Goal: Task Accomplishment & Management: Use online tool/utility

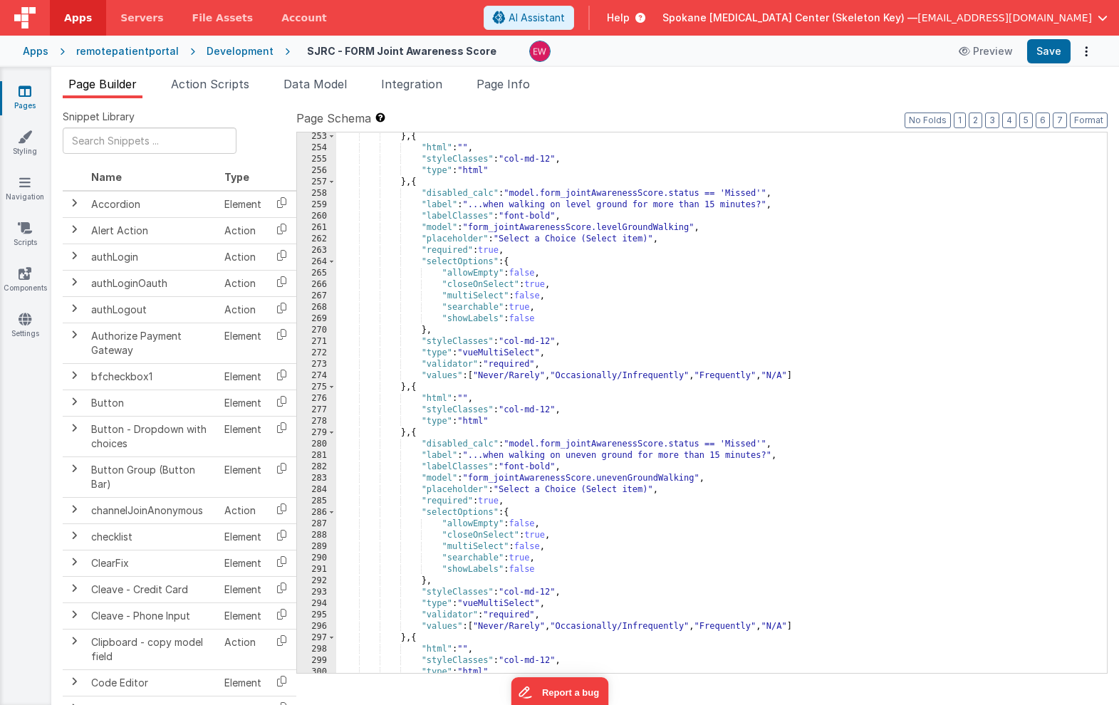
scroll to position [3033, 0]
click at [28, 93] on icon at bounding box center [25, 91] width 13 height 14
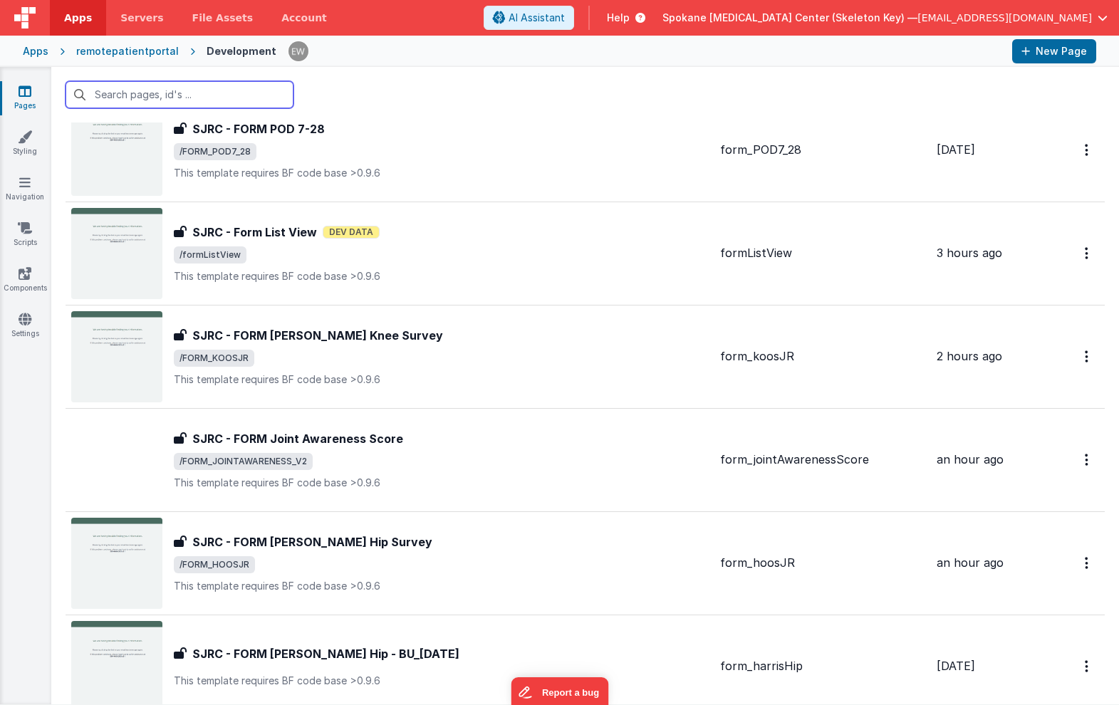
scroll to position [2317, 0]
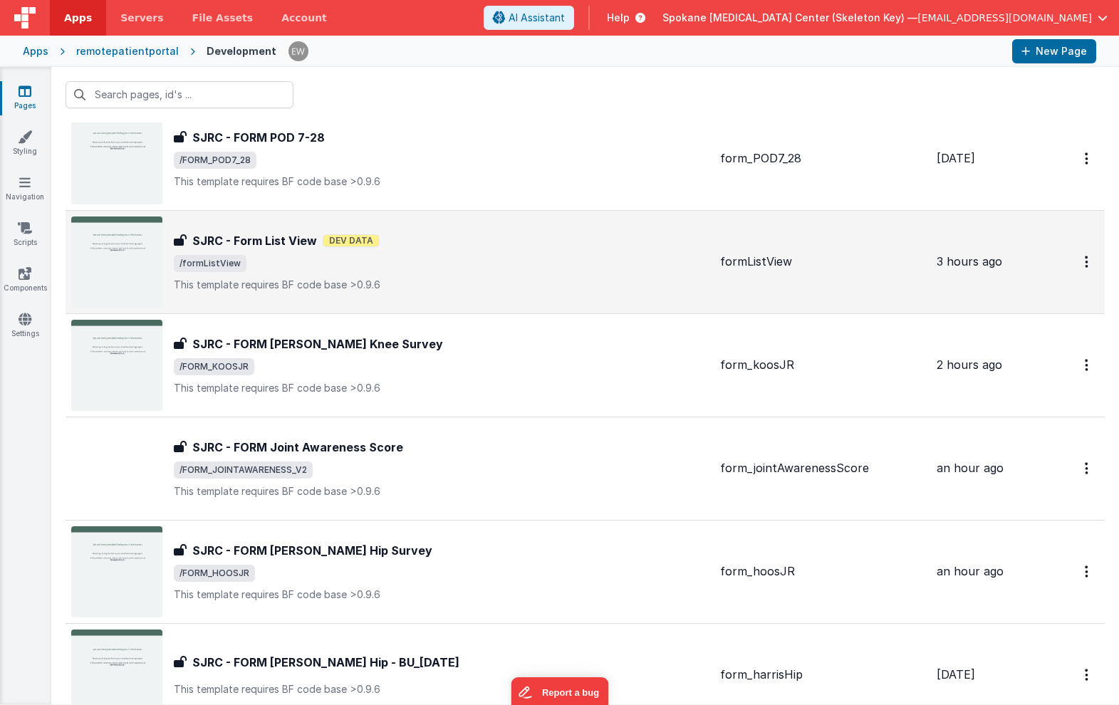
click at [305, 248] on h3 "SJRC - Form List View" at bounding box center [254, 240] width 125 height 17
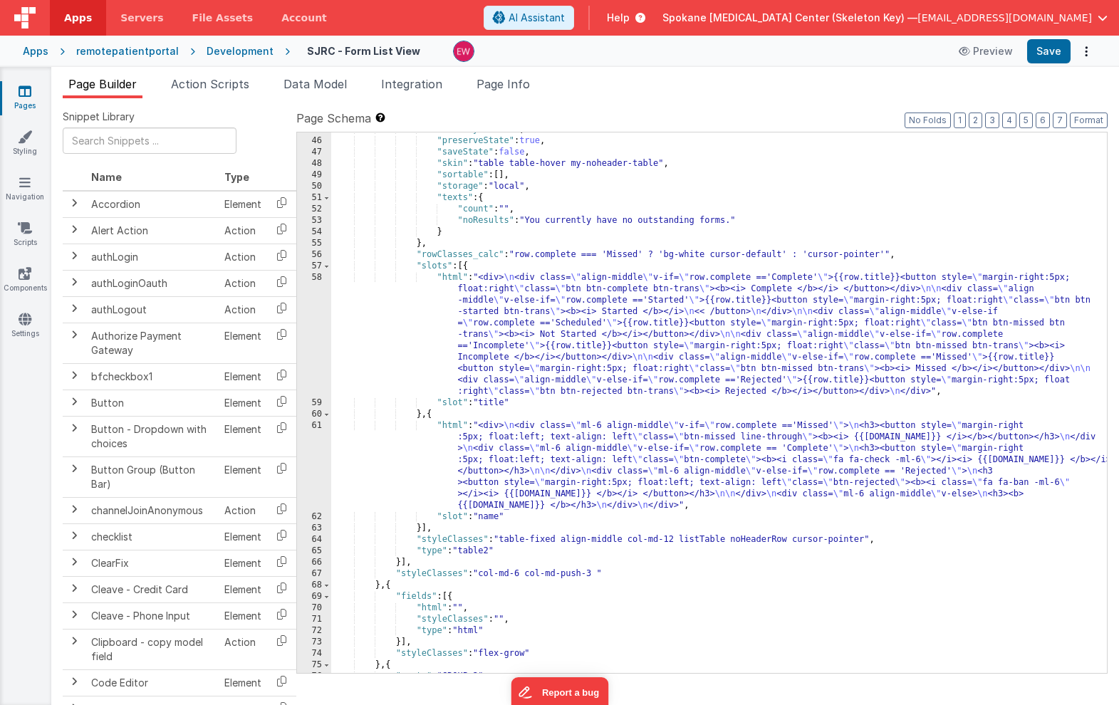
scroll to position [556, 0]
click at [723, 362] on div ""orderBy" : "sort" , "preserveState" : true , "saveState" : false , "skin" : "t…" at bounding box center [719, 405] width 776 height 563
click at [597, 467] on div ""orderBy" : "sort" , "preserveState" : true , "saveState" : false , "skin" : "t…" at bounding box center [719, 405] width 776 height 563
click at [314, 442] on div "61" at bounding box center [314, 465] width 34 height 91
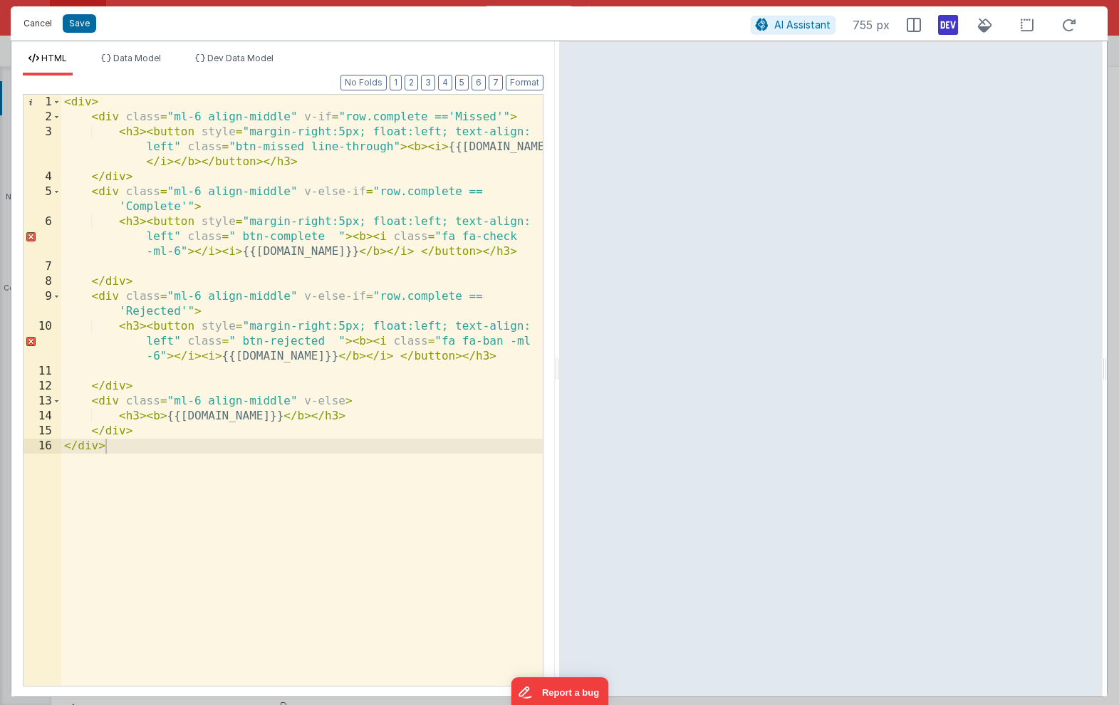
click at [40, 26] on button "Cancel" at bounding box center [37, 24] width 43 height 20
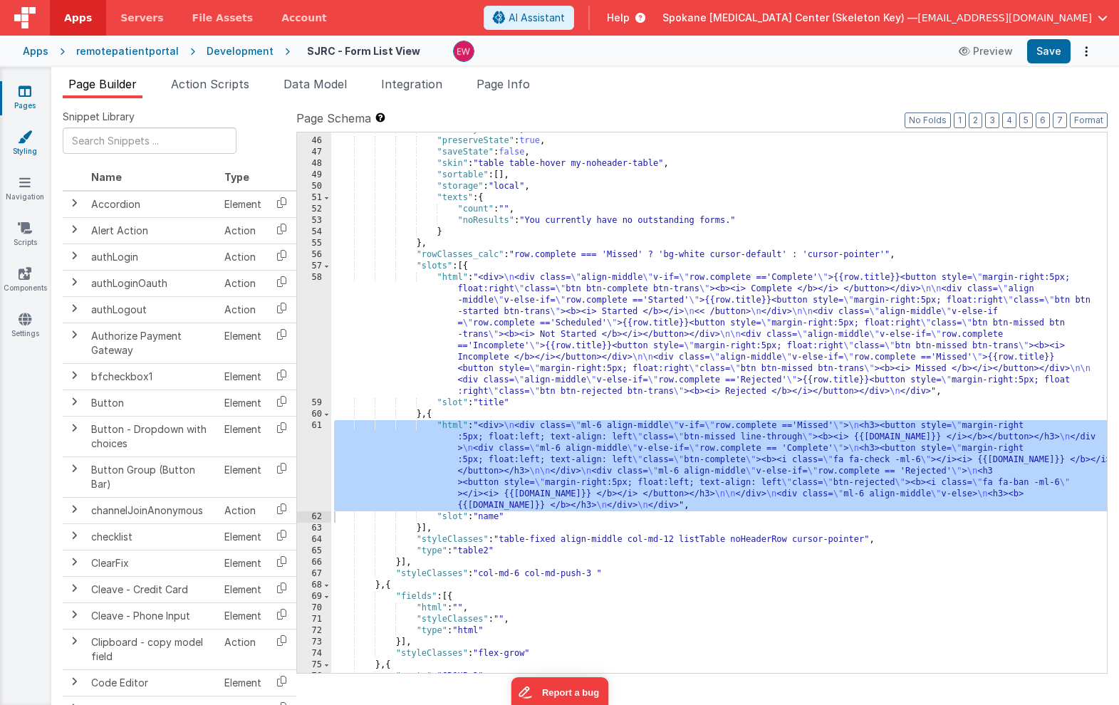
click at [20, 145] on link "Styling" at bounding box center [24, 144] width 51 height 28
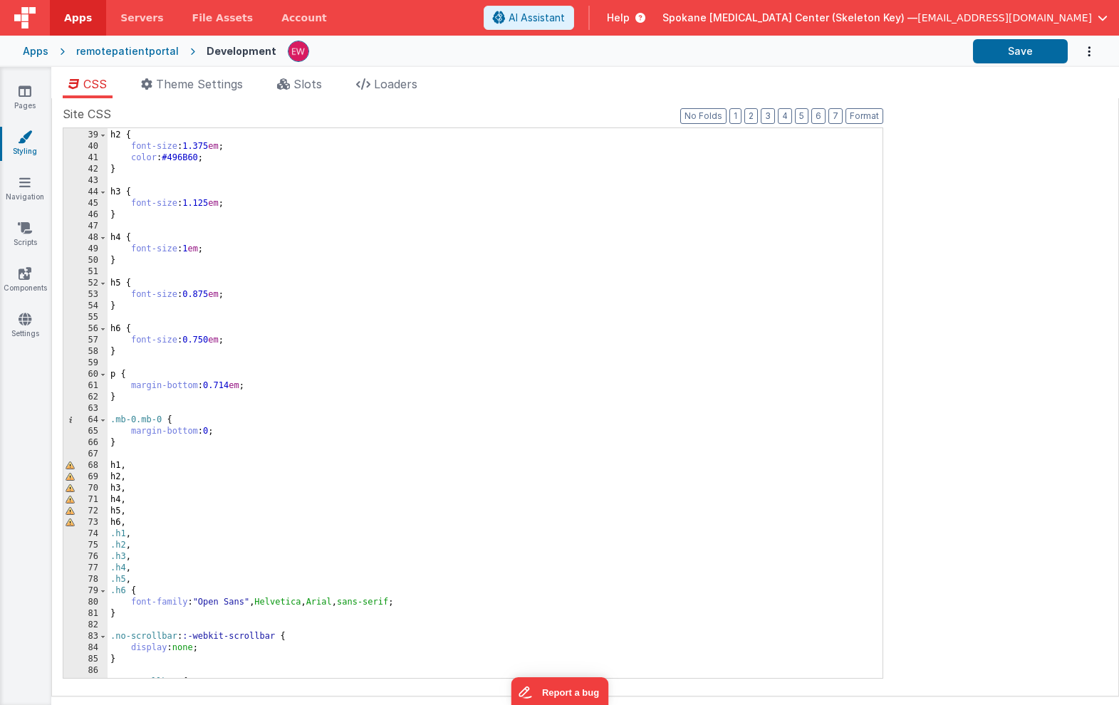
scroll to position [432, 0]
click at [19, 93] on icon at bounding box center [25, 91] width 13 height 14
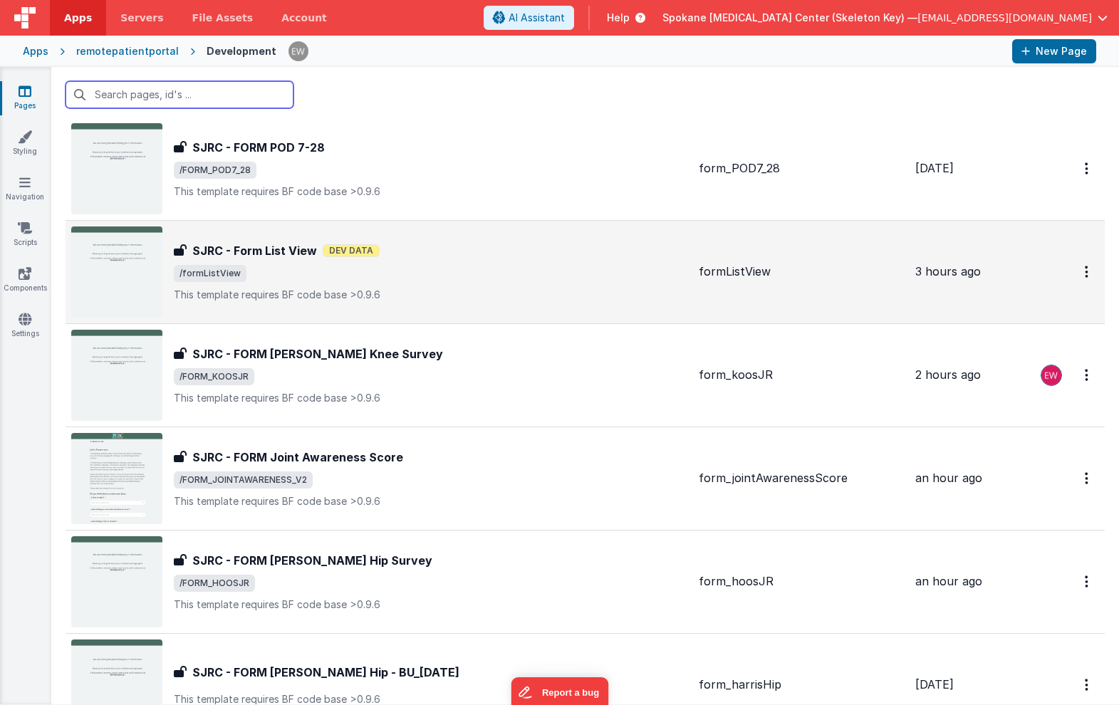
scroll to position [2290, 0]
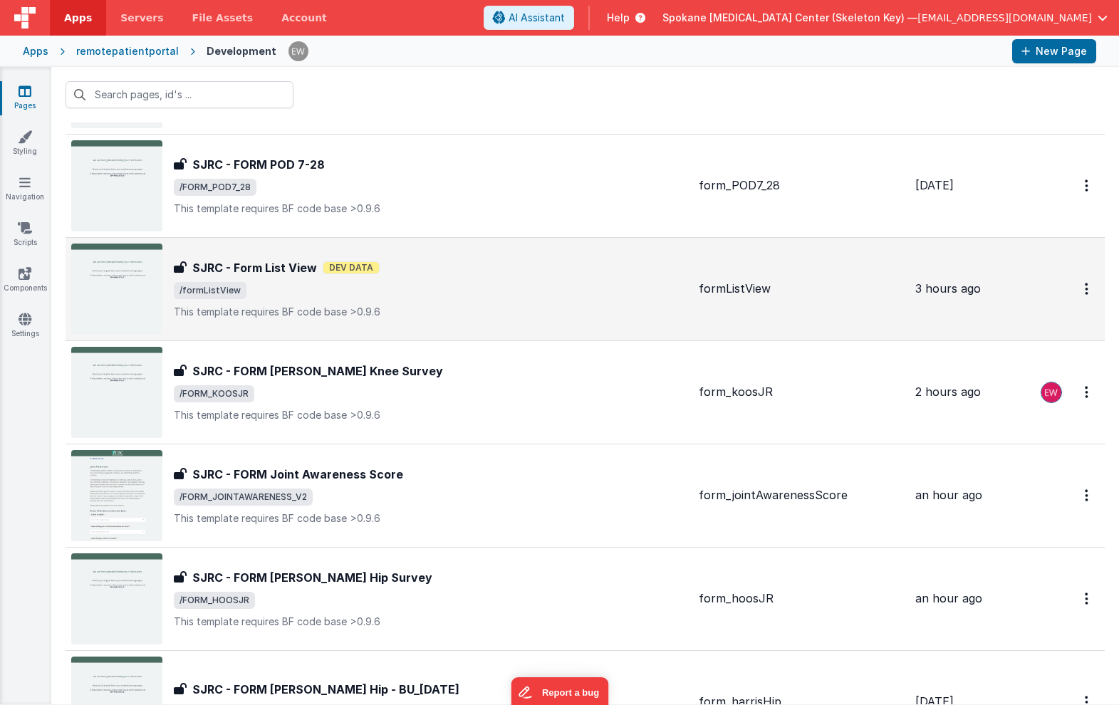
click at [272, 276] on div "SJRC - Form List View SJRC - Form List View Dev Data /formListView This templat…" at bounding box center [431, 289] width 514 height 60
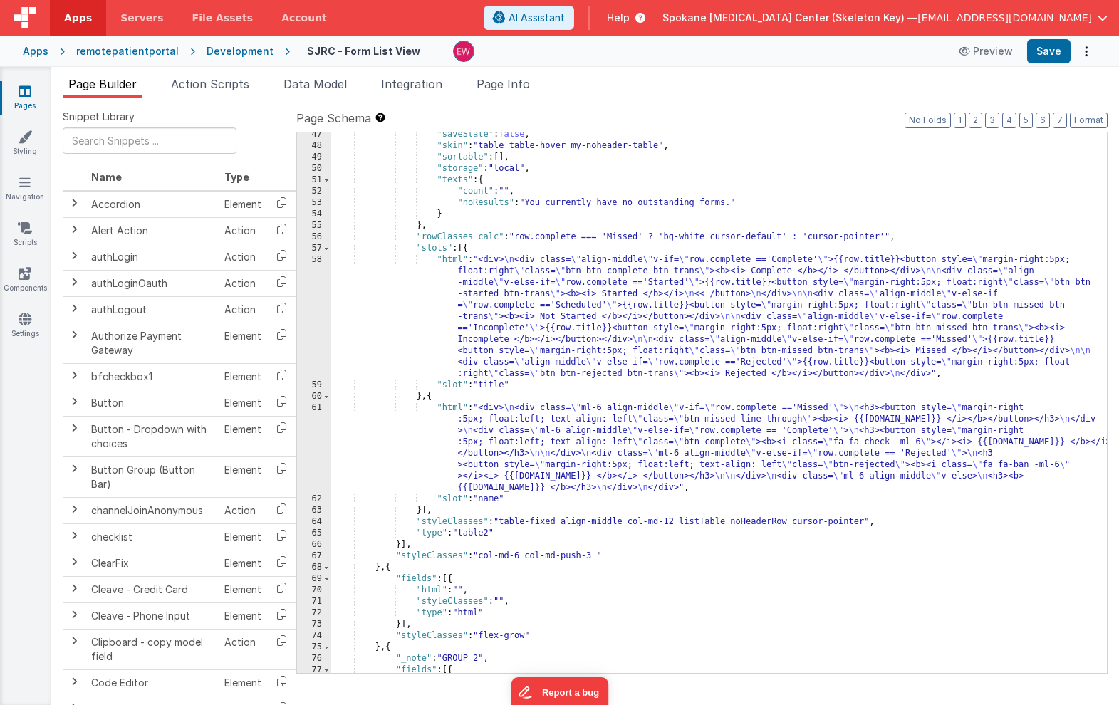
scroll to position [531, 0]
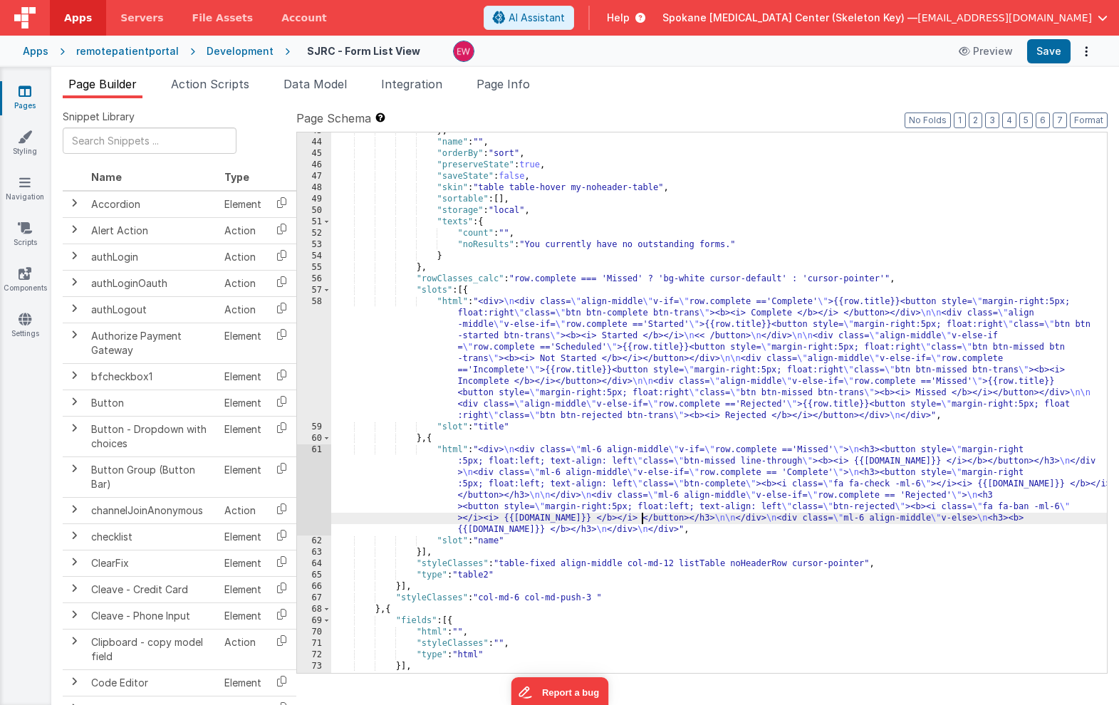
click at [643, 516] on div "} , "name" : "" , "orderBy" : "sort" , "preserveState" : true , "saveState" : f…" at bounding box center [719, 406] width 776 height 563
click at [312, 483] on div "61" at bounding box center [314, 490] width 34 height 91
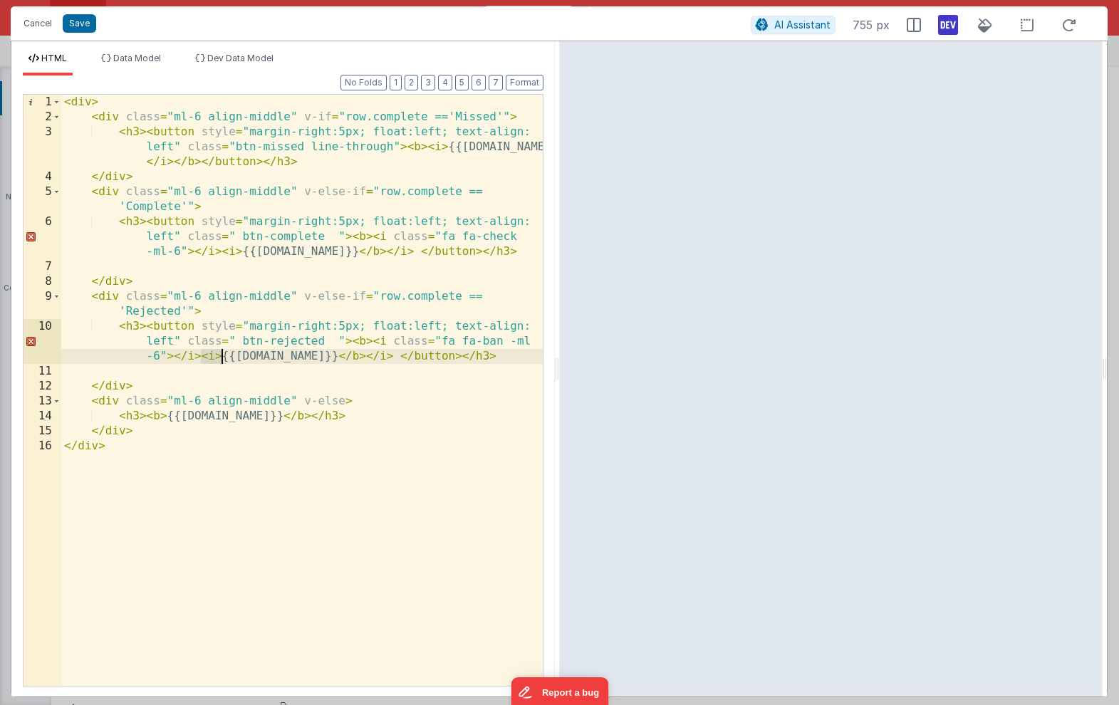
drag, startPoint x: 201, startPoint y: 359, endPoint x: 221, endPoint y: 360, distance: 20.0
click at [221, 360] on div "< div > < div class = "ml-6 align-middle" v-if = "row.complete =='Missed'" > < …" at bounding box center [302, 405] width 482 height 621
click at [343, 359] on div "< div > < div class = "ml-6 align-middle" v-if = "row.complete =='Missed'" > < …" at bounding box center [302, 405] width 482 height 621
drag, startPoint x: 324, startPoint y: 358, endPoint x: 298, endPoint y: 358, distance: 26.4
click at [298, 358] on div "< div > < div class = "ml-6 align-middle" v-if = "row.complete =='Missed'" > < …" at bounding box center [302, 405] width 482 height 621
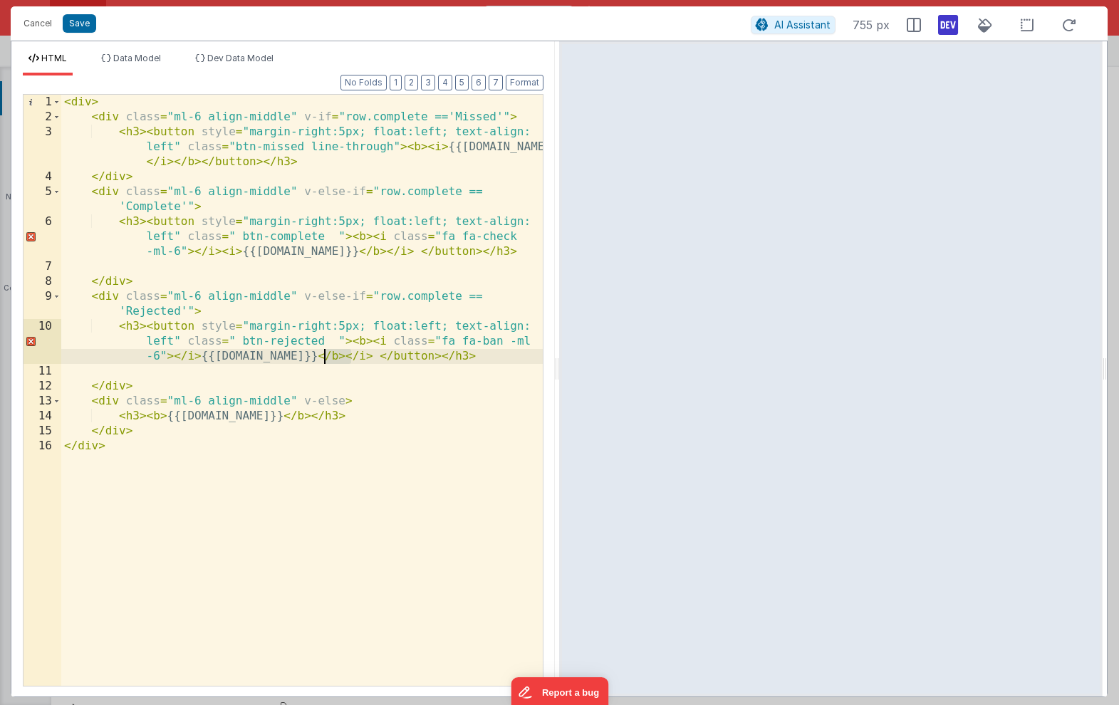
drag, startPoint x: 350, startPoint y: 361, endPoint x: 326, endPoint y: 359, distance: 24.3
click at [326, 359] on div "< div > < div class = "ml-6 align-middle" v-if = "row.complete =='Missed'" > < …" at bounding box center [302, 405] width 482 height 621
drag, startPoint x: 344, startPoint y: 358, endPoint x: 320, endPoint y: 355, distance: 24.3
click at [320, 355] on div "< div > < div class = "ml-6 align-middle" v-if = "row.complete =='Missed'" > < …" at bounding box center [302, 405] width 482 height 621
click at [343, 358] on div "< div > < div class = "ml-6 align-middle" v-if = "row.complete =='Missed'" > < …" at bounding box center [302, 405] width 482 height 621
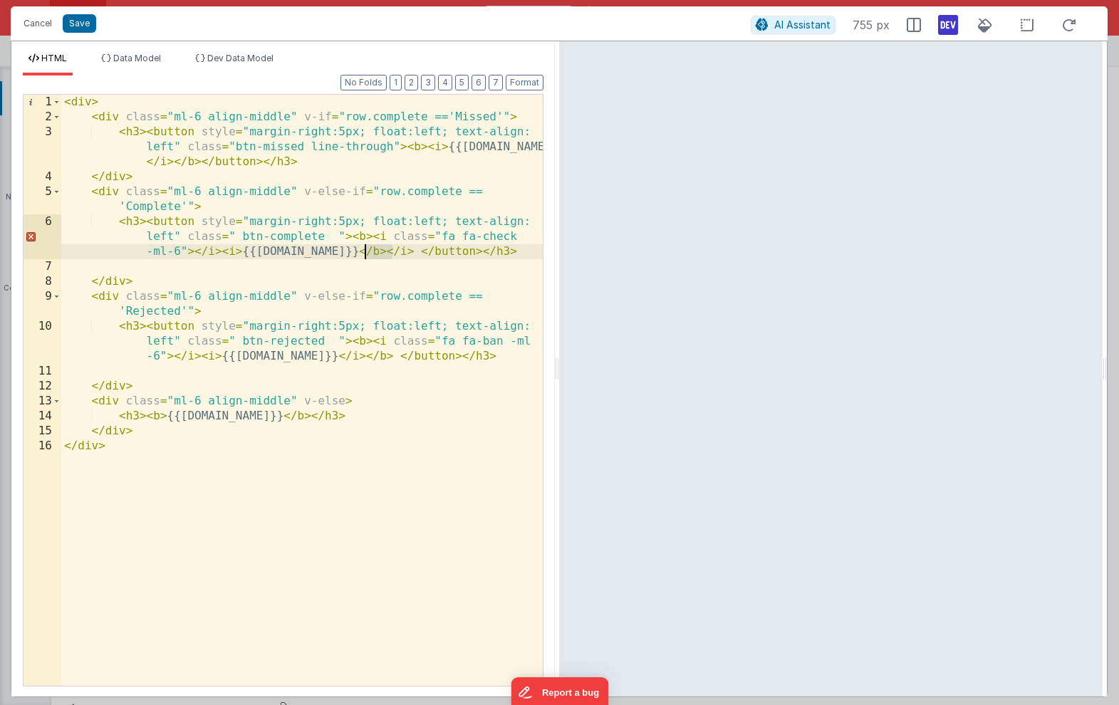
drag, startPoint x: 392, startPoint y: 253, endPoint x: 368, endPoint y: 254, distance: 24.3
click at [368, 254] on div "< div > < div class = "ml-6 align-middle" v-if = "row.complete =='Missed'" > < …" at bounding box center [302, 405] width 482 height 621
drag, startPoint x: 241, startPoint y: 251, endPoint x: 223, endPoint y: 256, distance: 19.0
click at [223, 256] on div "< div > < div class = "ml-6 align-middle" v-if = "row.complete =='Missed'" > < …" at bounding box center [302, 405] width 482 height 621
drag, startPoint x: 241, startPoint y: 239, endPoint x: 324, endPoint y: 238, distance: 82.6
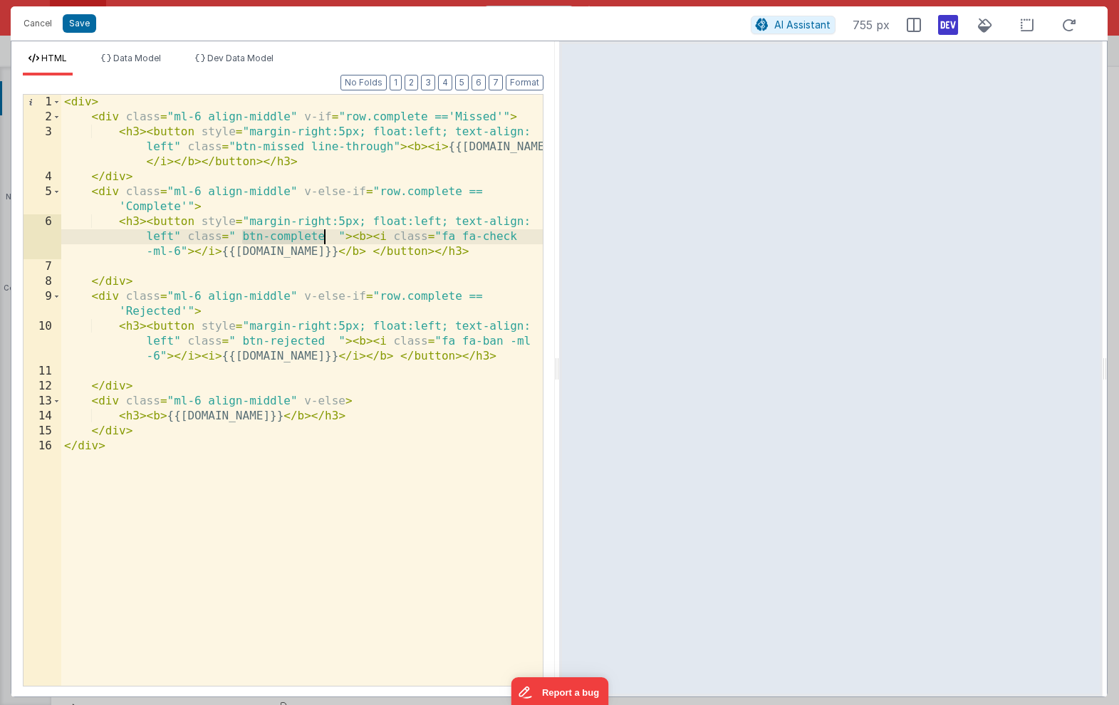
click at [324, 238] on div "< div > < div class = "ml-6 align-middle" v-if = "row.complete =='Missed'" > < …" at bounding box center [302, 405] width 482 height 621
click at [440, 236] on div "< div > < div class = "ml-6 align-middle" v-if = "row.complete =='Missed'" > < …" at bounding box center [302, 405] width 482 height 621
paste textarea
drag, startPoint x: 338, startPoint y: 236, endPoint x: 236, endPoint y: 242, distance: 101.4
click at [236, 242] on div "< div > < div class = "ml-6 align-middle" v-if = "row.complete =='Missed'" > < …" at bounding box center [302, 405] width 482 height 621
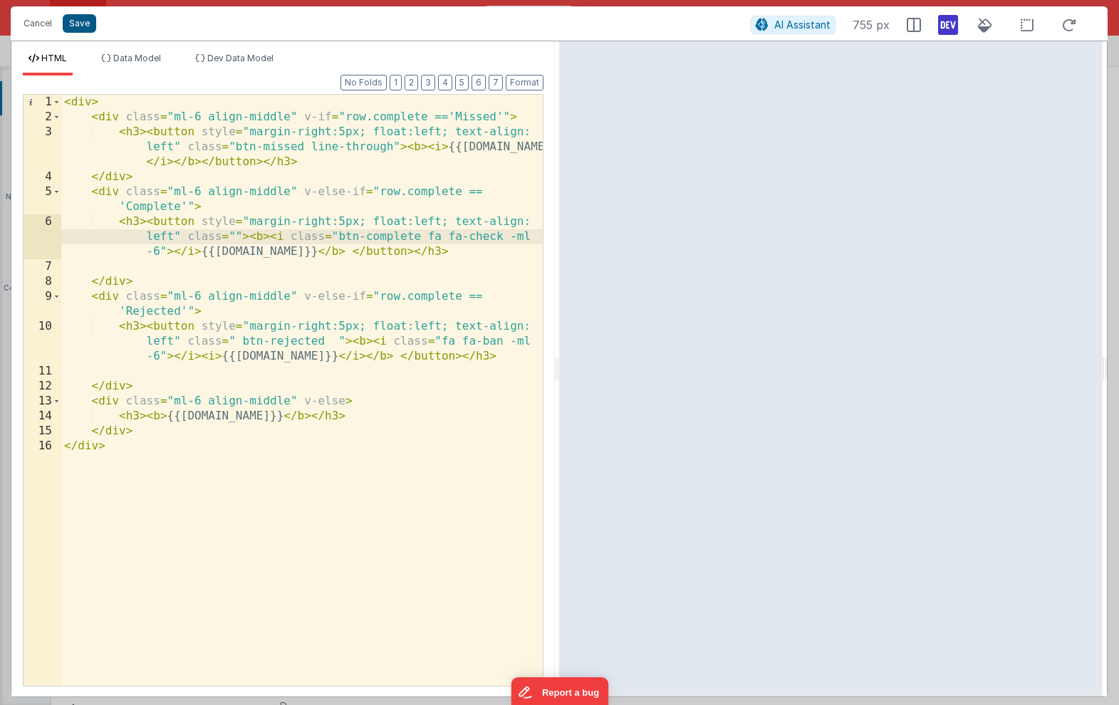
click at [83, 20] on button "Save" at bounding box center [79, 23] width 33 height 19
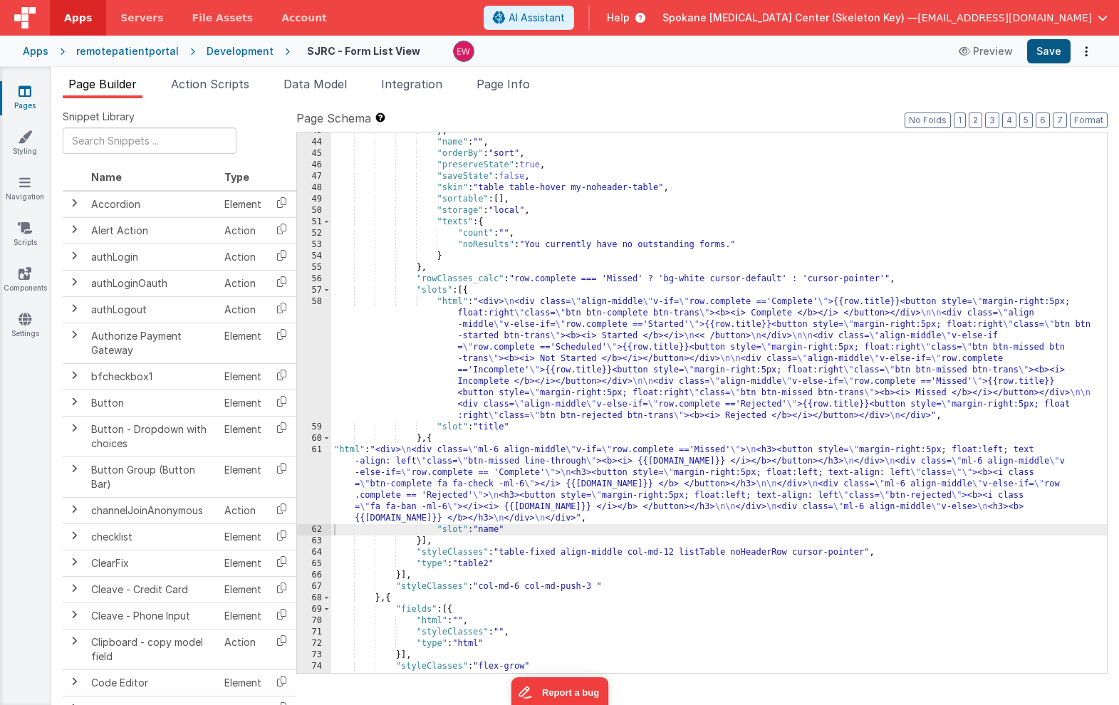
click at [1041, 51] on button "Save" at bounding box center [1048, 51] width 43 height 24
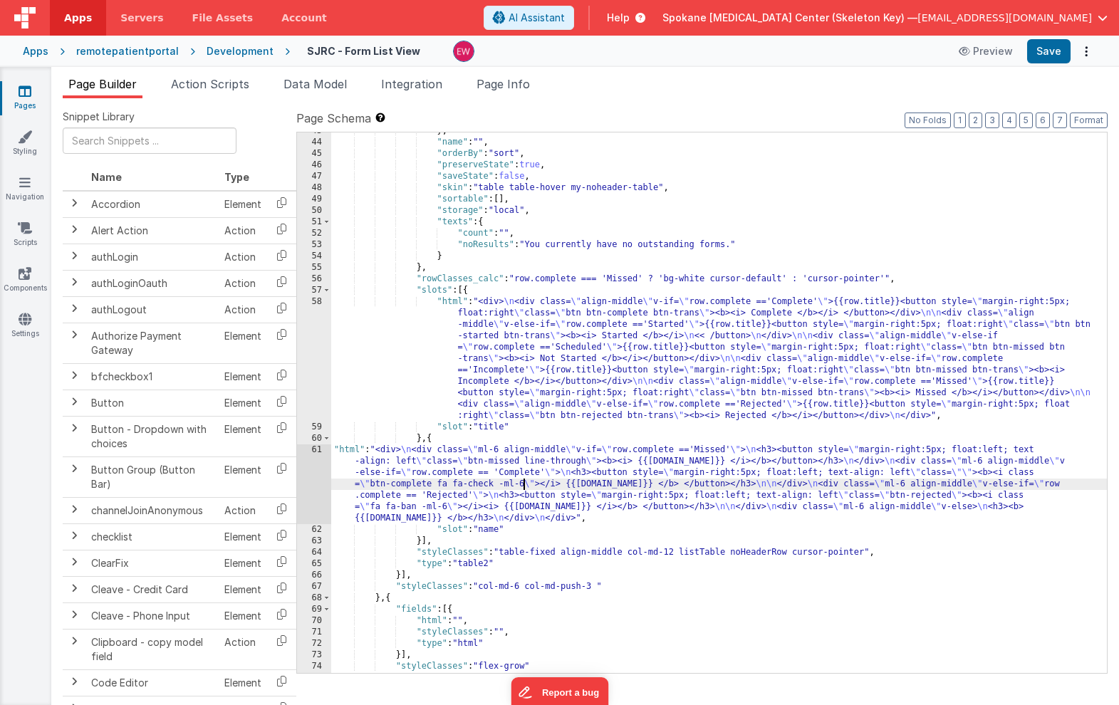
click at [525, 479] on div "} , "name" : "" , "orderBy" : "sort" , "preserveState" : true , "saveState" : f…" at bounding box center [719, 406] width 776 height 563
click at [309, 474] on div "61" at bounding box center [314, 485] width 34 height 80
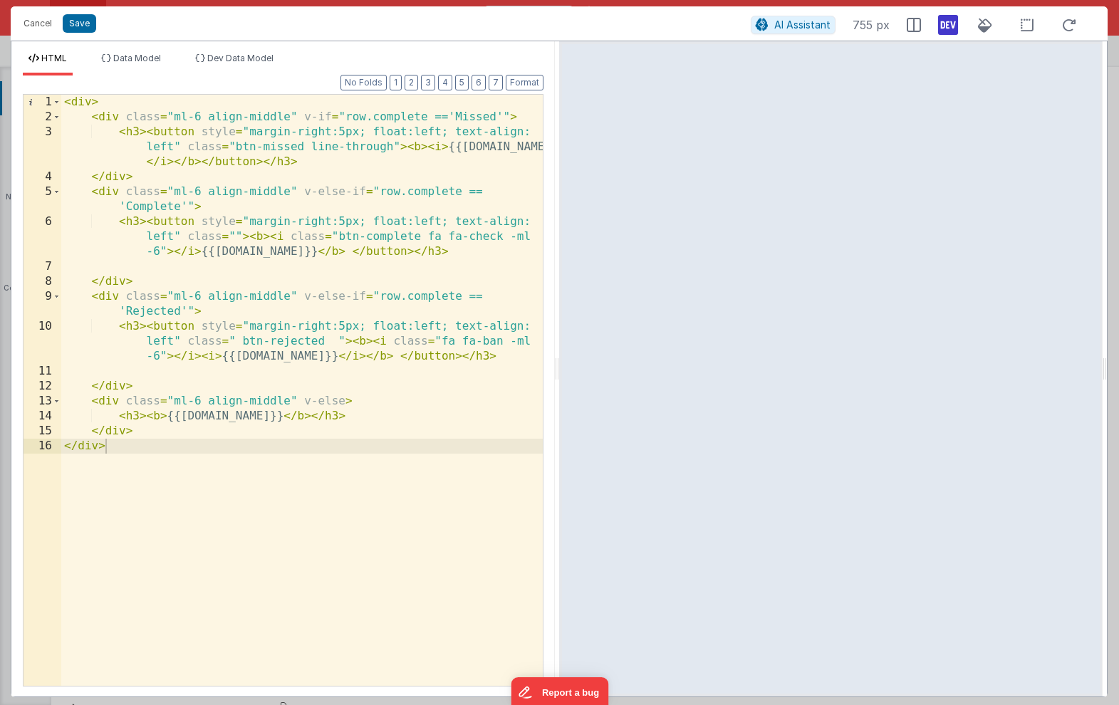
click at [233, 236] on div "< div > < div class = "ml-6 align-middle" v-if = "row.complete =='Missed'" > < …" at bounding box center [302, 405] width 482 height 621
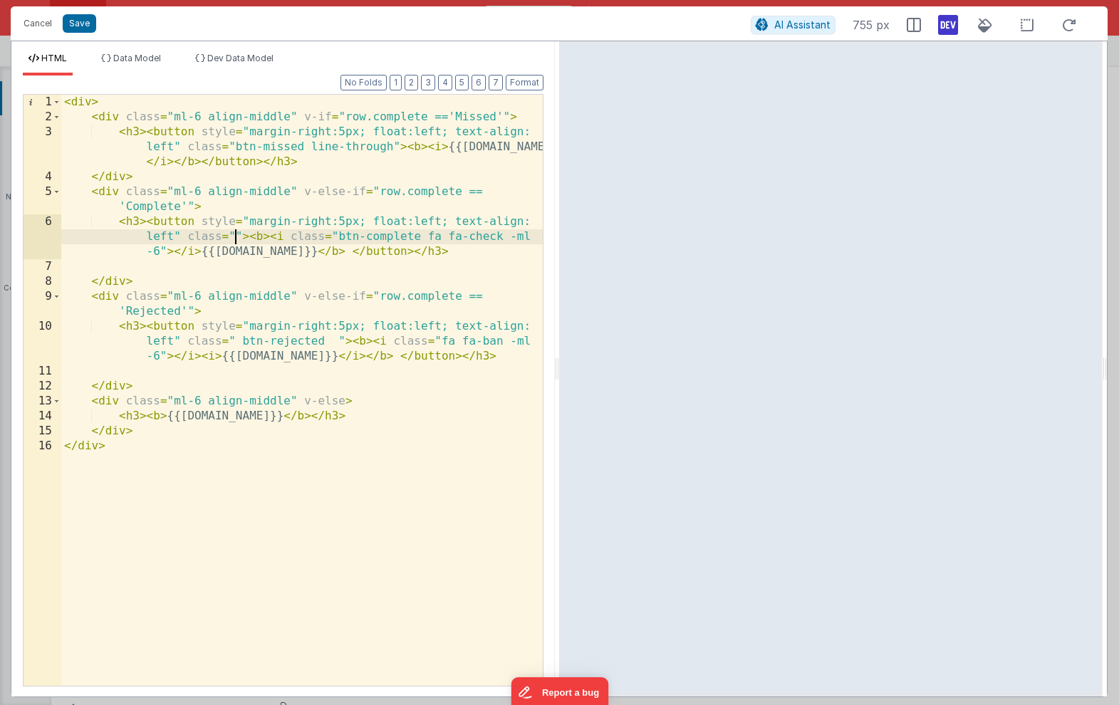
paste textarea
drag, startPoint x: 310, startPoint y: 233, endPoint x: 303, endPoint y: 236, distance: 7.3
click at [303, 236] on div "< div > < div class = "ml-6 align-middle" v-if = "row.complete =='Missed'" > < …" at bounding box center [302, 405] width 482 height 621
click at [88, 24] on button "Save" at bounding box center [79, 23] width 33 height 19
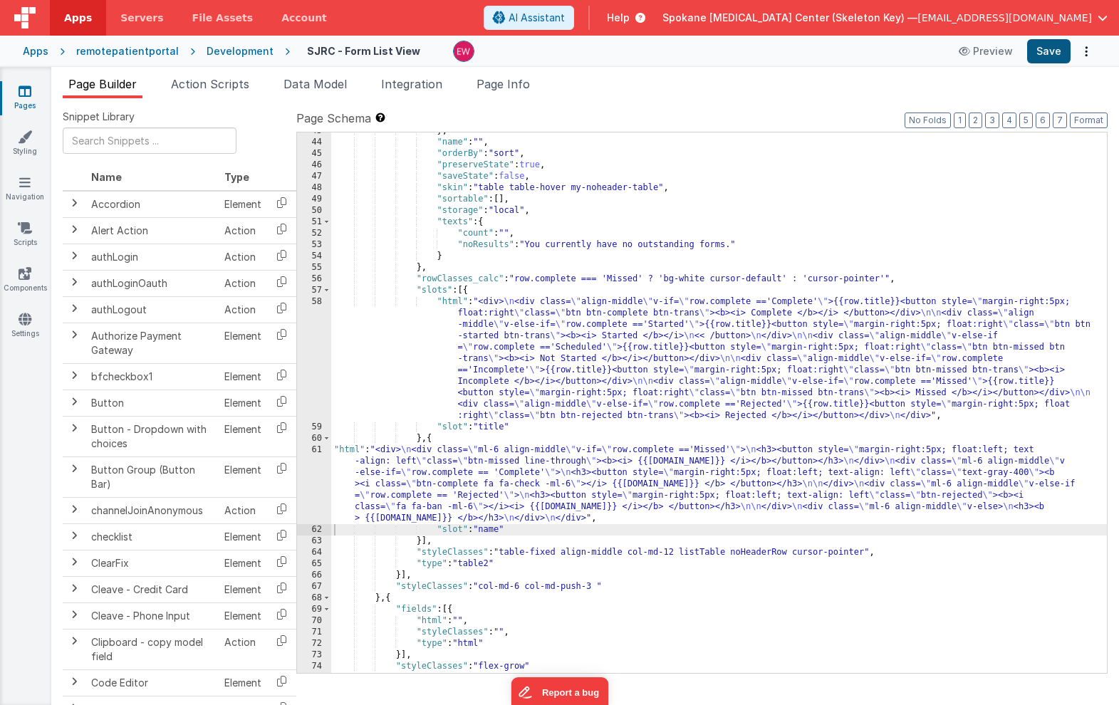
click at [1049, 56] on button "Save" at bounding box center [1048, 51] width 43 height 24
click at [678, 381] on div "} , "name" : "" , "orderBy" : "sort" , "preserveState" : true , "saveState" : f…" at bounding box center [719, 406] width 776 height 563
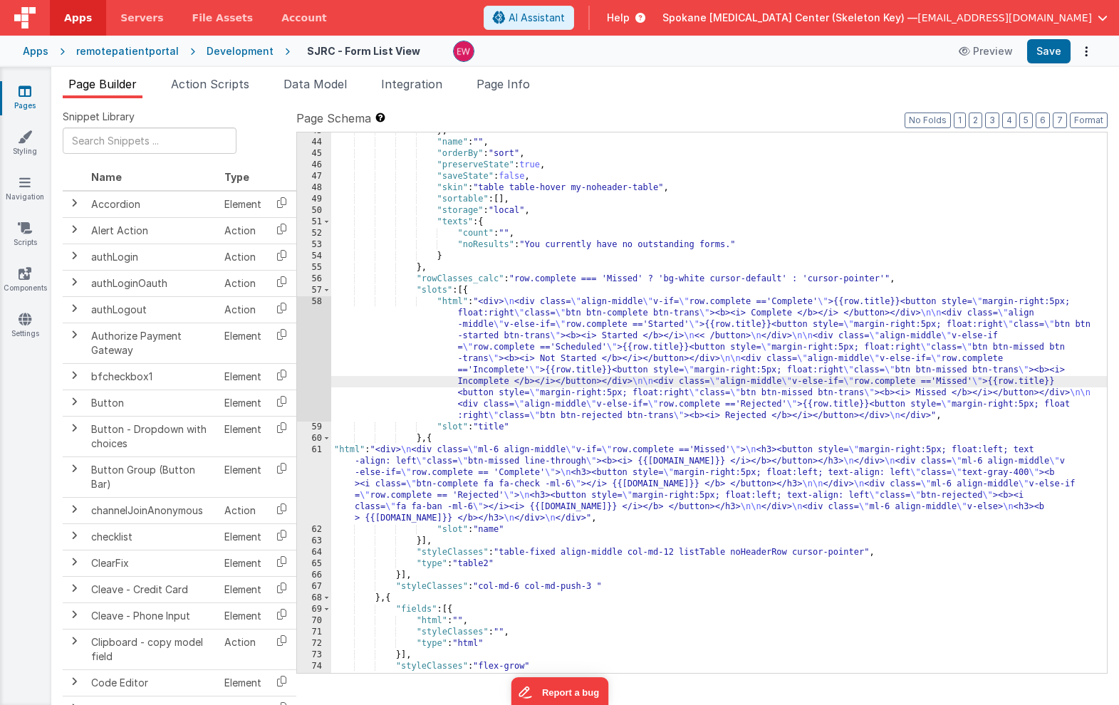
click at [317, 357] on div "58" at bounding box center [314, 358] width 34 height 125
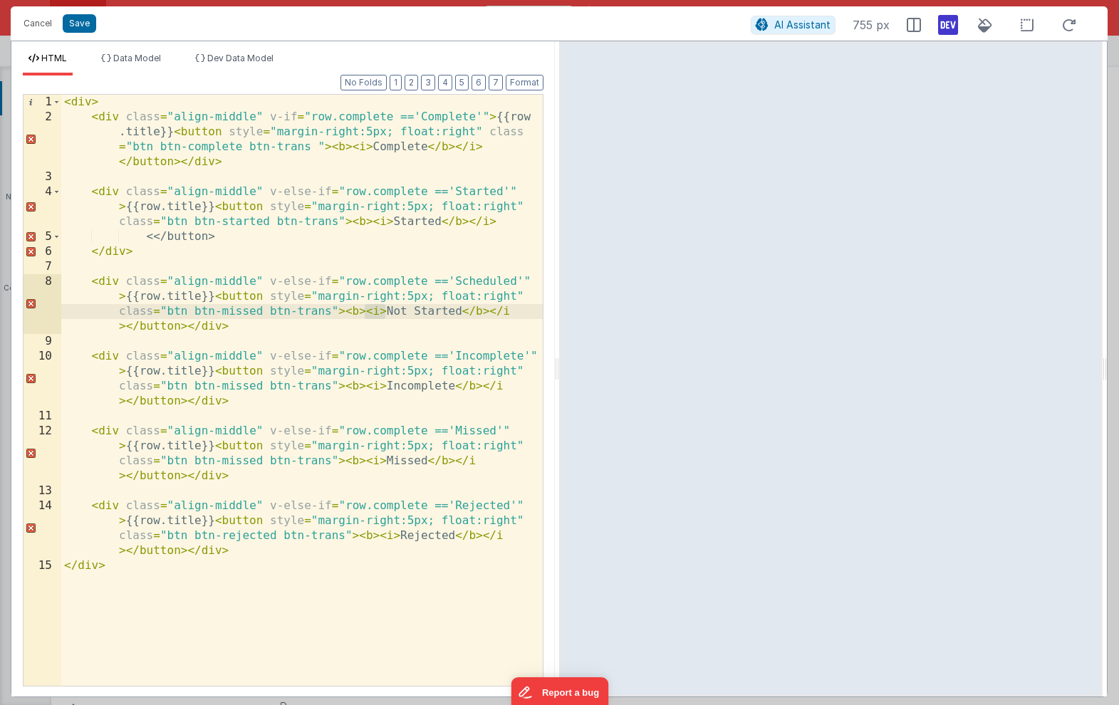
drag, startPoint x: 383, startPoint y: 313, endPoint x: 367, endPoint y: 313, distance: 16.4
click at [367, 313] on div "< div > < div class = "align-middle" v-if = "row.complete =='Complete'" > {{row…" at bounding box center [302, 405] width 482 height 621
click at [118, 327] on div "< div > < div class = "align-middle" v-if = "row.complete =='Complete'" > {{row…" at bounding box center [302, 405] width 482 height 621
drag, startPoint x: 484, startPoint y: 313, endPoint x: 501, endPoint y: 314, distance: 17.8
click at [501, 314] on div "< div > < div class = "align-middle" v-if = "row.complete =='Complete'" > {{row…" at bounding box center [302, 405] width 482 height 621
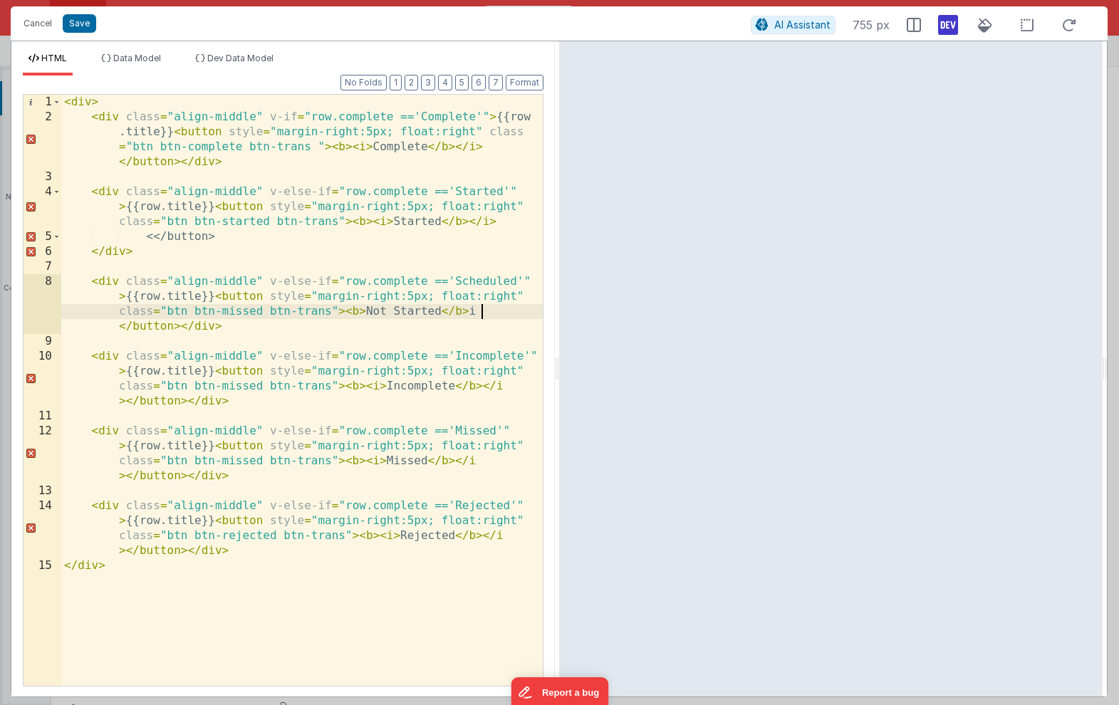
click at [491, 313] on div "< div > < div class = "align-middle" v-if = "row.complete =='Complete'" > {{row…" at bounding box center [302, 405] width 482 height 621
click at [487, 312] on div "< div > < div class = "align-middle" v-if = "row.complete =='Complete'" > {{row…" at bounding box center [302, 405] width 482 height 621
drag, startPoint x: 508, startPoint y: 312, endPoint x: 499, endPoint y: 312, distance: 9.3
click at [505, 312] on div "< div > < div class = "align-middle" v-if = "row.complete =='Complete'" > {{row…" at bounding box center [302, 405] width 482 height 621
click at [117, 328] on div "< div > < div class = "align-middle" v-if = "row.complete =='Complete'" > {{row…" at bounding box center [302, 405] width 482 height 621
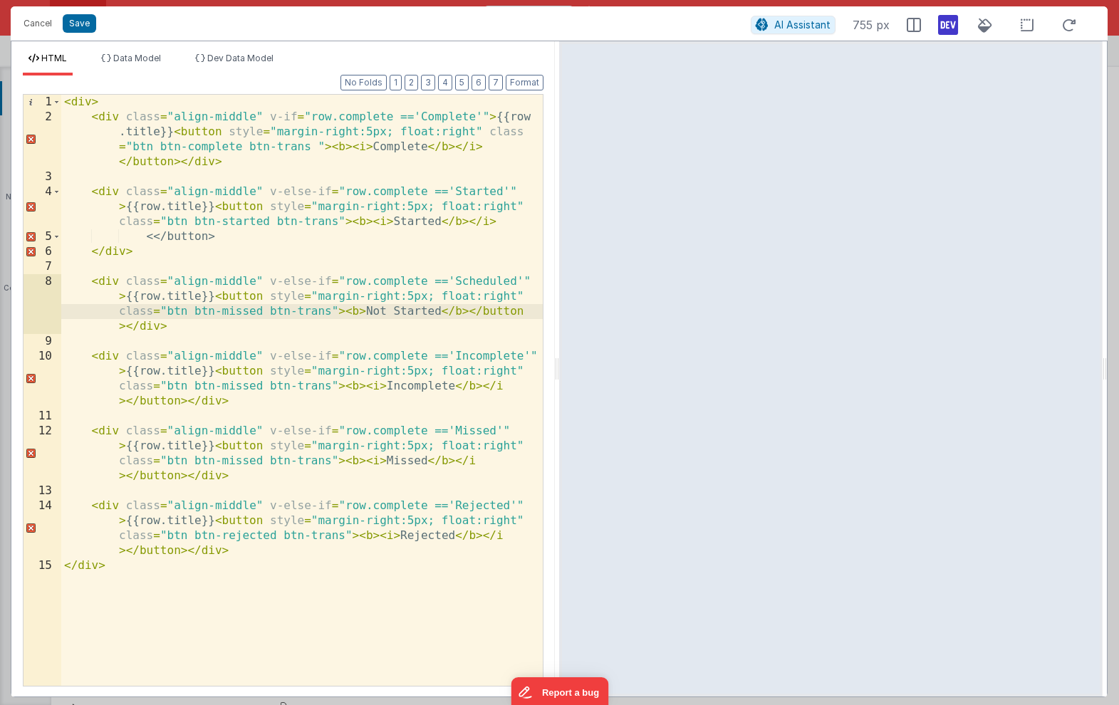
click at [331, 312] on div "< div > < div class = "align-middle" v-if = "row.complete =='Complete'" > {{row…" at bounding box center [302, 405] width 482 height 621
click at [71, 22] on button "Save" at bounding box center [79, 23] width 33 height 19
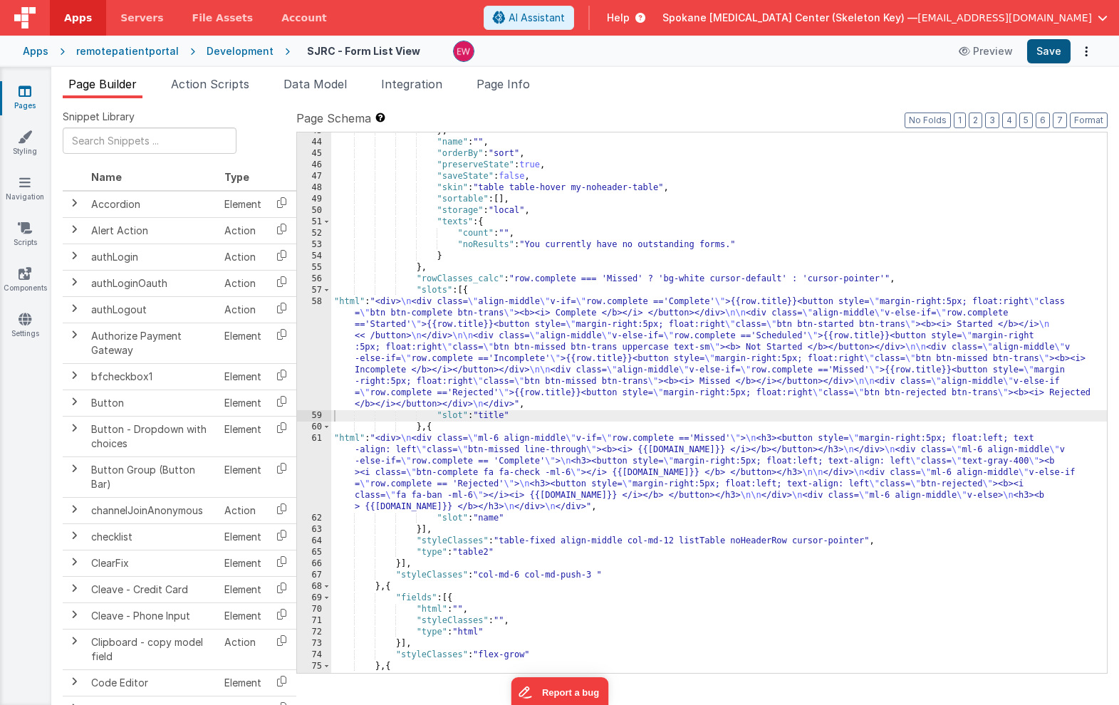
click at [1054, 51] on button "Save" at bounding box center [1048, 51] width 43 height 24
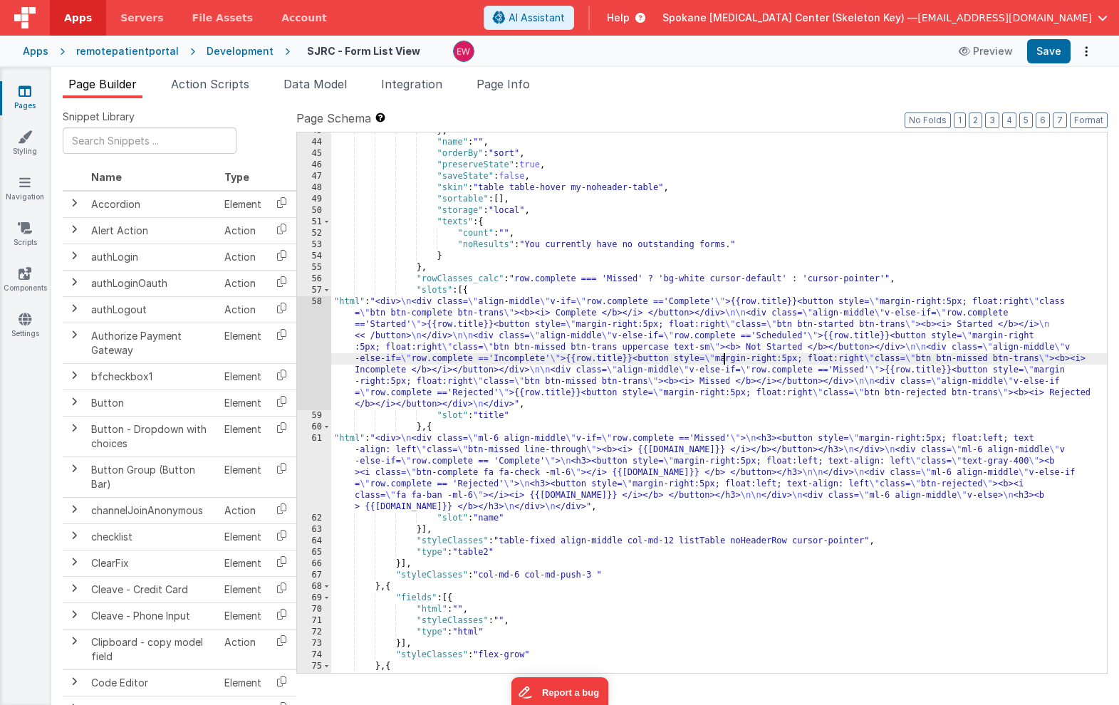
click at [726, 354] on div "} , "name" : "" , "orderBy" : "sort" , "preserveState" : true , "saveState" : f…" at bounding box center [719, 406] width 776 height 563
click at [306, 341] on div "58" at bounding box center [314, 353] width 34 height 114
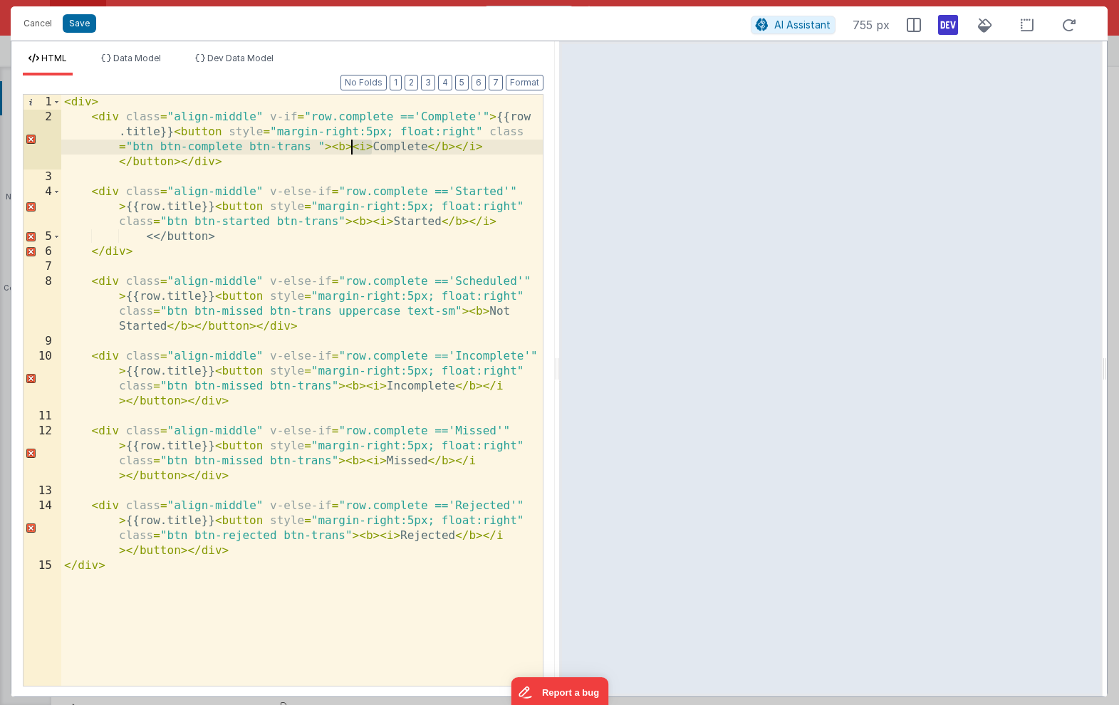
drag, startPoint x: 370, startPoint y: 149, endPoint x: 351, endPoint y: 150, distance: 18.6
click at [351, 150] on div "< div > < div class = "align-middle" v-if = "row.complete =='Complete'" > {{row…" at bounding box center [302, 405] width 482 height 621
drag, startPoint x: 472, startPoint y: 149, endPoint x: 447, endPoint y: 150, distance: 24.9
click at [447, 150] on div "< div > < div class = "align-middle" v-if = "row.complete =='Complete'" > {{row…" at bounding box center [302, 405] width 482 height 621
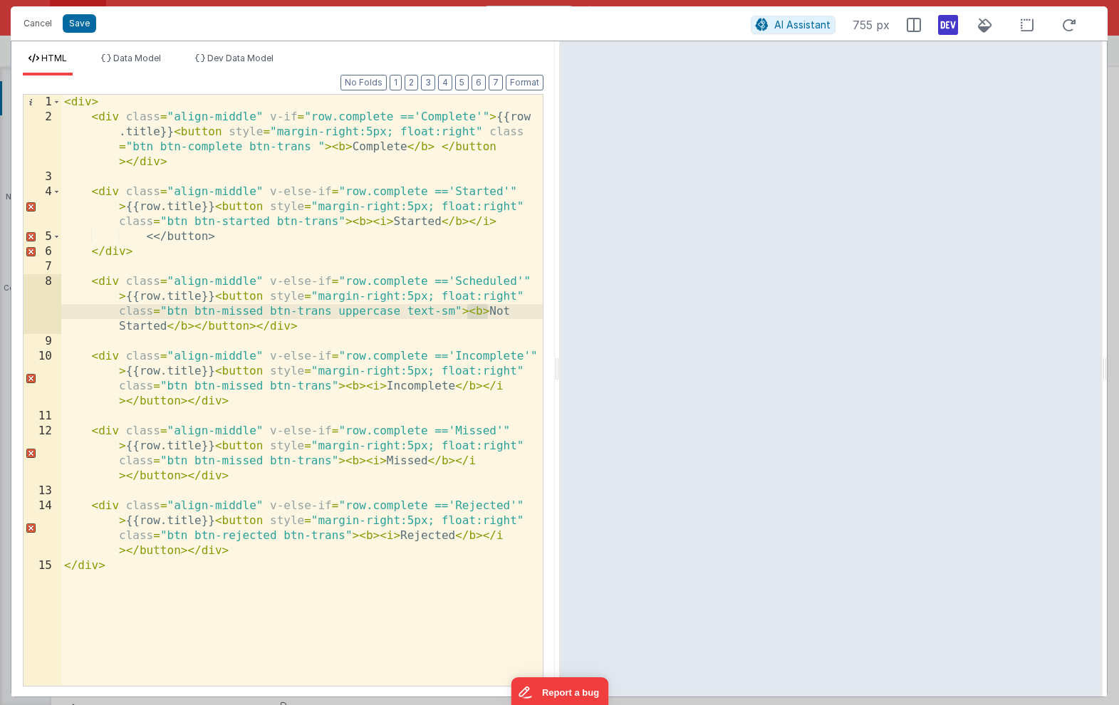
drag, startPoint x: 488, startPoint y: 312, endPoint x: 466, endPoint y: 316, distance: 22.5
click at [466, 316] on div "< div > < div class = "align-middle" v-if = "row.complete =='Complete'" > {{row…" at bounding box center [302, 405] width 482 height 621
drag, startPoint x: 200, startPoint y: 328, endPoint x: 175, endPoint y: 328, distance: 24.9
click at [175, 328] on div "< div > < div class = "align-middle" v-if = "row.complete =='Complete'" > {{row…" at bounding box center [302, 405] width 482 height 621
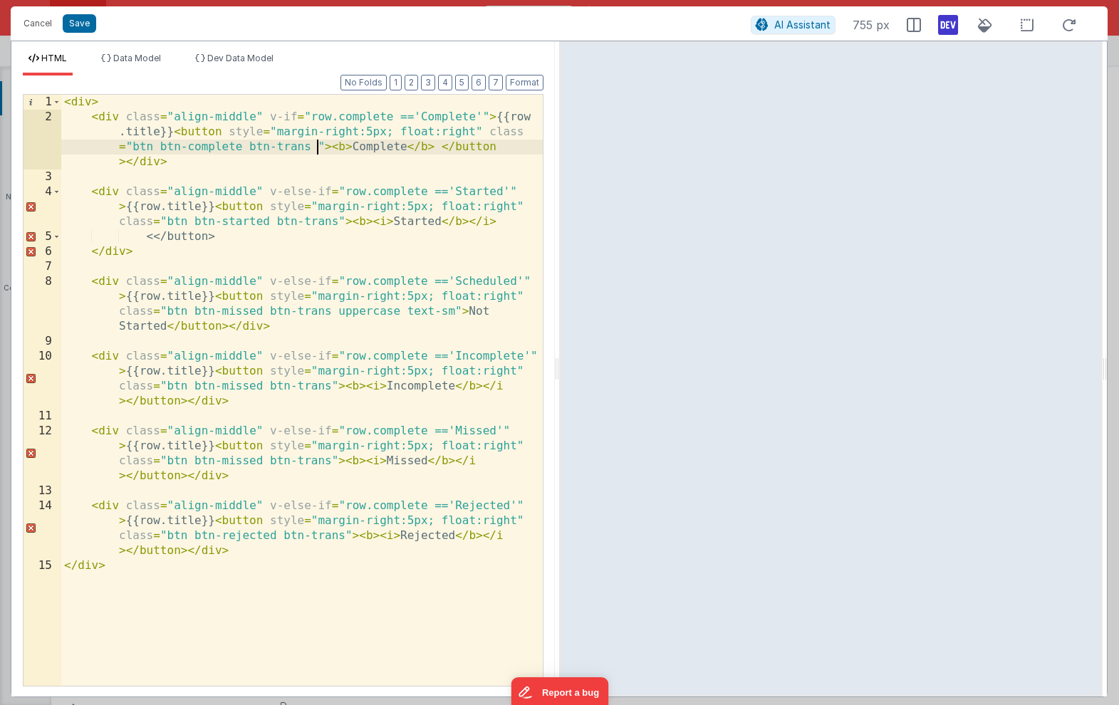
click at [317, 146] on div "< div > < div class = "align-middle" v-if = "row.complete =='Complete'" > {{row…" at bounding box center [302, 405] width 482 height 621
click at [81, 23] on button "Save" at bounding box center [79, 23] width 33 height 19
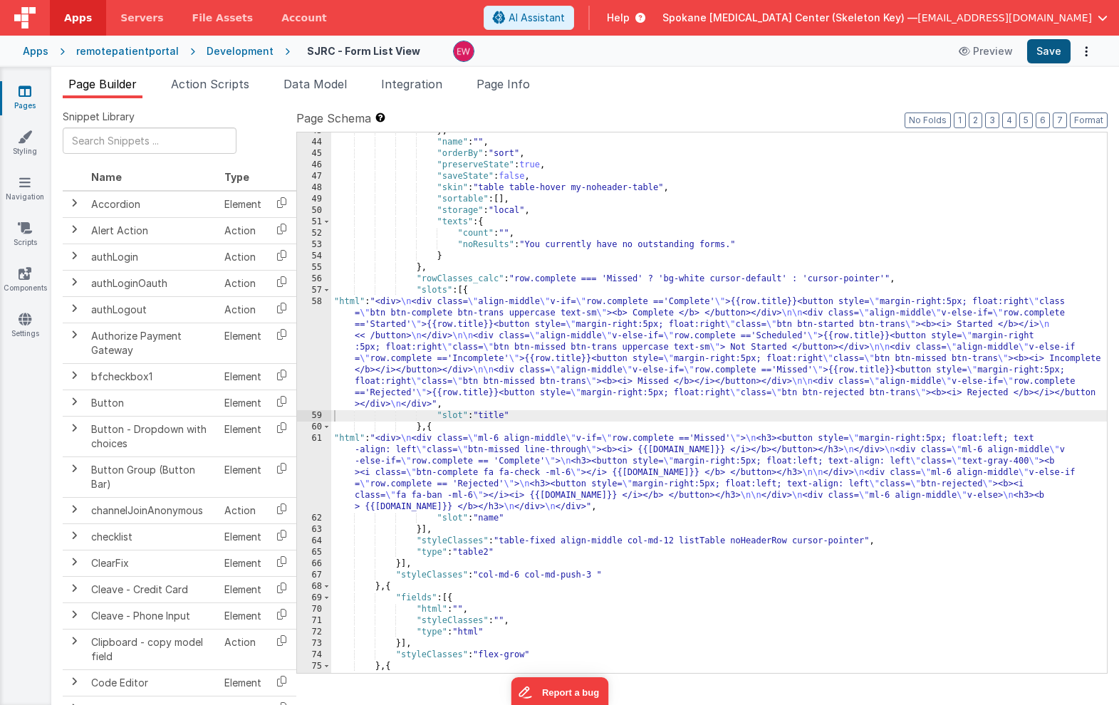
click at [1051, 51] on button "Save" at bounding box center [1048, 51] width 43 height 24
click at [701, 383] on div "} , "name" : "" , "orderBy" : "sort" , "preserveState" : true , "saveState" : f…" at bounding box center [719, 406] width 776 height 563
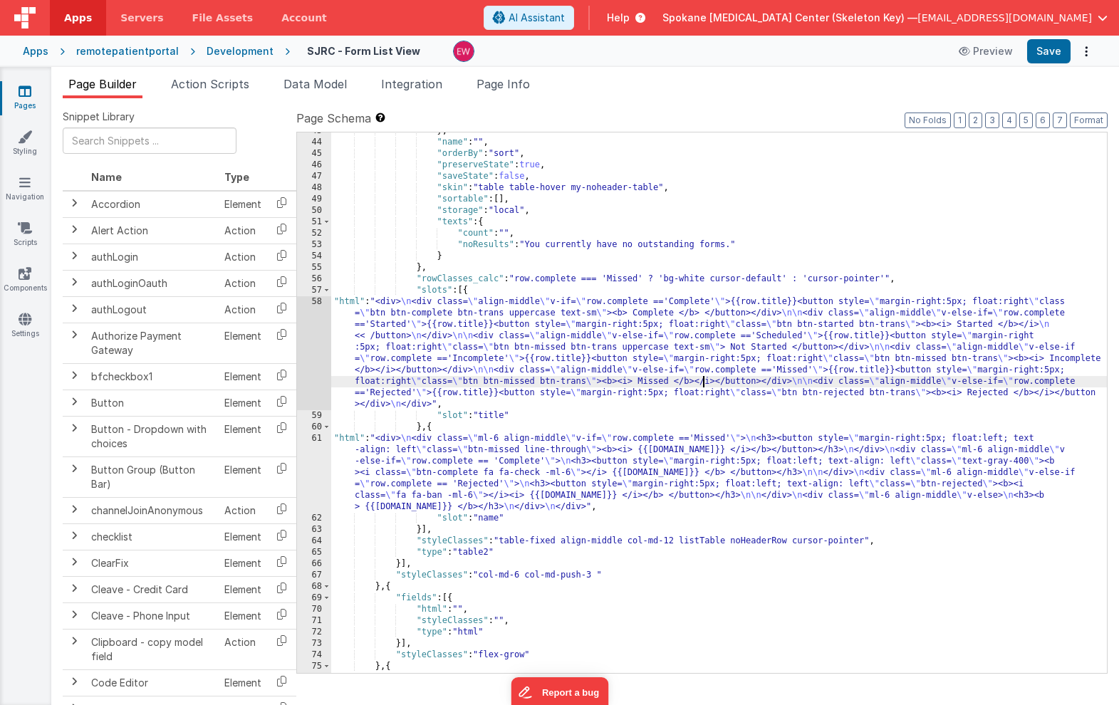
click at [310, 341] on div "58" at bounding box center [314, 353] width 34 height 114
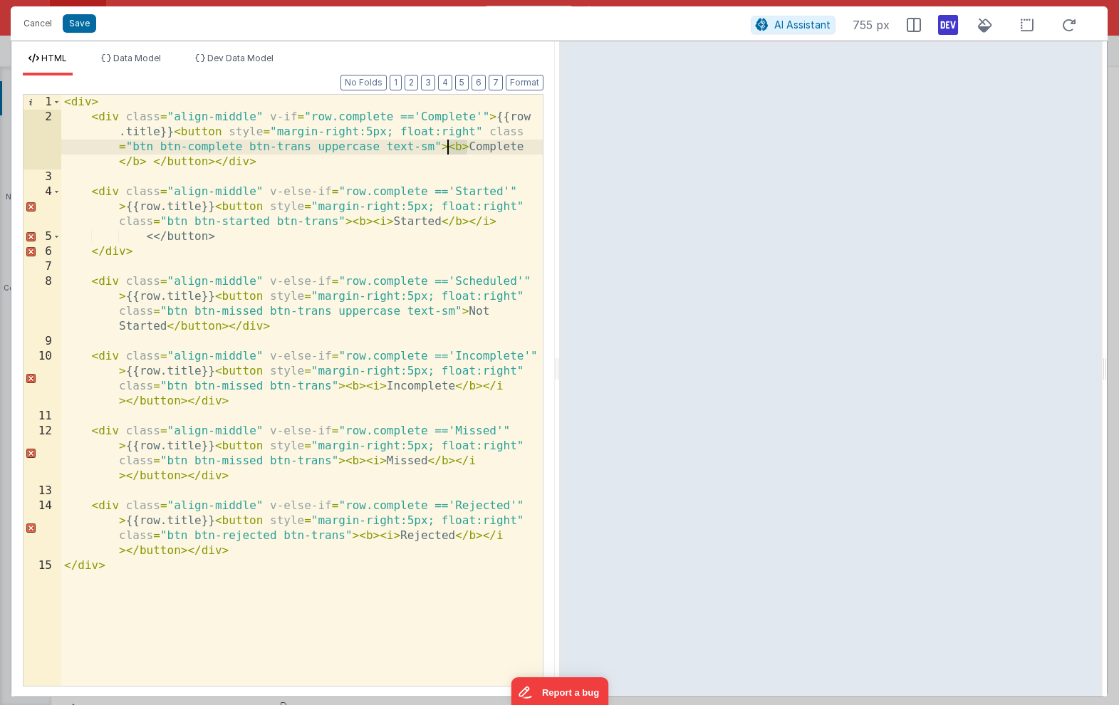
drag, startPoint x: 465, startPoint y: 148, endPoint x: 448, endPoint y: 148, distance: 17.1
click at [448, 148] on div "< div > < div class = "align-middle" v-if = "row.complete =='Complete'" > {{row…" at bounding box center [302, 405] width 482 height 621
click at [125, 165] on div "< div > < div class = "align-middle" v-if = "row.complete =='Complete'" > {{row…" at bounding box center [302, 405] width 482 height 621
click at [80, 22] on button "Save" at bounding box center [79, 23] width 33 height 19
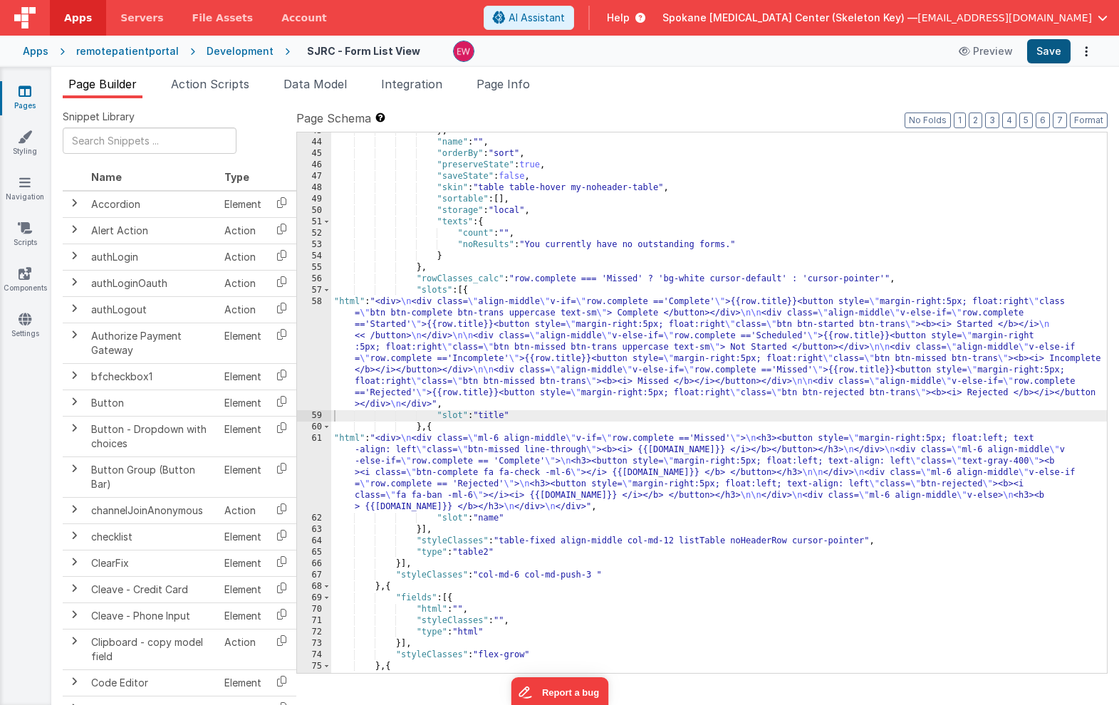
click at [1039, 49] on button "Save" at bounding box center [1048, 51] width 43 height 24
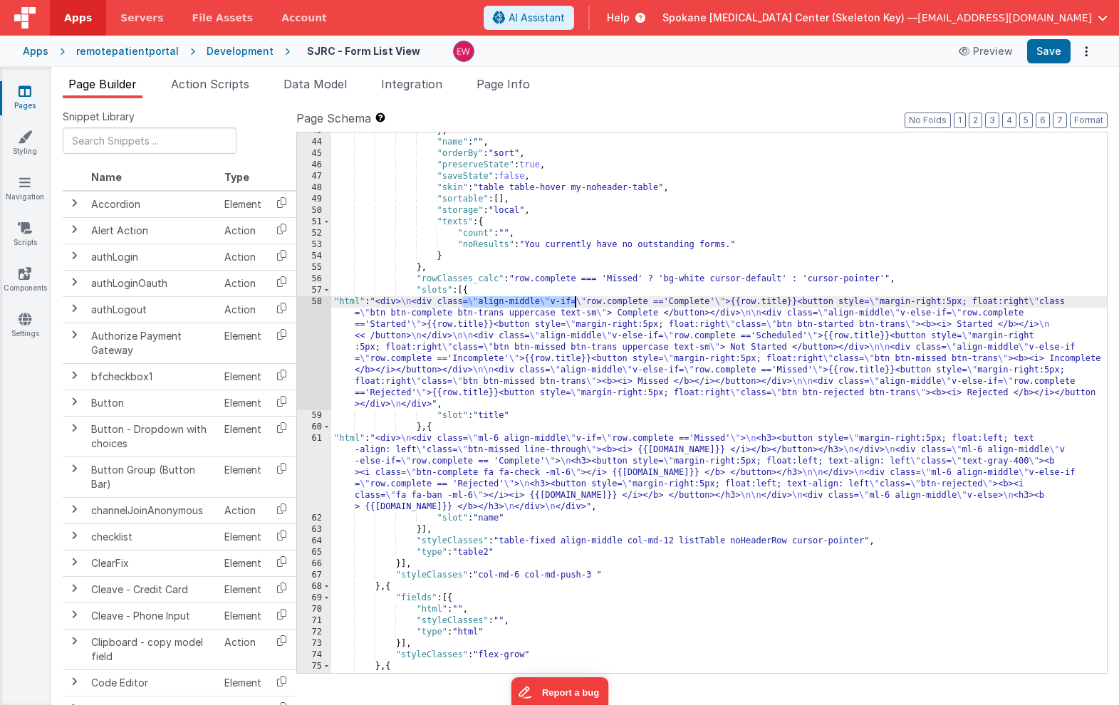
drag, startPoint x: 462, startPoint y: 301, endPoint x: 578, endPoint y: 299, distance: 115.4
click at [578, 299] on div "} , "name" : "" , "orderBy" : "sort" , "preserveState" : true , "saveState" : f…" at bounding box center [719, 406] width 776 height 563
click at [401, 303] on div "} , "name" : "" , "orderBy" : "sort" , "preserveState" : true , "saveState" : f…" at bounding box center [719, 406] width 776 height 563
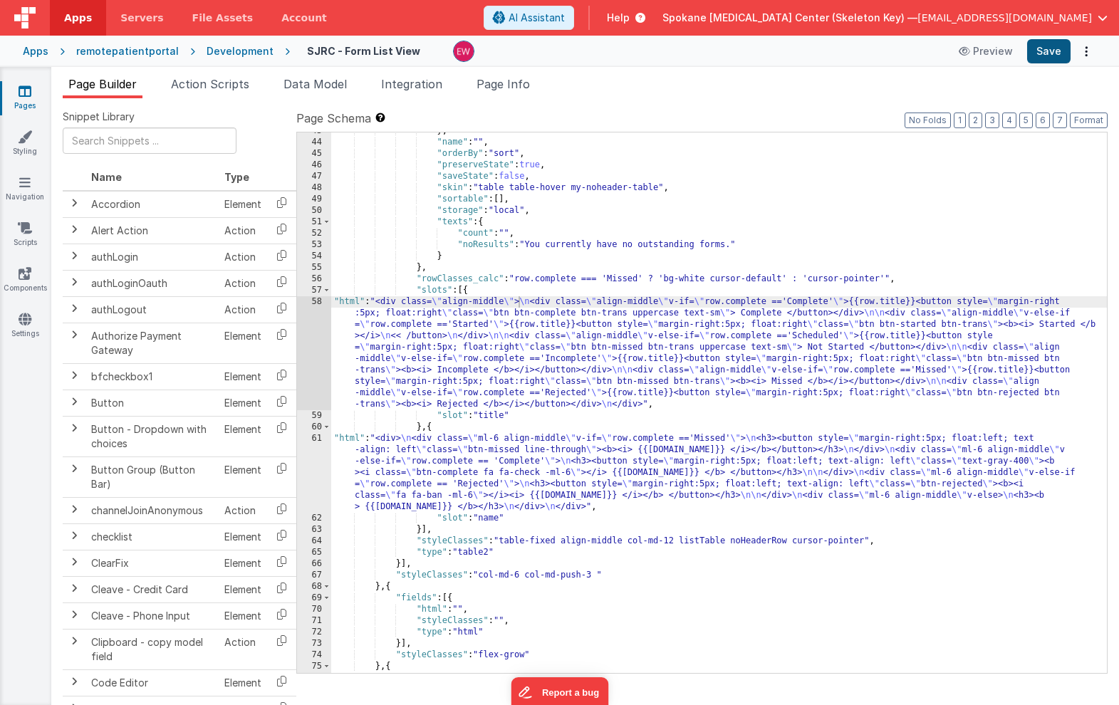
click at [1064, 46] on button "Save" at bounding box center [1048, 51] width 43 height 24
click at [664, 370] on div "} , "name" : "" , "orderBy" : "sort" , "preserveState" : true , "saveState" : f…" at bounding box center [719, 406] width 776 height 563
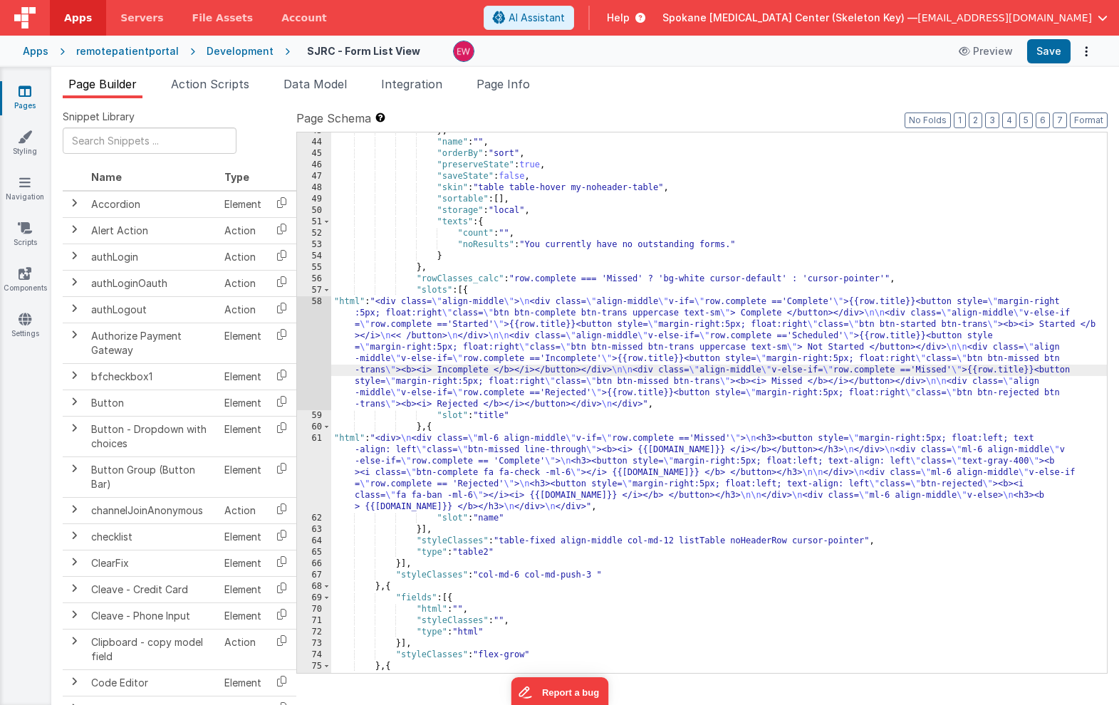
click at [311, 327] on div "58" at bounding box center [314, 353] width 34 height 114
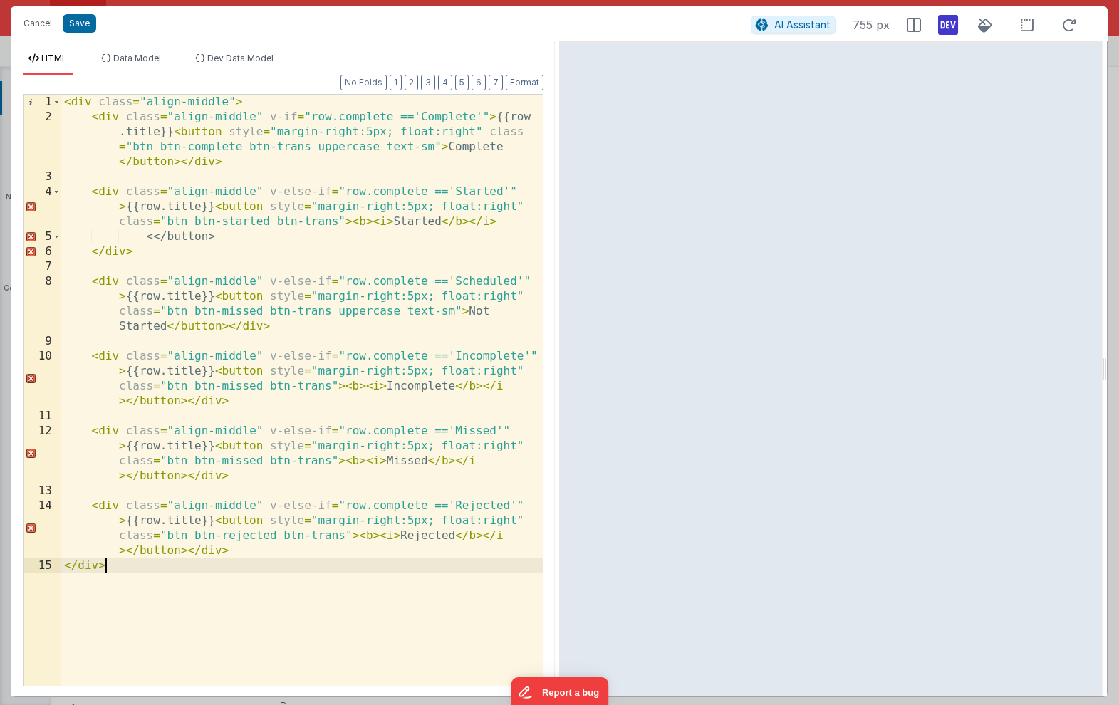
click at [146, 149] on div "< div class = "align-middle" > < div class = "align-middle" v-if = "row.complet…" at bounding box center [302, 405] width 482 height 621
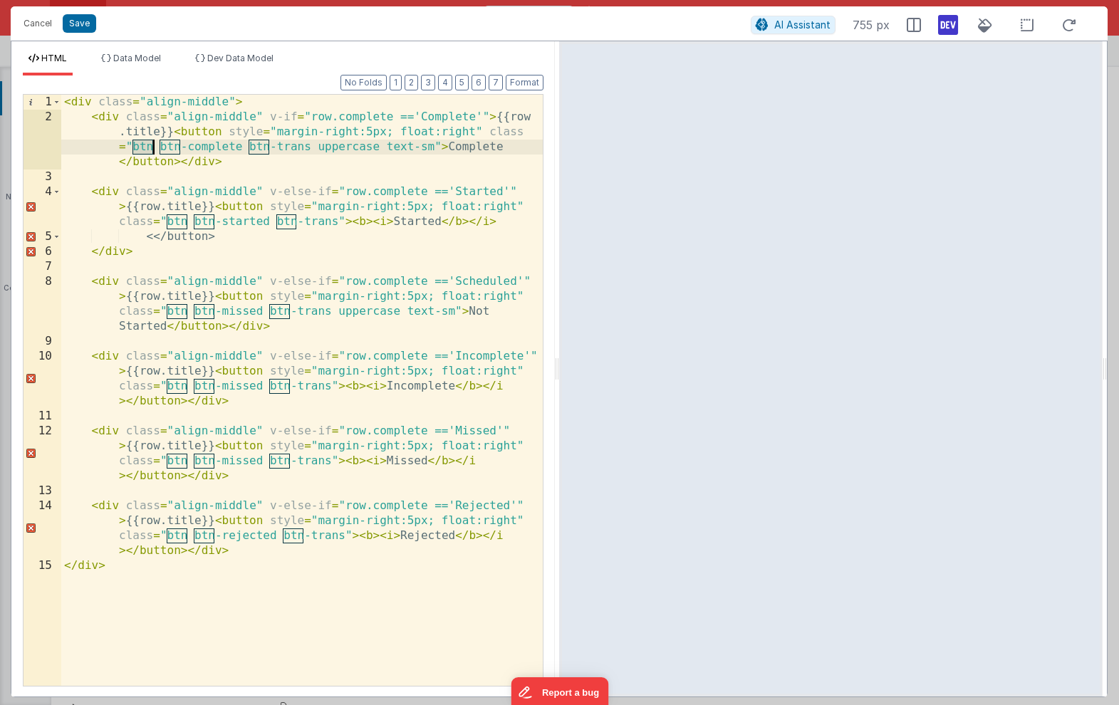
click at [171, 312] on div "< div class = "align-middle" > < div class = "align-middle" v-if = "row.complet…" at bounding box center [302, 405] width 482 height 621
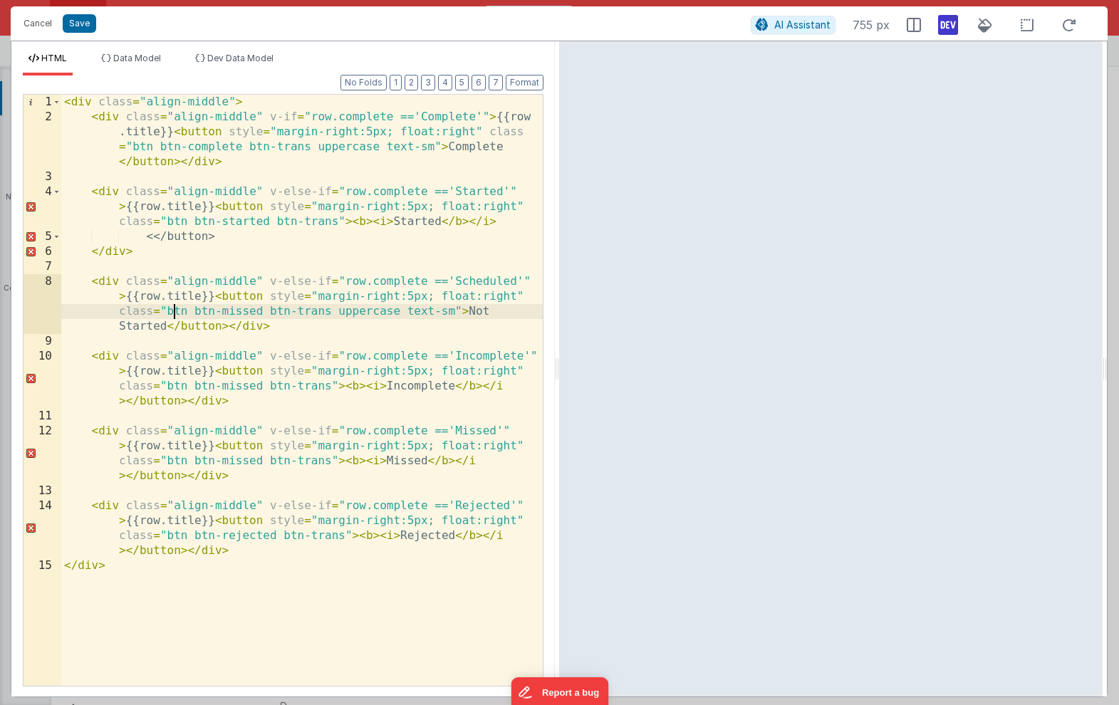
click at [171, 312] on div "< div class = "align-middle" > < div class = "align-middle" v-if = "row.complet…" at bounding box center [302, 405] width 482 height 621
click at [73, 21] on button "Save" at bounding box center [79, 23] width 33 height 19
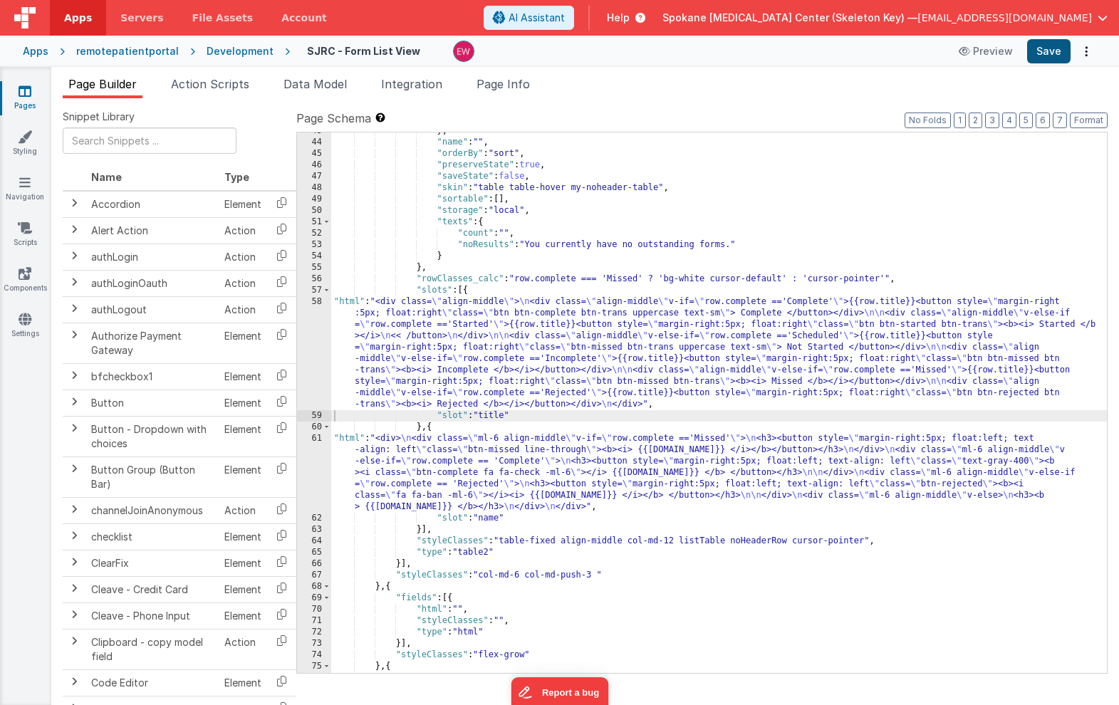
click at [1049, 53] on button "Save" at bounding box center [1048, 51] width 43 height 24
click at [506, 344] on div "} , "name" : "" , "orderBy" : "sort" , "preserveState" : true , "saveState" : f…" at bounding box center [719, 406] width 776 height 563
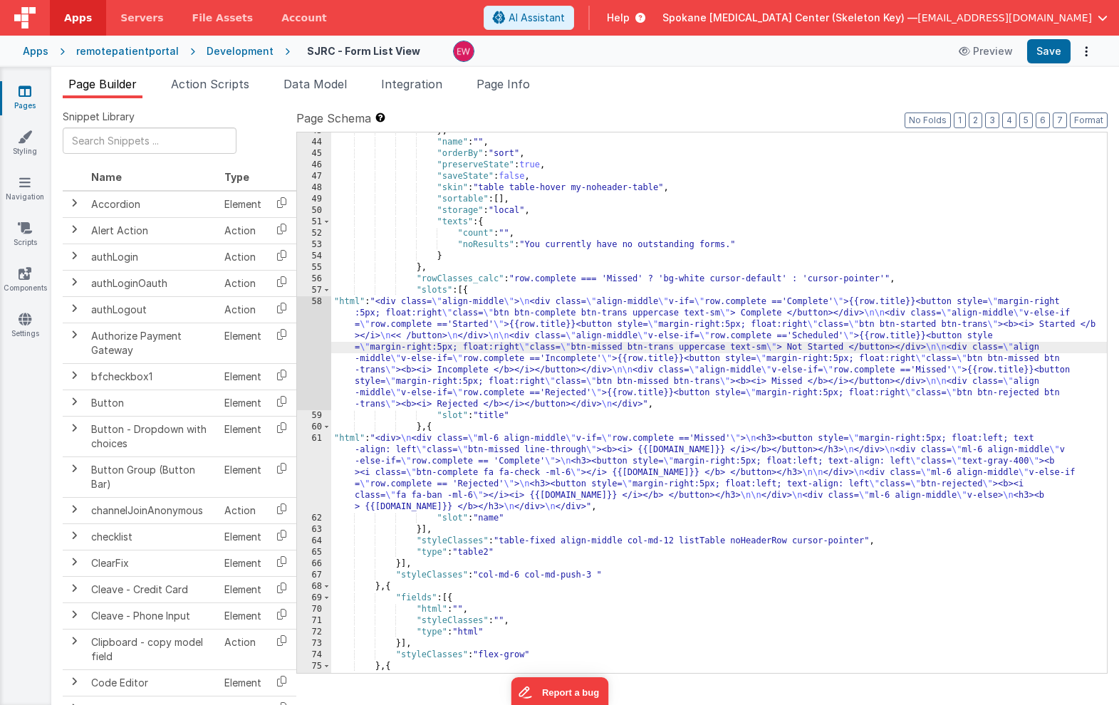
click at [313, 331] on div "58" at bounding box center [314, 353] width 34 height 114
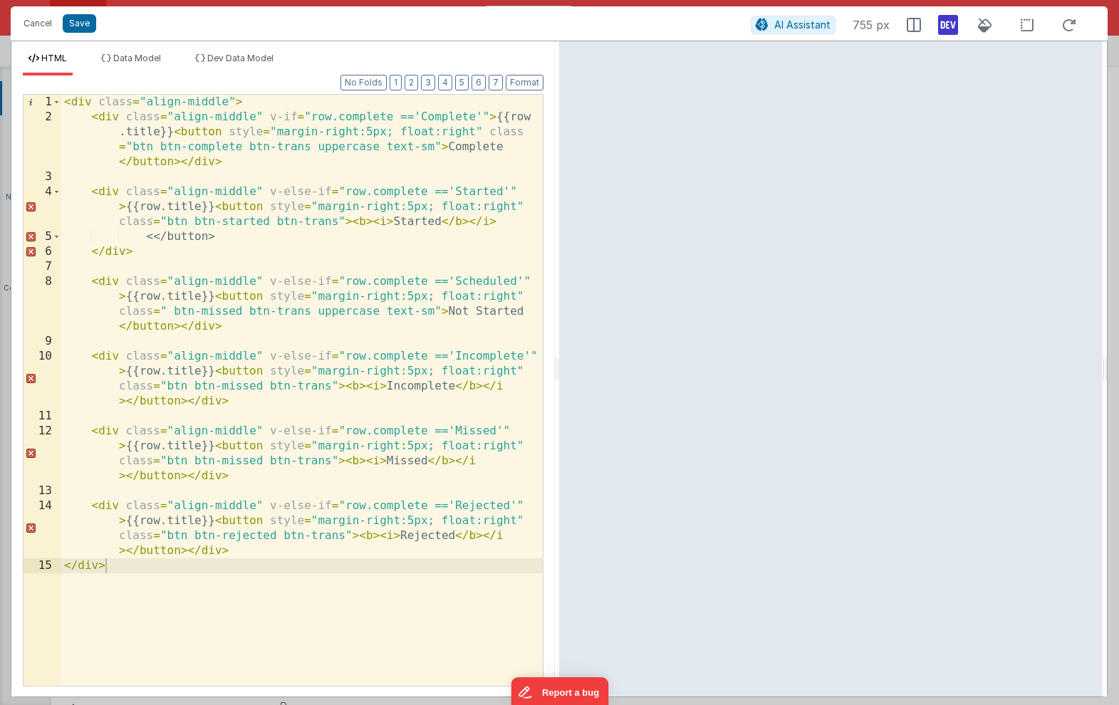
click at [178, 226] on div "< div class = "align-middle" > < div class = "align-middle" v-if = "row.complet…" at bounding box center [302, 405] width 482 height 621
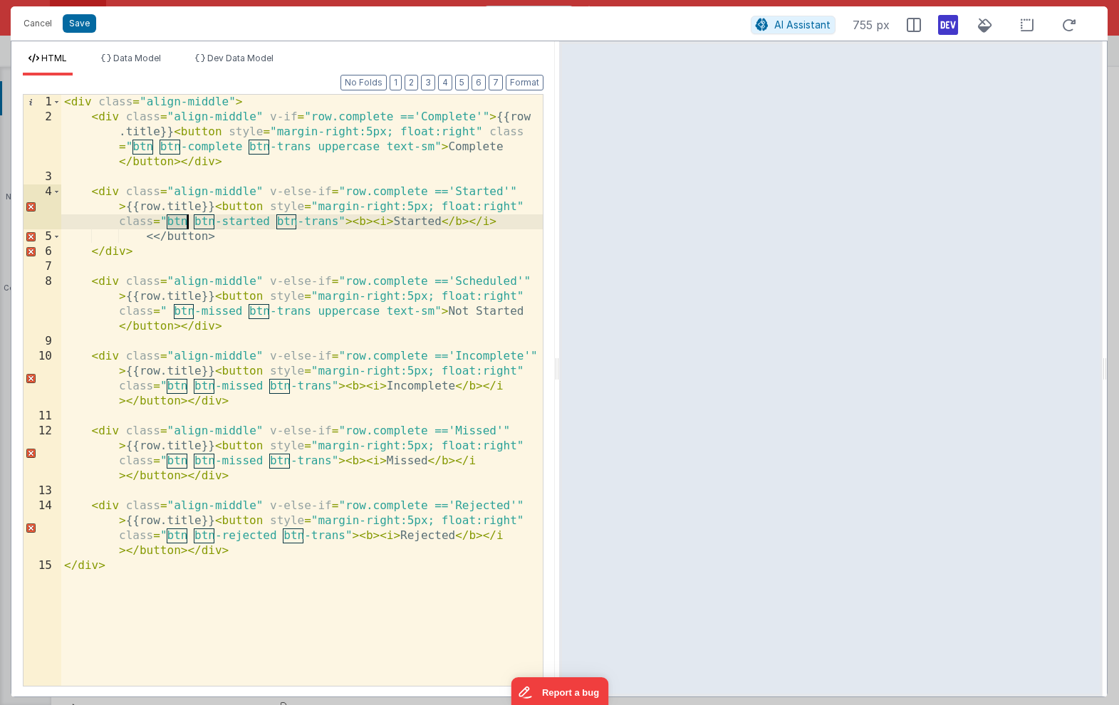
click at [178, 226] on div "< div class = "align-middle" > < div class = "align-middle" v-if = "row.complet…" at bounding box center [302, 405] width 482 height 621
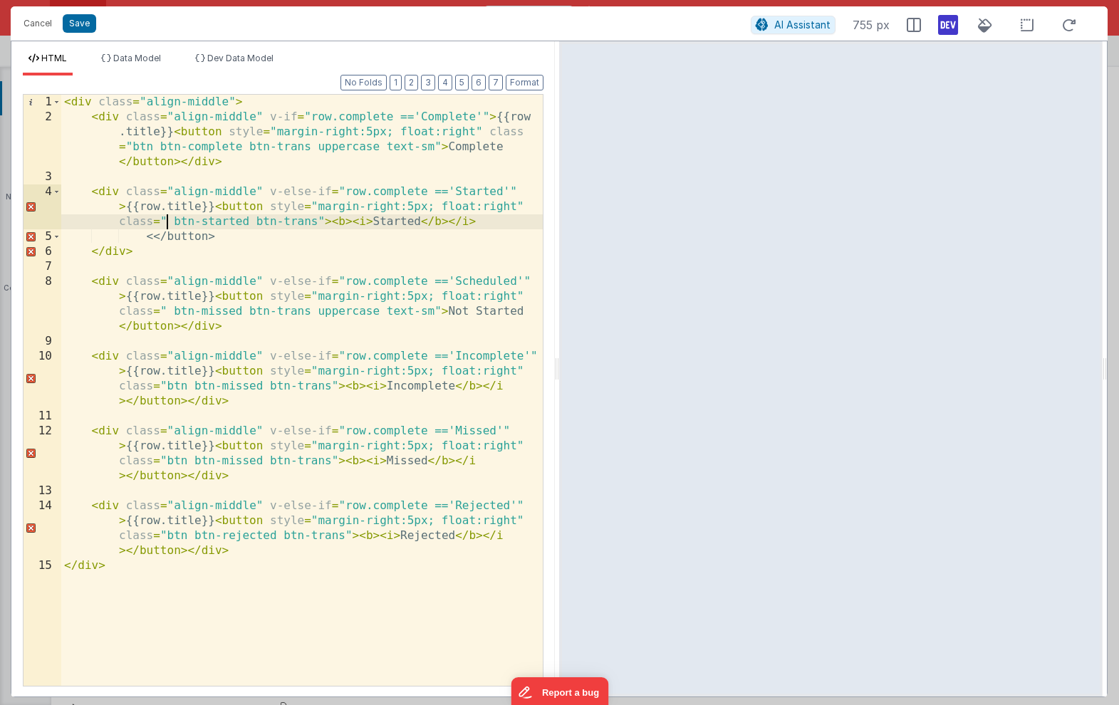
click at [177, 386] on div "< div class = "align-middle" > < div class = "align-middle" v-if = "row.complet…" at bounding box center [302, 405] width 482 height 621
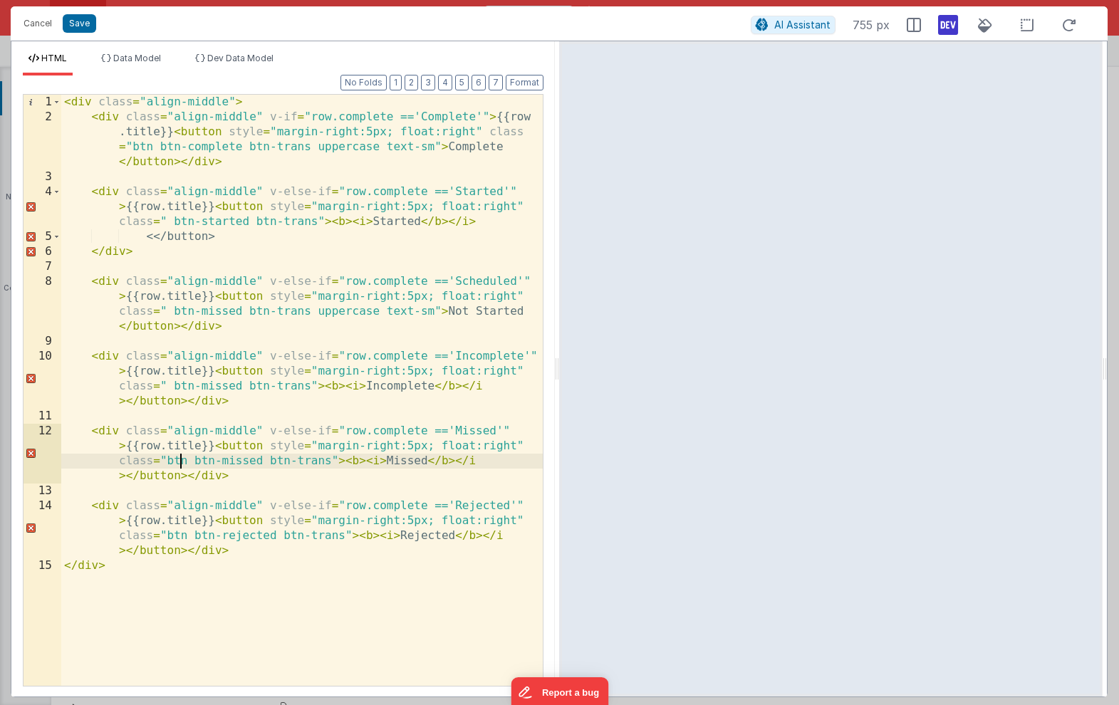
click at [180, 463] on div "< div class = "align-middle" > < div class = "align-middle" v-if = "row.complet…" at bounding box center [302, 405] width 482 height 621
click at [177, 539] on div "< div class = "align-middle" > < div class = "align-middle" v-if = "row.complet…" at bounding box center [302, 405] width 482 height 621
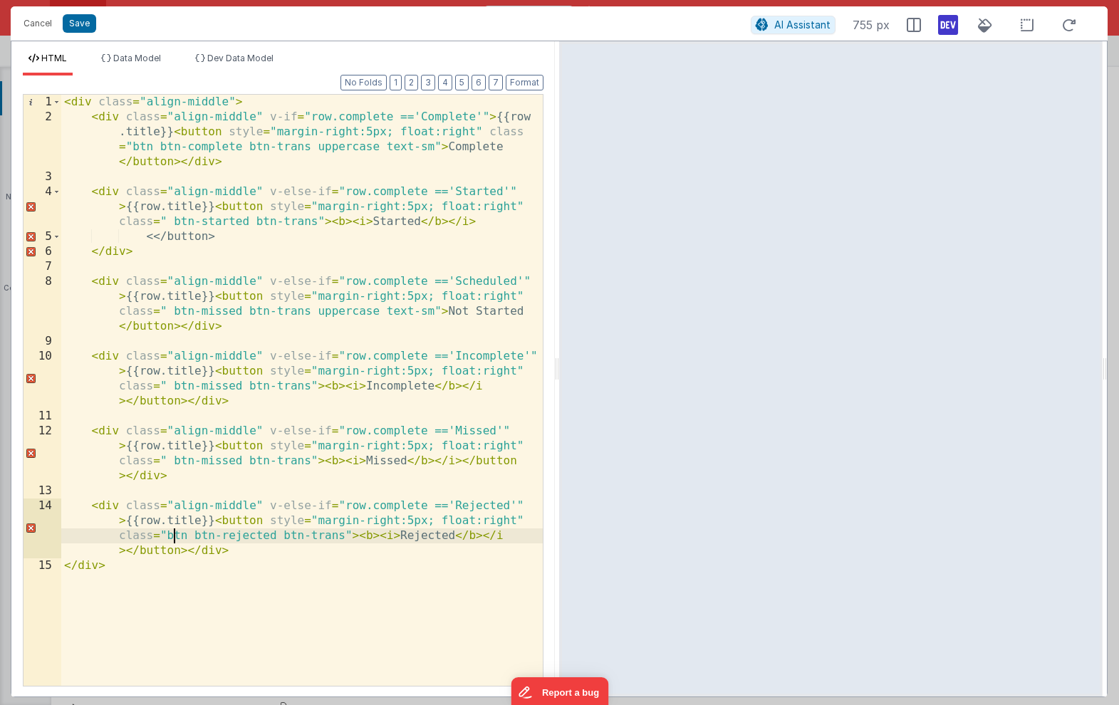
click at [177, 539] on div "< div class = "align-middle" > < div class = "align-middle" v-if = "row.complet…" at bounding box center [302, 405] width 482 height 621
click at [144, 144] on div "< div class = "align-middle" > < div class = "align-middle" v-if = "row.complet…" at bounding box center [302, 405] width 482 height 621
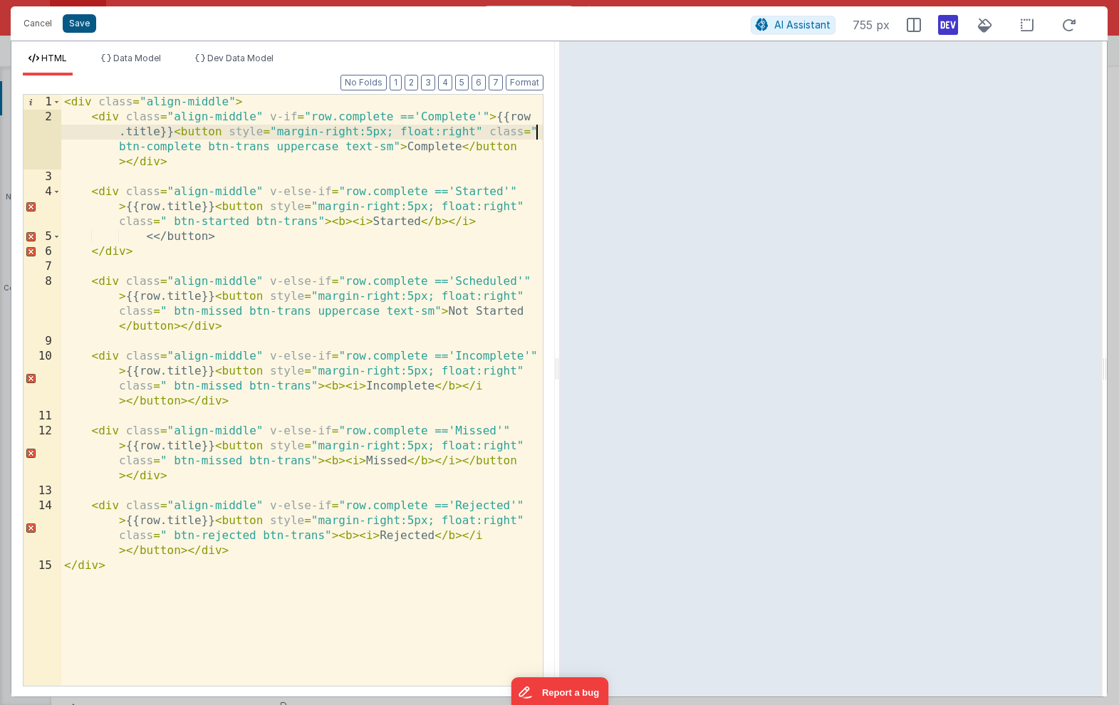
click at [81, 22] on button "Save" at bounding box center [79, 23] width 33 height 19
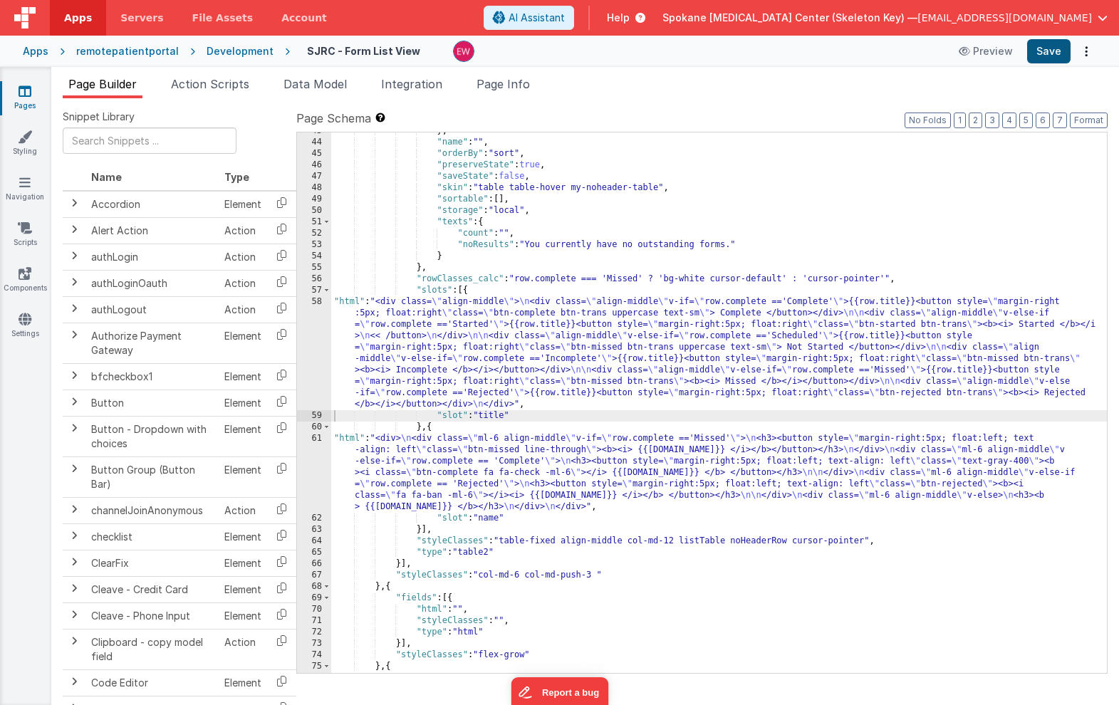
click at [1051, 52] on button "Save" at bounding box center [1048, 51] width 43 height 24
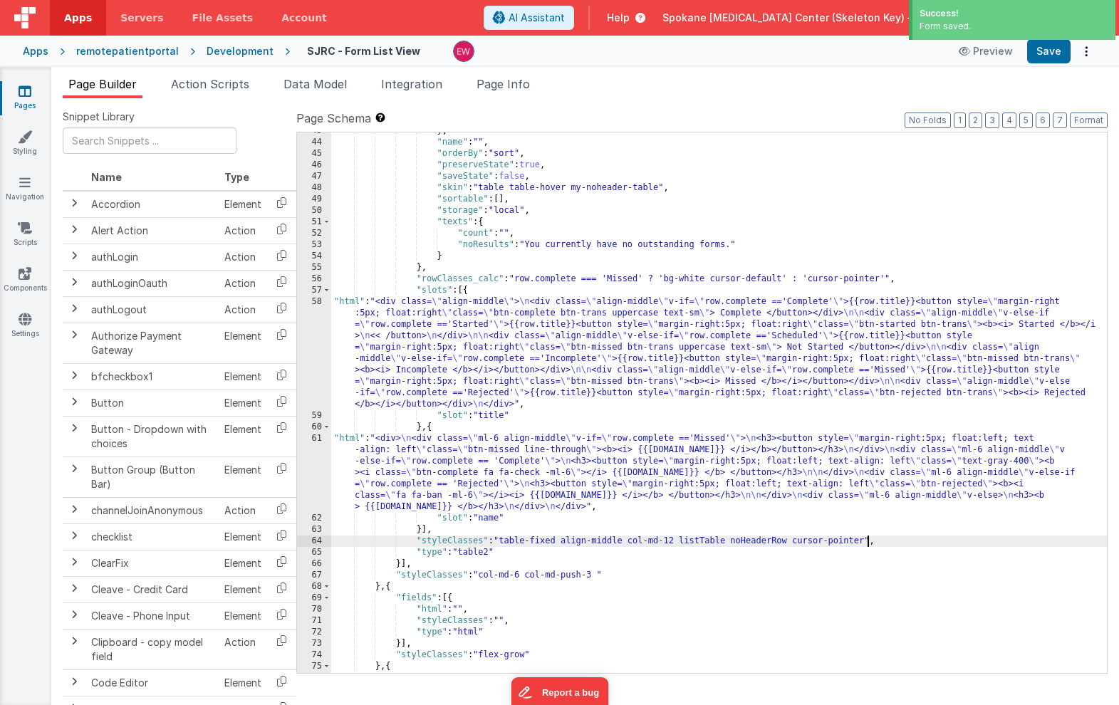
click at [868, 544] on div "} , "name" : "" , "orderBy" : "sort" , "preserveState" : true , "saveState" : f…" at bounding box center [719, 406] width 776 height 563
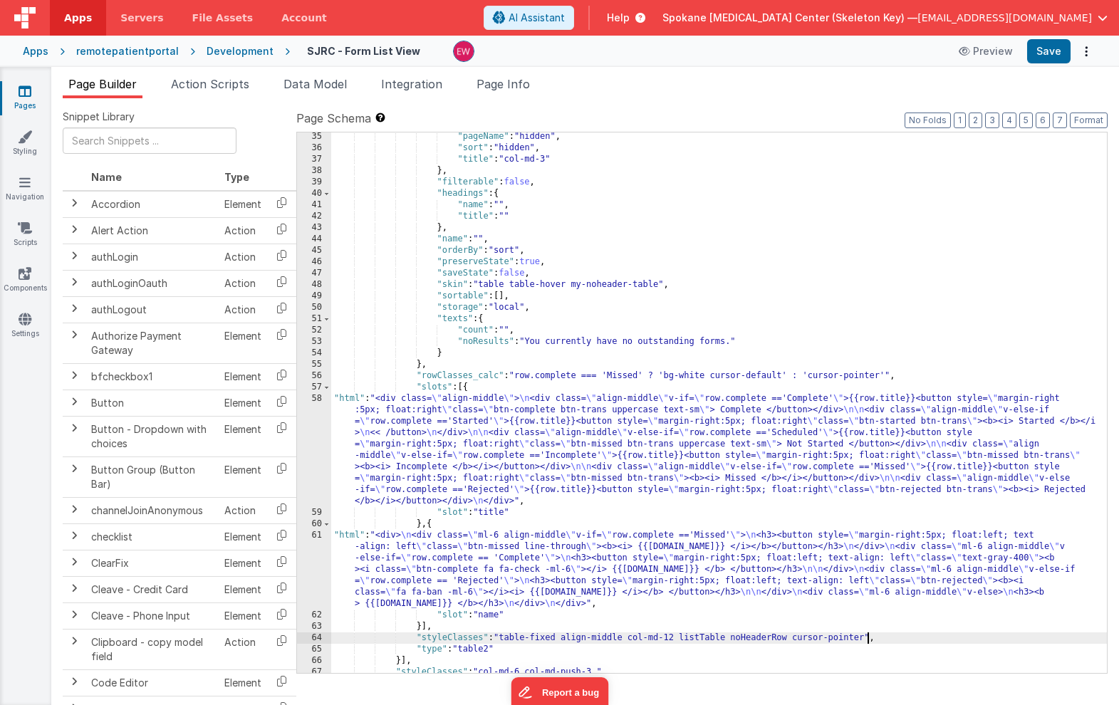
scroll to position [435, 0]
click at [785, 375] on div ""pageName" : "hidden" , "sort" : "hidden" , "title" : "col-md-3" } , "filterabl…" at bounding box center [719, 412] width 776 height 563
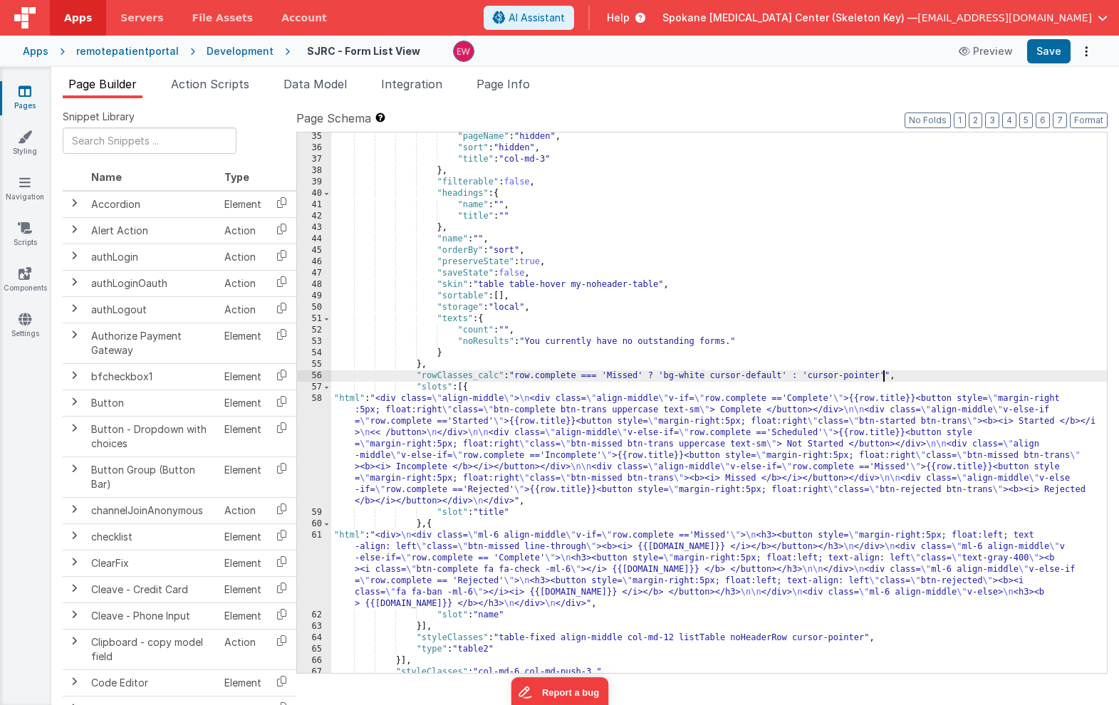
click at [882, 376] on div ""pageName" : "hidden" , "sort" : "hidden" , "title" : "col-md-3" } , "filterabl…" at bounding box center [719, 412] width 776 height 563
click at [1046, 48] on button "Save" at bounding box center [1048, 51] width 43 height 24
click at [895, 376] on div ""pageName" : "hidden" , "sort" : "hidden" , "title" : "col-md-3" } , "filterabl…" at bounding box center [719, 412] width 776 height 563
click at [890, 378] on div ""pageName" : "hidden" , "sort" : "hidden" , "title" : "col-md-3" } , "filterabl…" at bounding box center [719, 412] width 776 height 563
drag, startPoint x: 903, startPoint y: 375, endPoint x: 888, endPoint y: 378, distance: 15.8
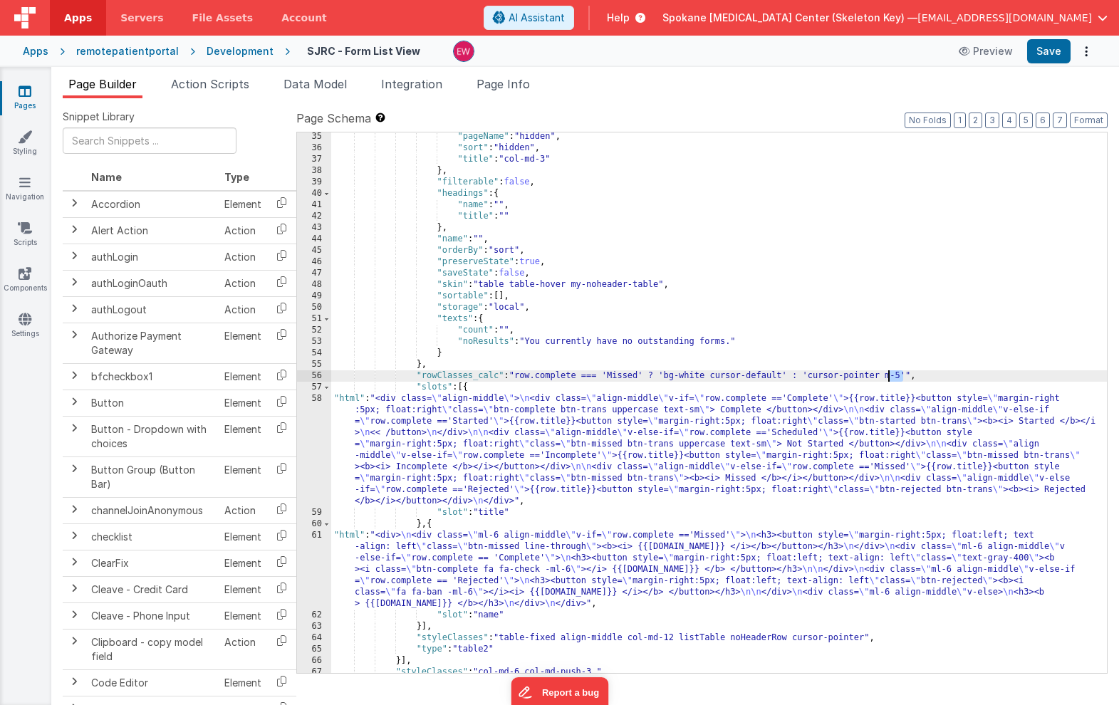
click at [888, 378] on div ""pageName" : "hidden" , "sort" : "hidden" , "title" : "col-md-3" } , "filterabl…" at bounding box center [719, 412] width 776 height 563
click at [1049, 50] on button "Save" at bounding box center [1048, 51] width 43 height 24
click at [563, 459] on div ""pageName" : "hidden" , "sort" : "hidden" , "title" : "col-md-3" } , "filterabl…" at bounding box center [719, 412] width 776 height 563
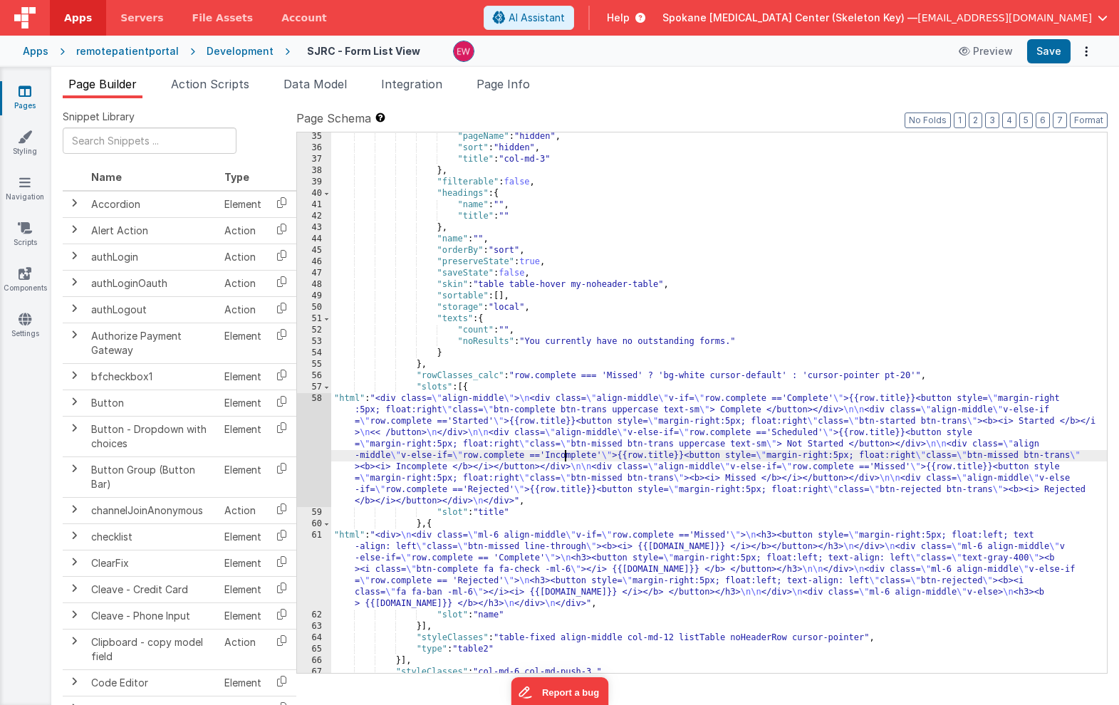
click at [311, 440] on div "58" at bounding box center [314, 450] width 34 height 114
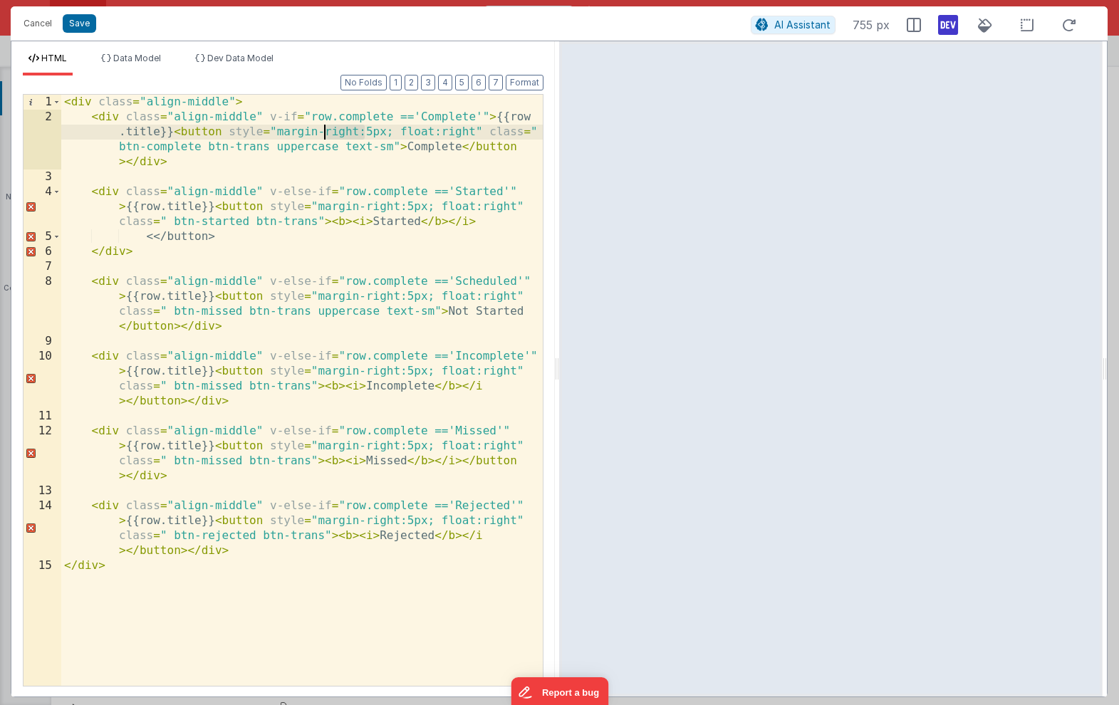
drag, startPoint x: 365, startPoint y: 133, endPoint x: 324, endPoint y: 134, distance: 40.6
click at [324, 134] on div "< div class = "align-middle" > < div class = "align-middle" v-if = "row.complet…" at bounding box center [302, 405] width 482 height 621
click at [344, 135] on div "< div class = "align-middle" > < div class = "align-middle" v-if = "row.complet…" at bounding box center [302, 405] width 482 height 621
drag, startPoint x: 358, startPoint y: 135, endPoint x: 319, endPoint y: 135, distance: 39.2
click at [319, 135] on div "< div class = "align-middle" > < div class = "align-middle" v-if = "row.complet…" at bounding box center [302, 405] width 482 height 621
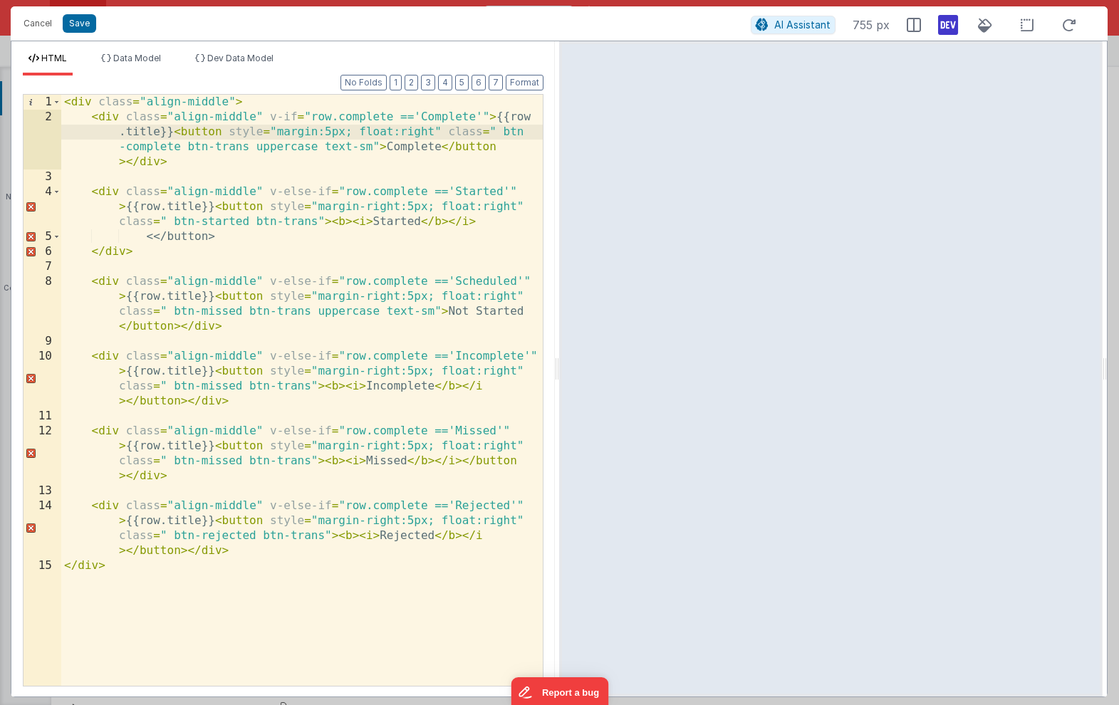
click at [377, 209] on div "< div class = "align-middle" > < div class = "align-middle" v-if = "row.complet…" at bounding box center [302, 405] width 482 height 621
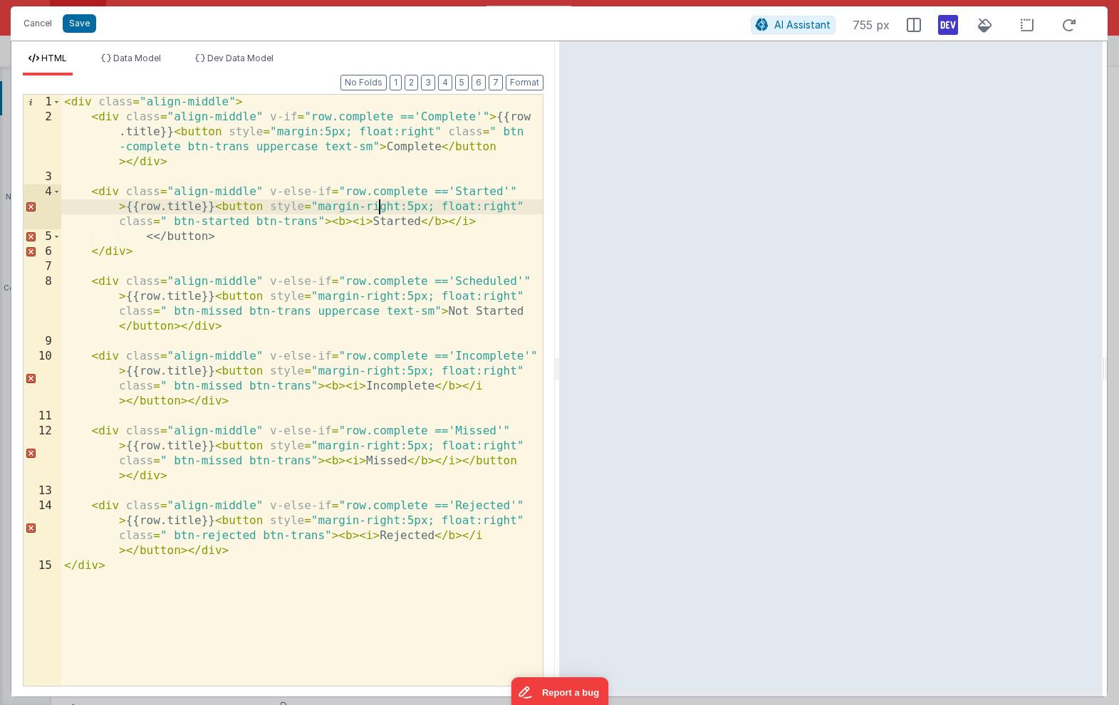
click at [377, 209] on div "< div class = "align-middle" > < div class = "align-middle" v-if = "row.complet…" at bounding box center [302, 405] width 482 height 621
click at [379, 298] on div "< div class = "align-middle" > < div class = "align-middle" v-if = "row.complet…" at bounding box center [302, 405] width 482 height 621
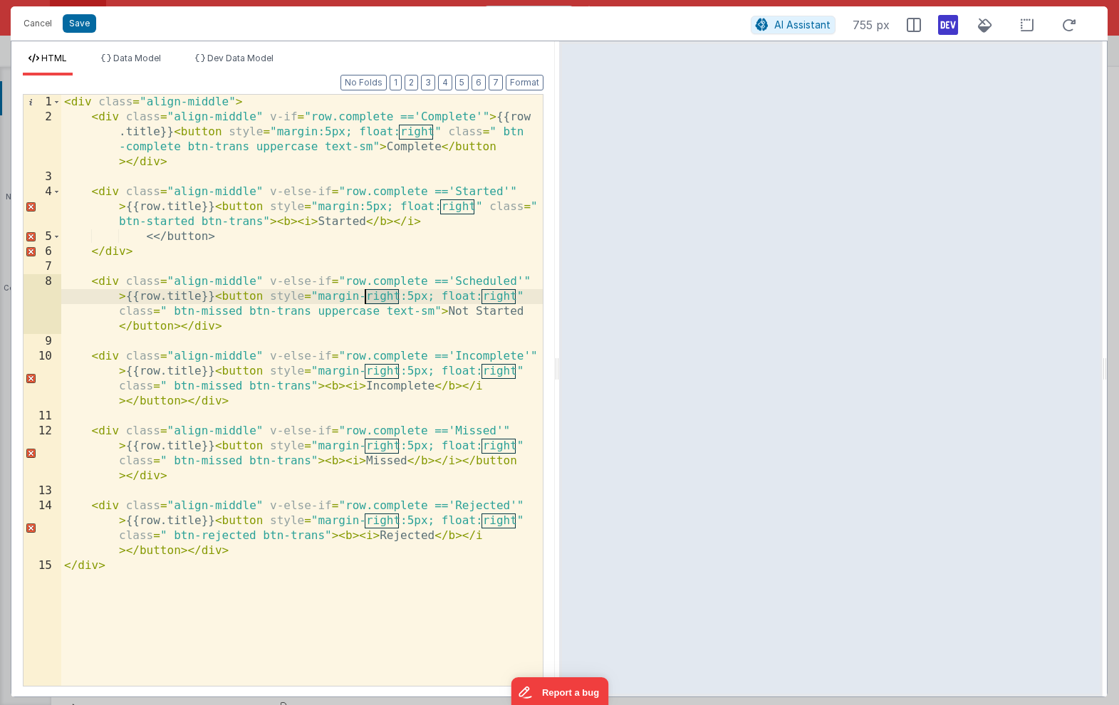
click at [379, 298] on div "< div class = "align-middle" > < div class = "align-middle" v-if = "row.complet…" at bounding box center [302, 405] width 482 height 621
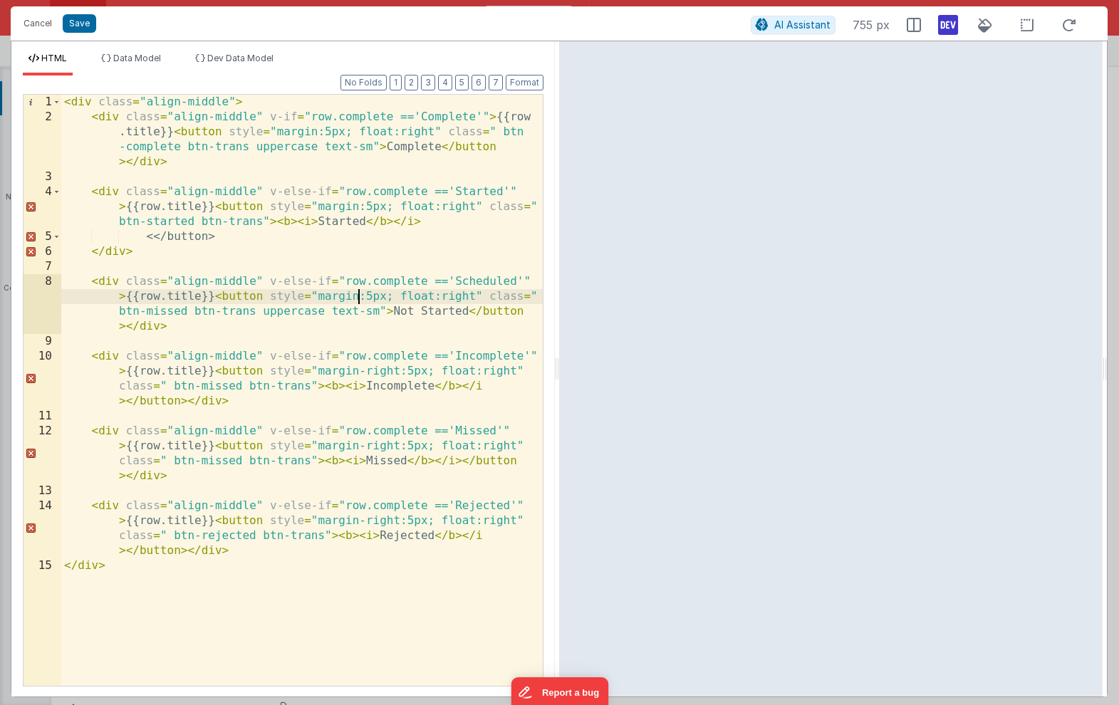
click at [380, 371] on div "< div class = "align-middle" > < div class = "align-middle" v-if = "row.complet…" at bounding box center [302, 405] width 482 height 621
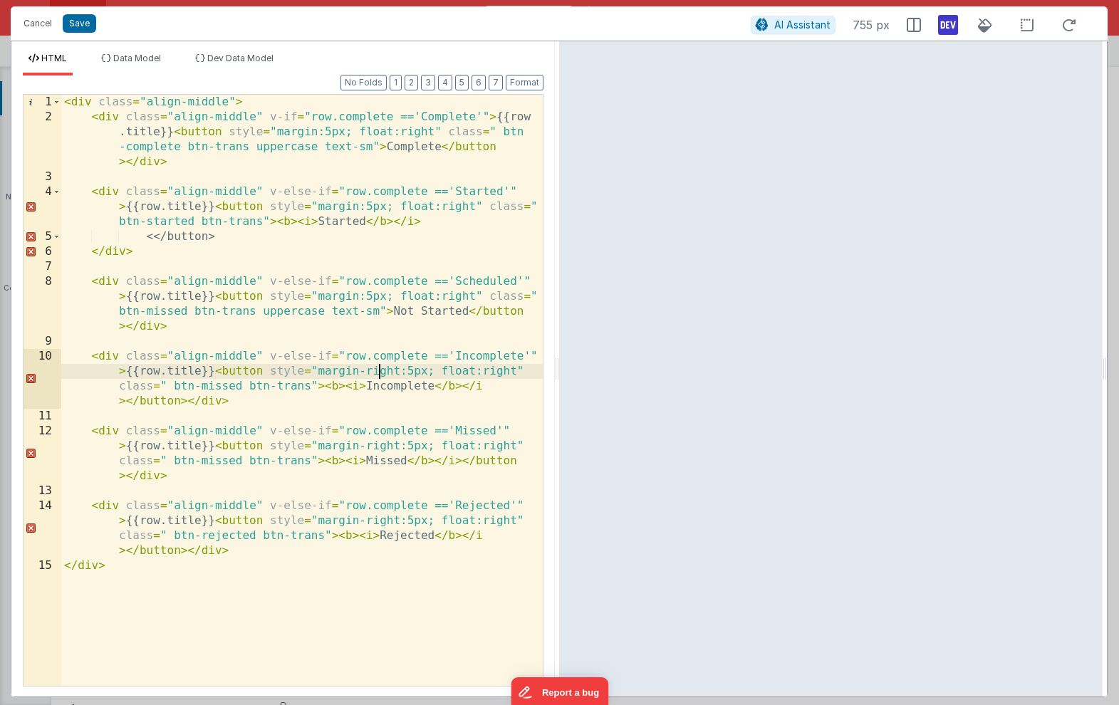
click at [380, 371] on div "< div class = "align-middle" > < div class = "align-middle" v-if = "row.complet…" at bounding box center [302, 405] width 482 height 621
click at [379, 446] on div "< div class = "align-middle" > < div class = "align-middle" v-if = "row.complet…" at bounding box center [302, 405] width 482 height 621
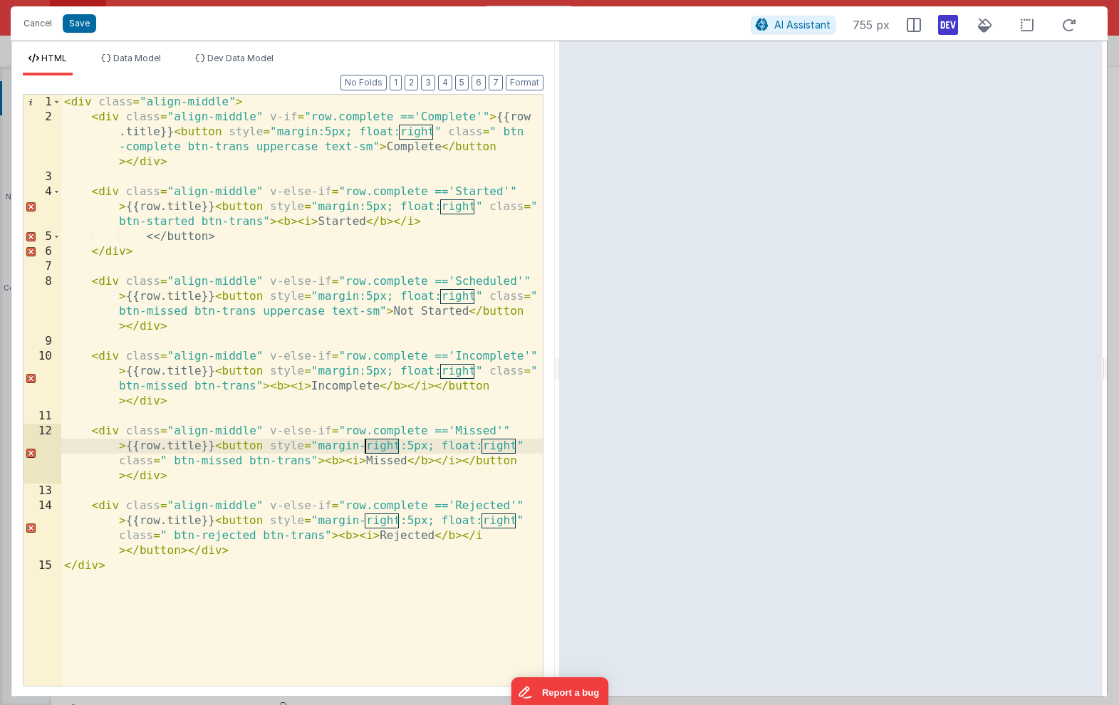
click at [379, 446] on div "< div class = "align-middle" > < div class = "align-middle" v-if = "row.complet…" at bounding box center [302, 405] width 482 height 621
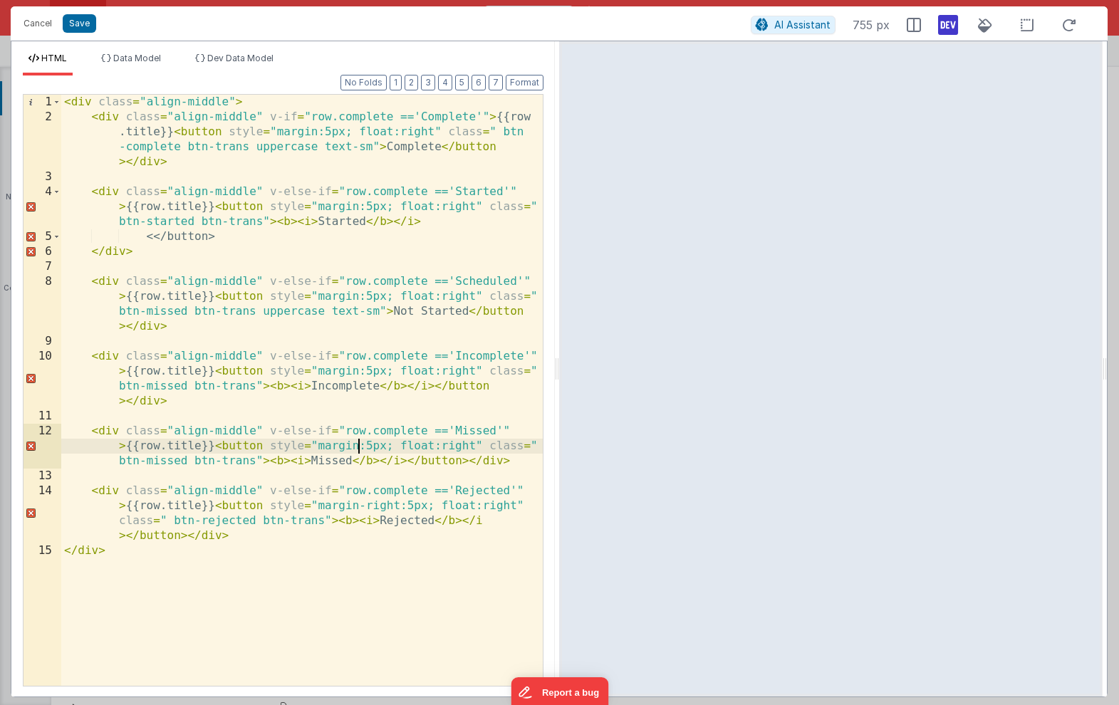
click at [375, 504] on div "< div class = "align-middle" > < div class = "align-middle" v-if = "row.complet…" at bounding box center [302, 405] width 482 height 621
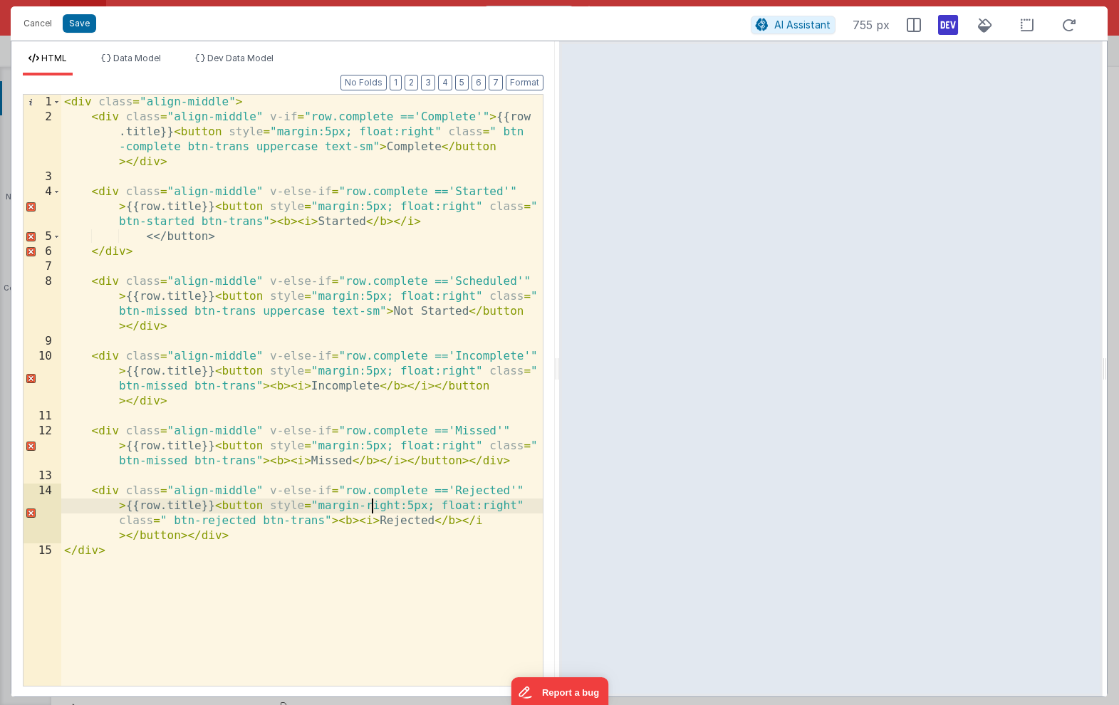
click at [375, 504] on div "< div class = "align-middle" > < div class = "align-middle" v-if = "row.complet…" at bounding box center [302, 405] width 482 height 621
click at [85, 23] on button "Save" at bounding box center [79, 23] width 33 height 19
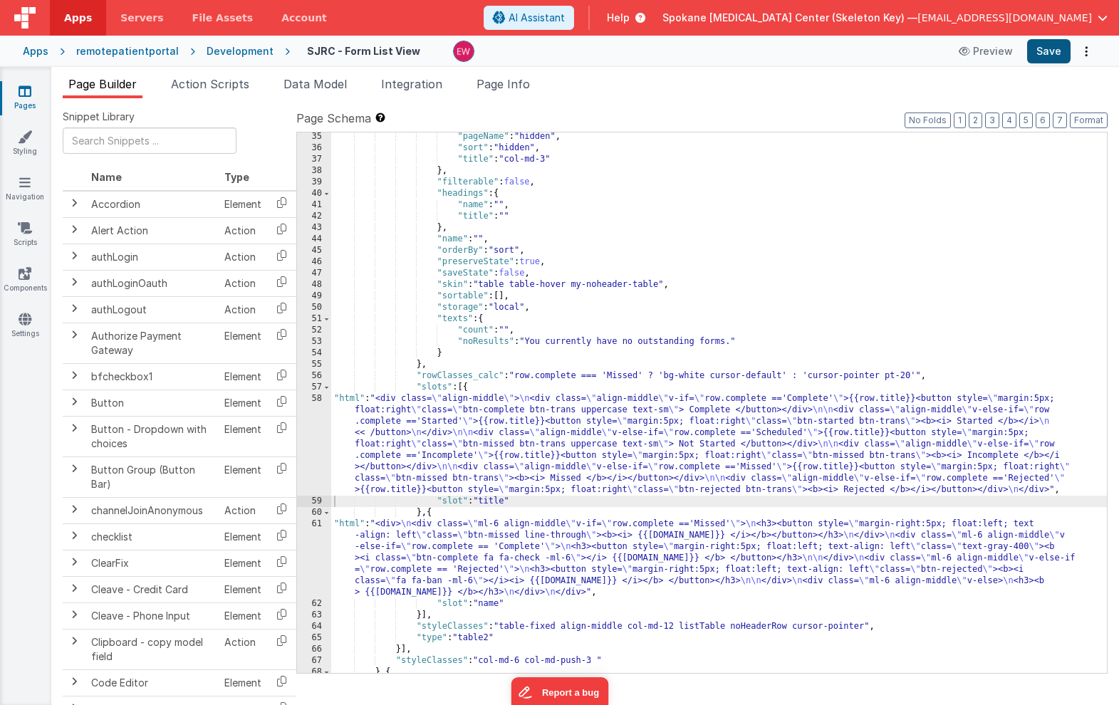
click at [1054, 52] on button "Save" at bounding box center [1048, 51] width 43 height 24
click at [692, 437] on div ""pageName" : "hidden" , "sort" : "hidden" , "title" : "col-md-3" } , "filterabl…" at bounding box center [719, 412] width 776 height 563
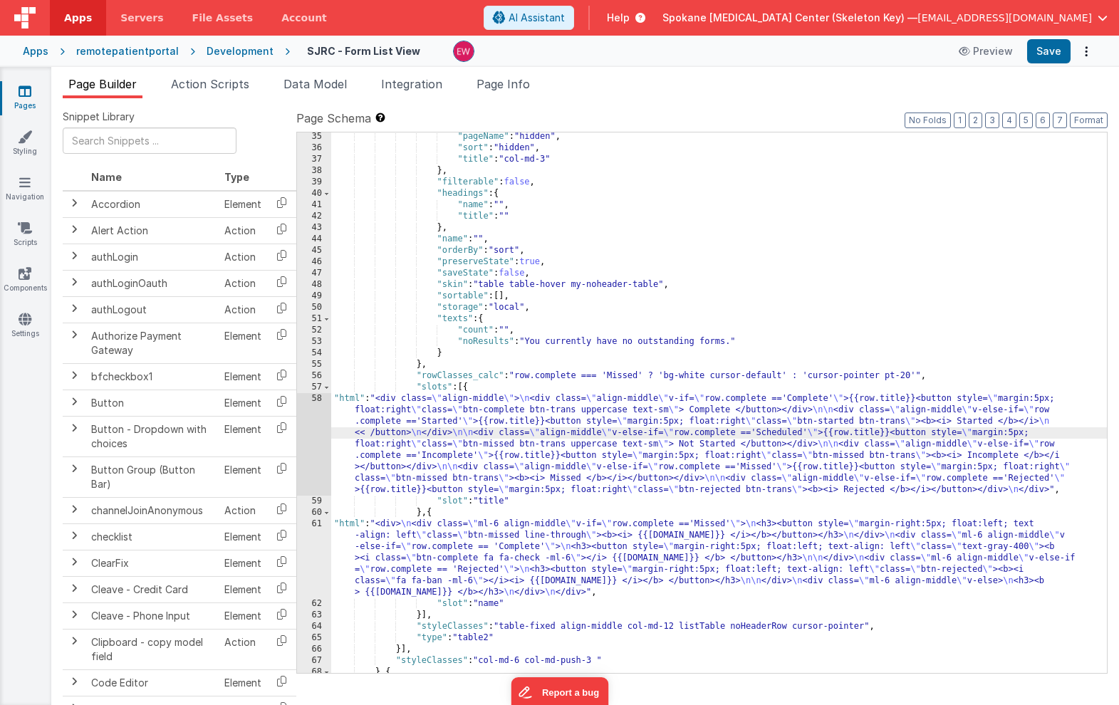
click at [310, 427] on div "58" at bounding box center [314, 444] width 34 height 103
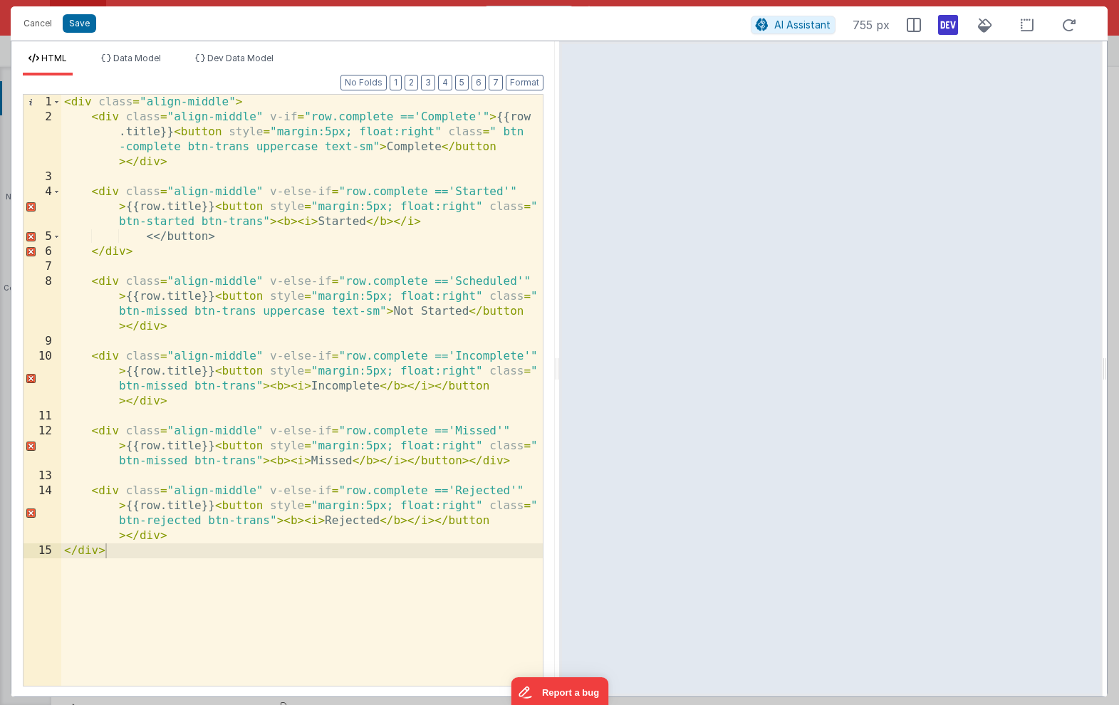
click at [295, 313] on div "< div class = "align-middle" > < div class = "align-middle" v-if = "row.complet…" at bounding box center [302, 405] width 482 height 621
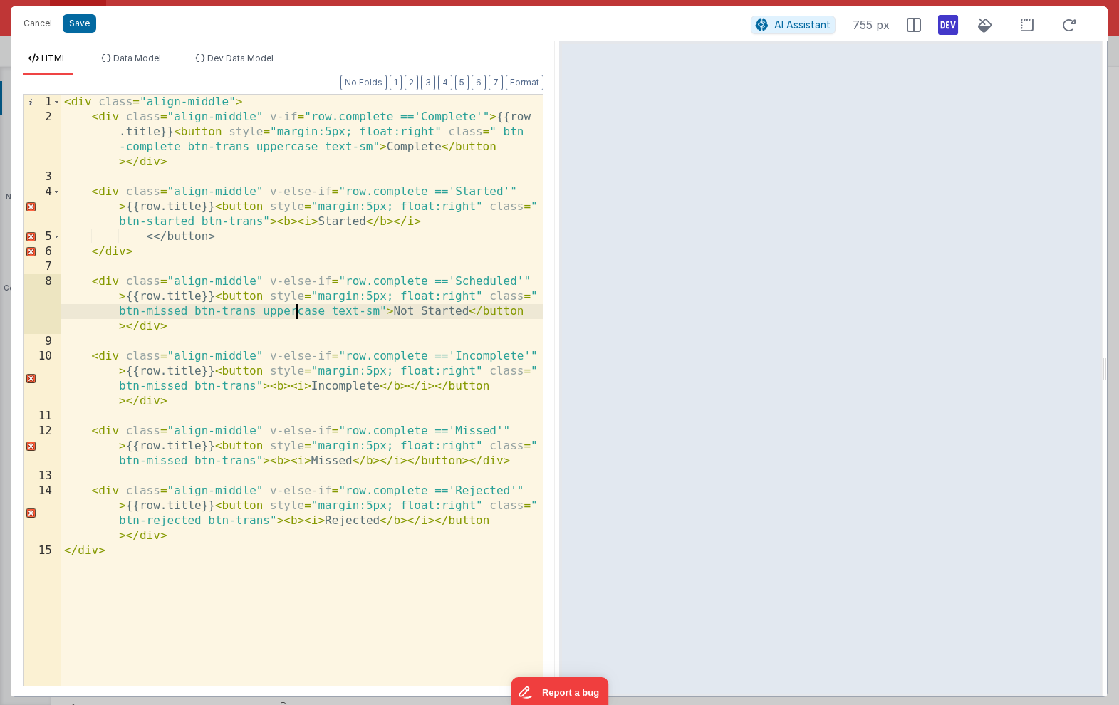
click at [295, 313] on div "< div class = "align-middle" > < div class = "align-middle" v-if = "row.complet…" at bounding box center [302, 405] width 482 height 621
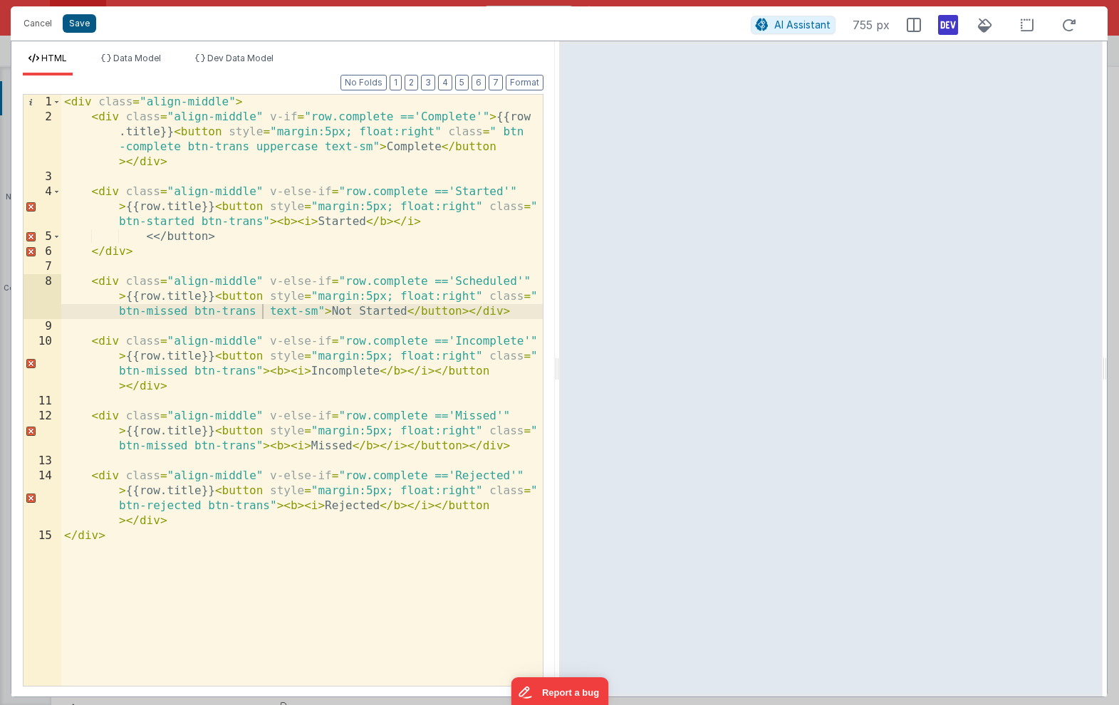
click at [74, 24] on button "Save" at bounding box center [79, 23] width 33 height 19
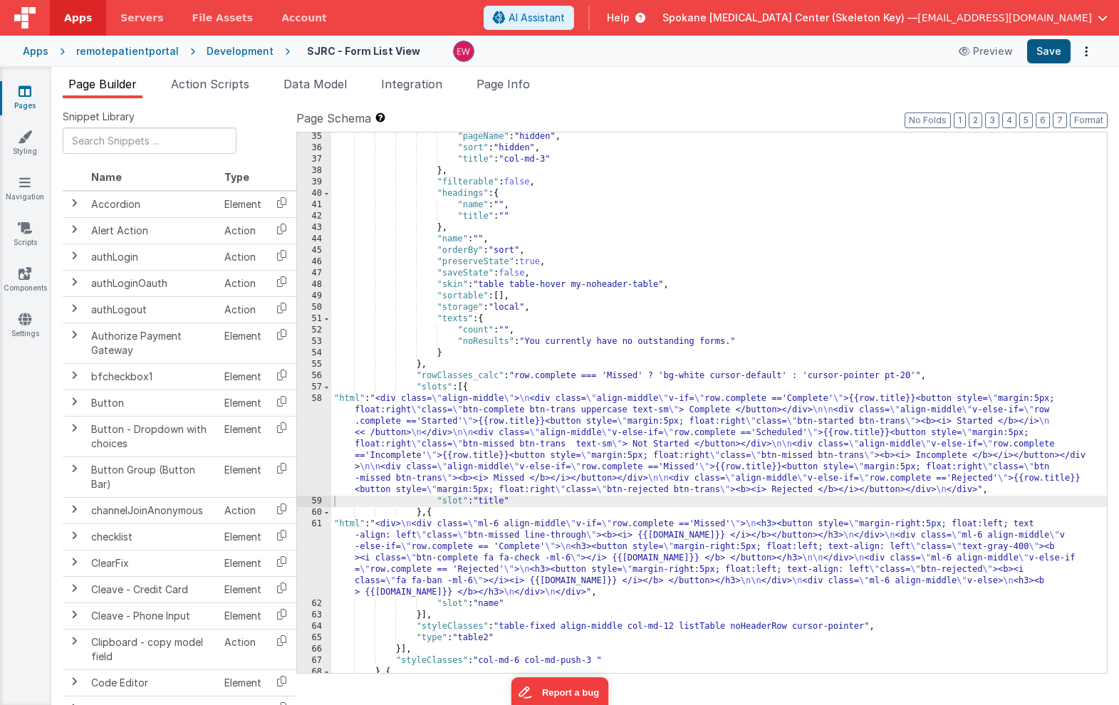
click at [1046, 49] on button "Save" at bounding box center [1048, 51] width 43 height 24
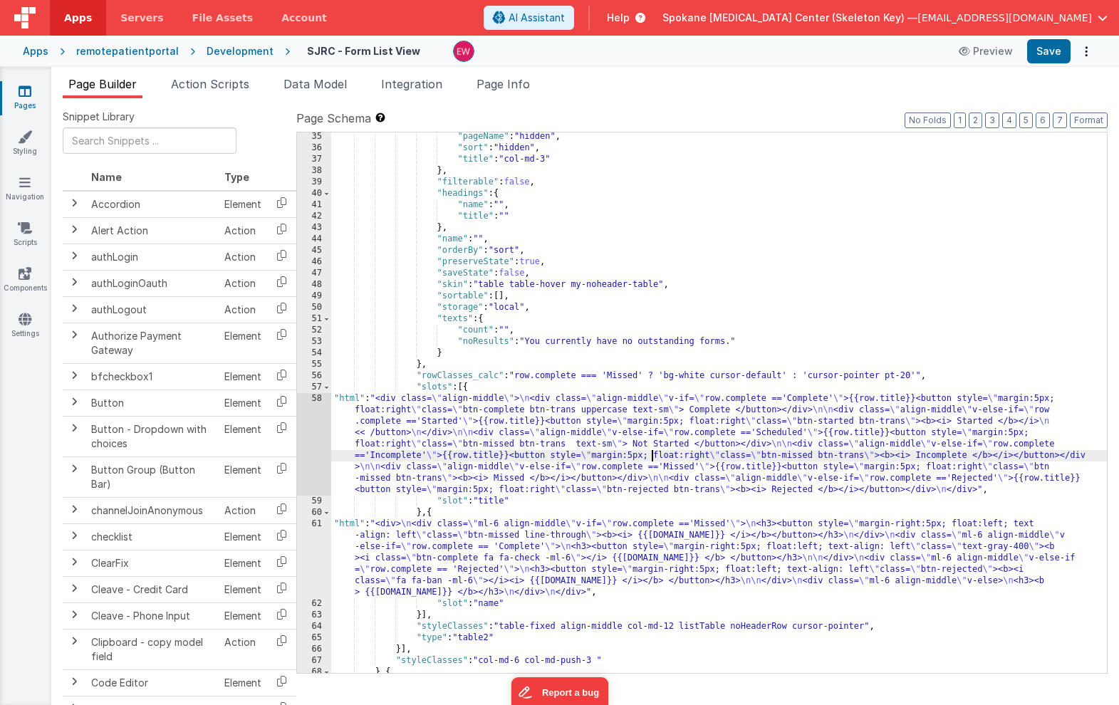
click at [653, 459] on div ""pageName" : "hidden" , "sort" : "hidden" , "title" : "col-md-3" } , "filterabl…" at bounding box center [719, 412] width 776 height 563
click at [308, 428] on div "58" at bounding box center [314, 444] width 34 height 103
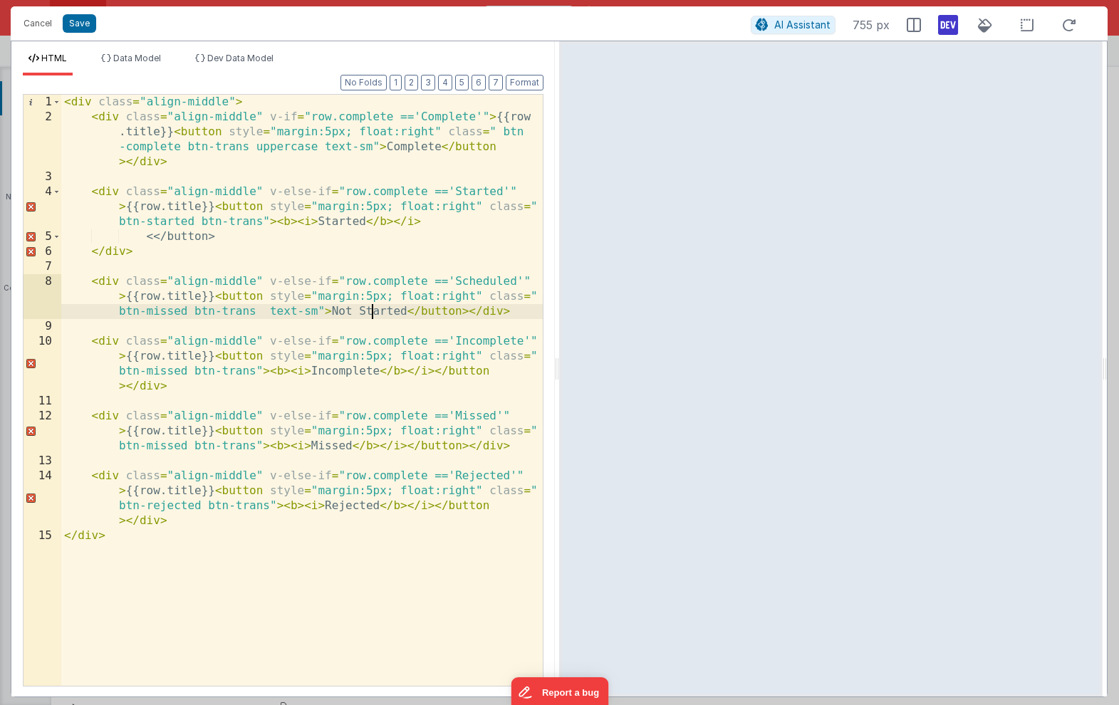
click at [370, 313] on div "< div class = "align-middle" > < div class = "align-middle" v-if = "row.complet…" at bounding box center [302, 405] width 482 height 621
click at [344, 308] on div "< div class = "align-middle" > < div class = "align-middle" v-if = "row.complet…" at bounding box center [302, 405] width 482 height 621
click at [399, 149] on div "< div class = "align-middle" > < div class = "align-middle" v-if = "row.complet…" at bounding box center [302, 405] width 482 height 621
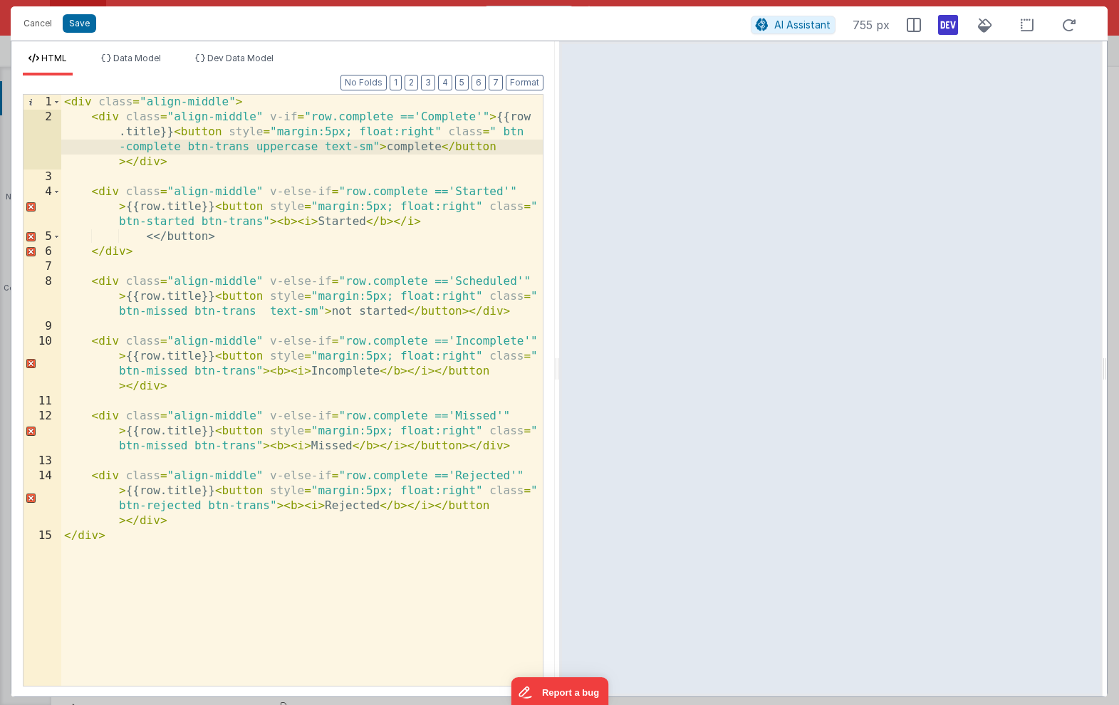
click at [281, 145] on div "< div class = "align-middle" > < div class = "align-middle" v-if = "row.complet…" at bounding box center [302, 405] width 482 height 621
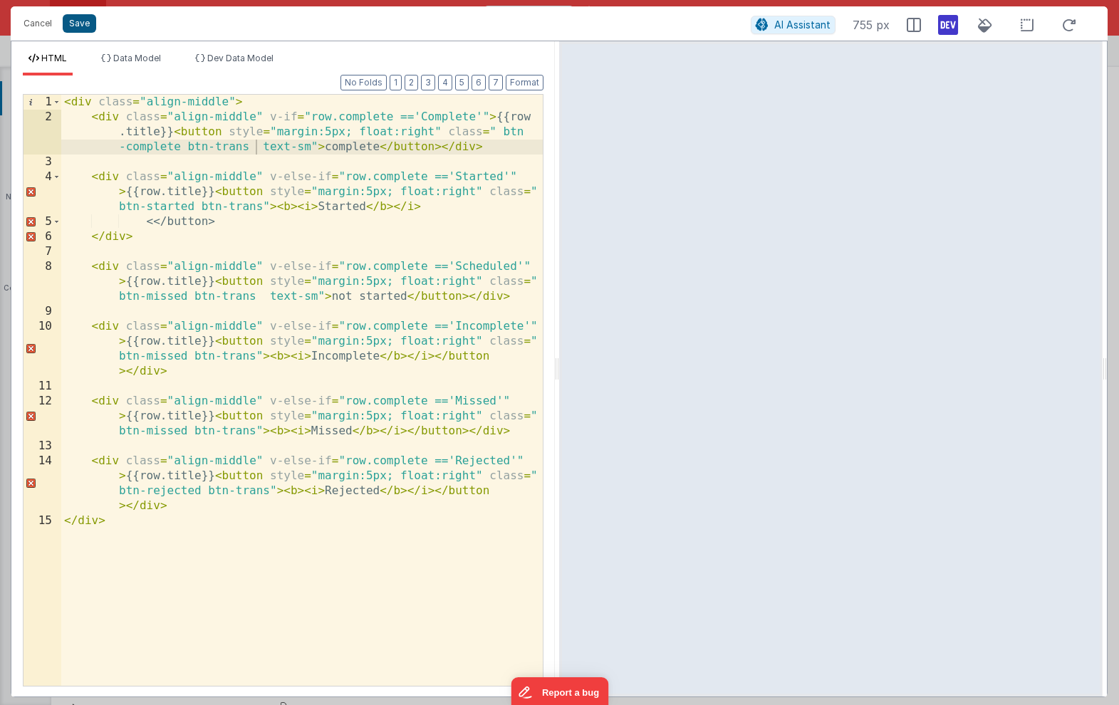
click at [76, 26] on button "Save" at bounding box center [79, 23] width 33 height 19
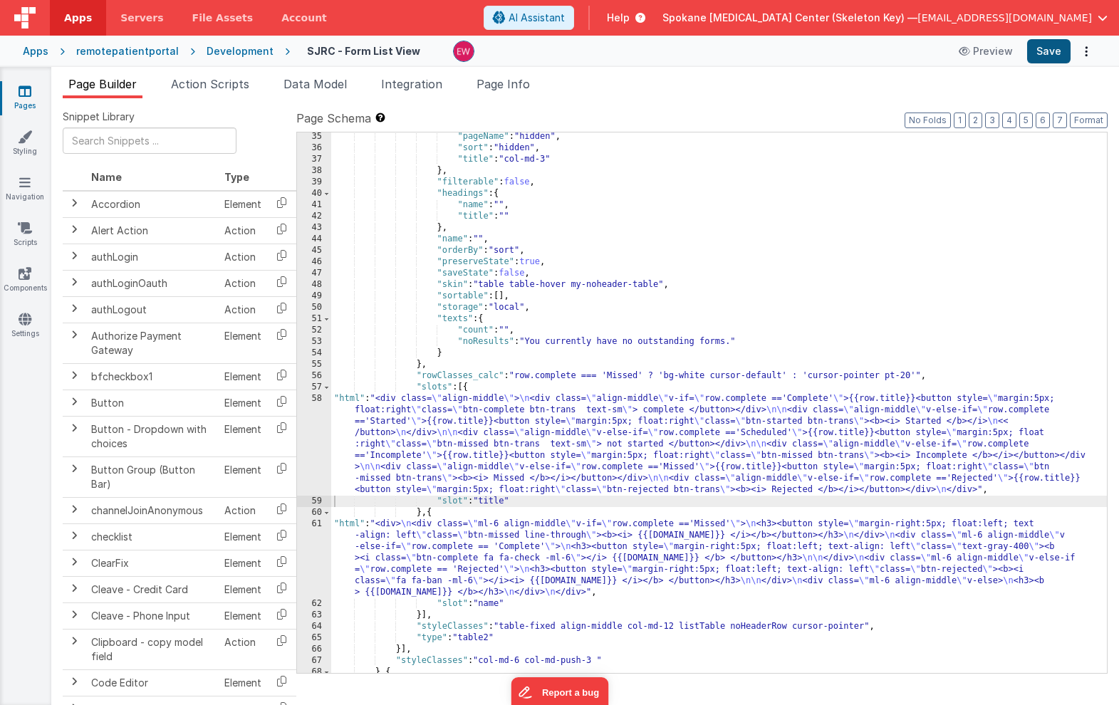
click at [1052, 53] on button "Save" at bounding box center [1048, 51] width 43 height 24
click at [556, 464] on div ""pageName" : "hidden" , "sort" : "hidden" , "title" : "col-md-3" } , "filterabl…" at bounding box center [719, 412] width 776 height 563
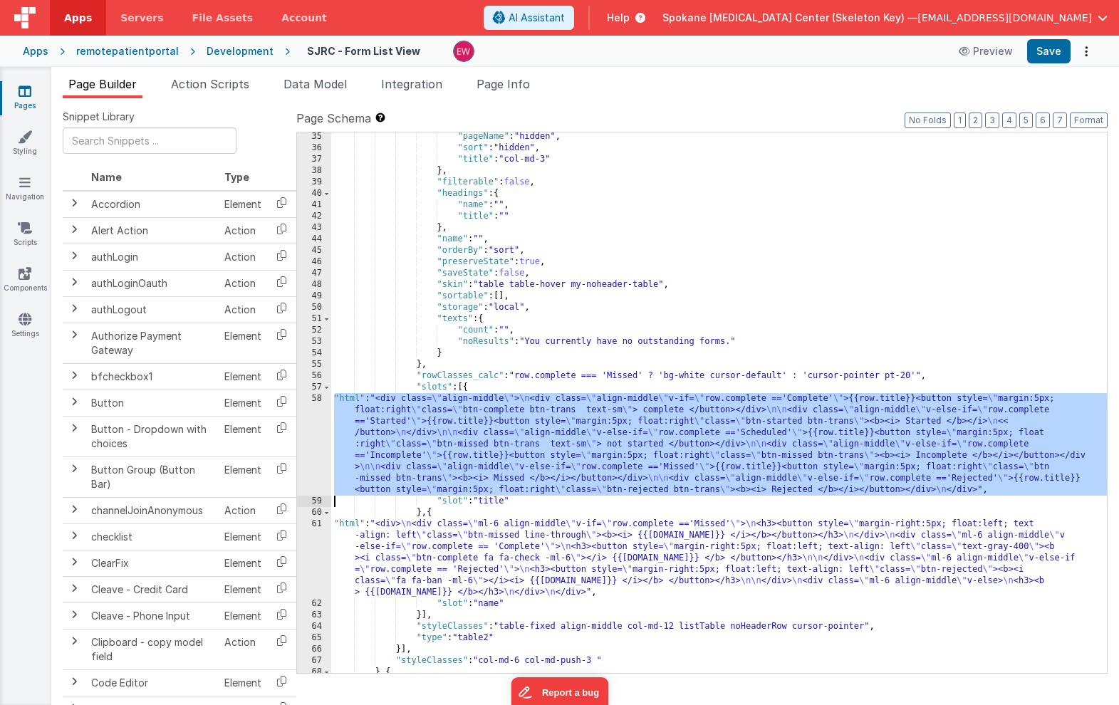
click at [313, 437] on div "58" at bounding box center [314, 444] width 34 height 103
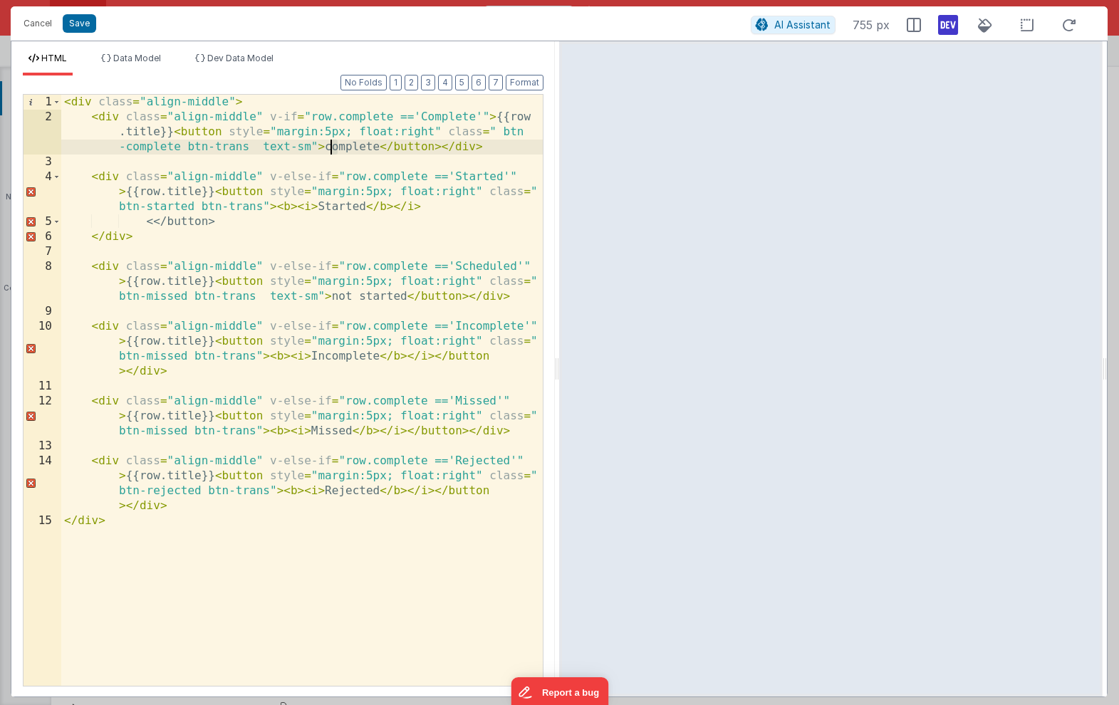
click at [332, 151] on div "< div class = "align-middle" > < div class = "align-middle" v-if = "row.complet…" at bounding box center [302, 405] width 482 height 621
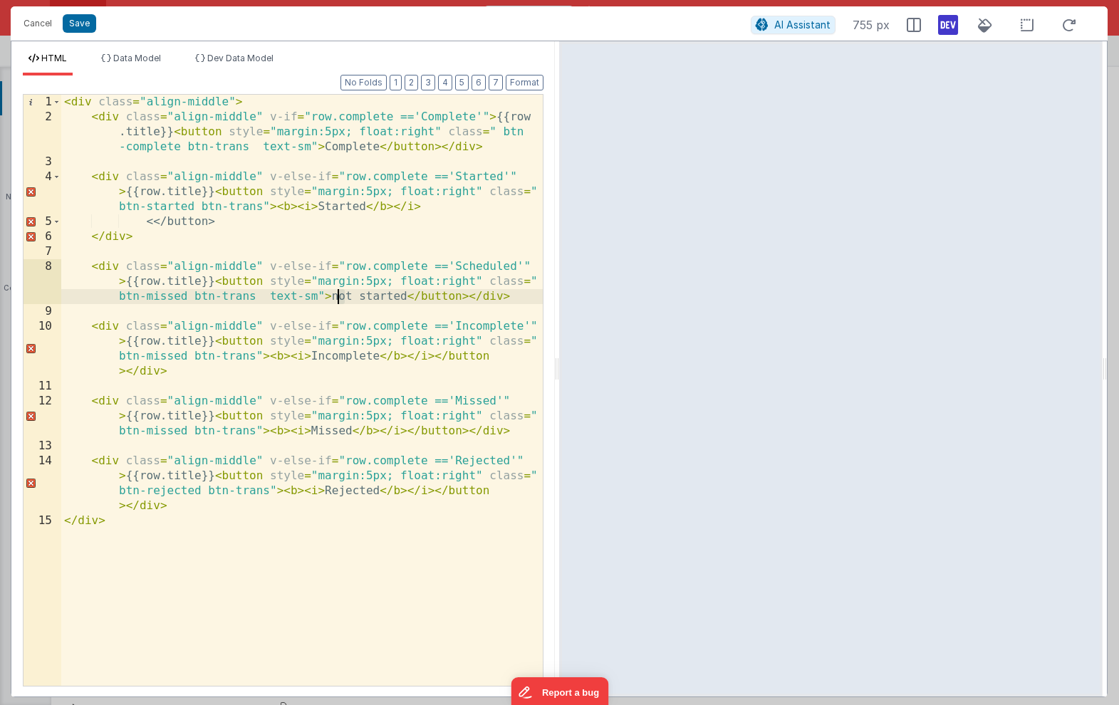
click at [337, 299] on div "< div class = "align-middle" > < div class = "align-middle" v-if = "row.complet…" at bounding box center [302, 405] width 482 height 621
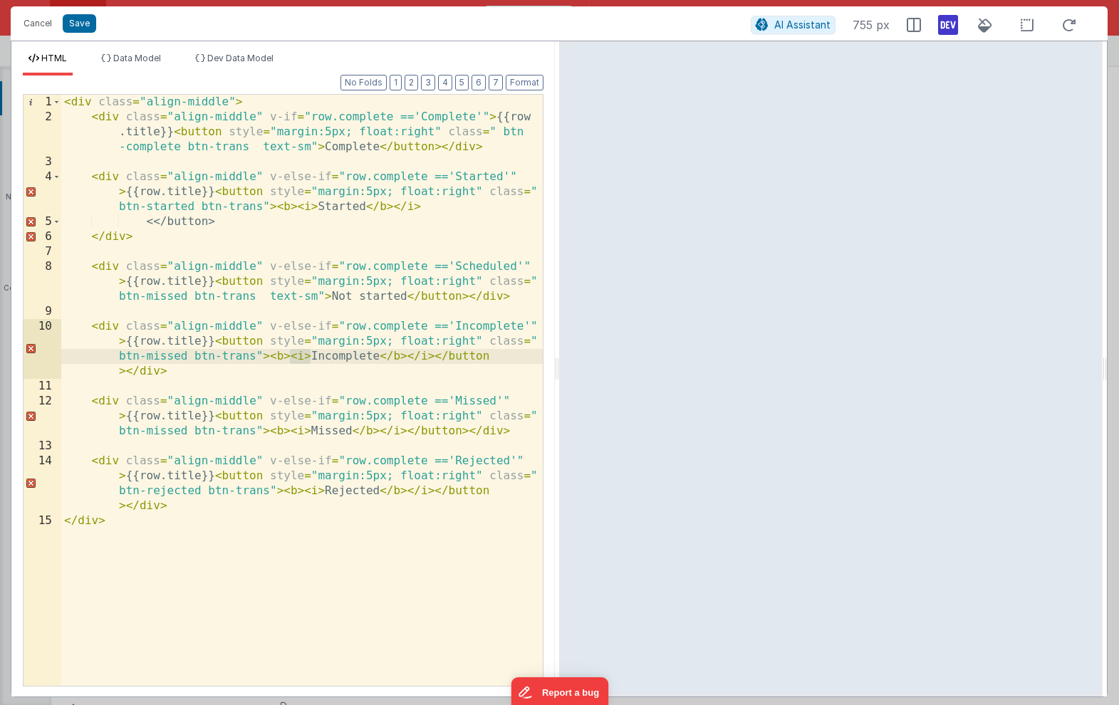
drag, startPoint x: 308, startPoint y: 357, endPoint x: 291, endPoint y: 357, distance: 16.4
click at [291, 357] on div "< div class = "align-middle" > < div class = "align-middle" v-if = "row.complet…" at bounding box center [302, 405] width 482 height 621
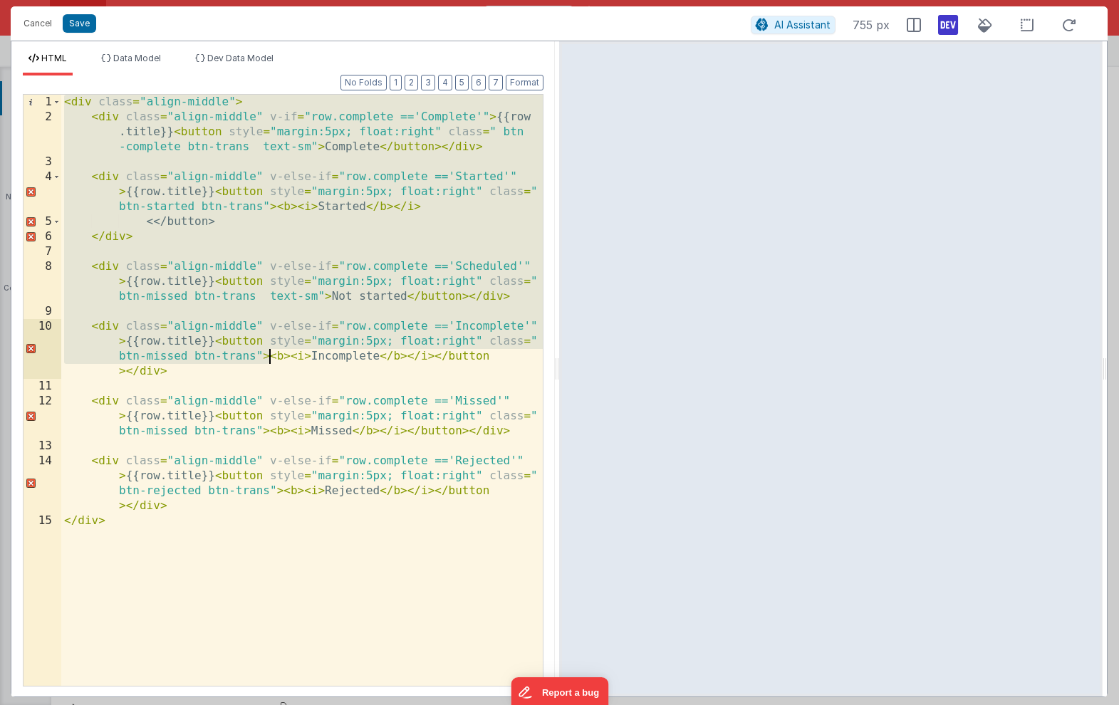
drag, startPoint x: 289, startPoint y: 358, endPoint x: 269, endPoint y: 358, distance: 19.9
click at [269, 358] on div "< div class = "align-middle" > < div class = "align-middle" v-if = "row.complet…" at bounding box center [302, 405] width 482 height 621
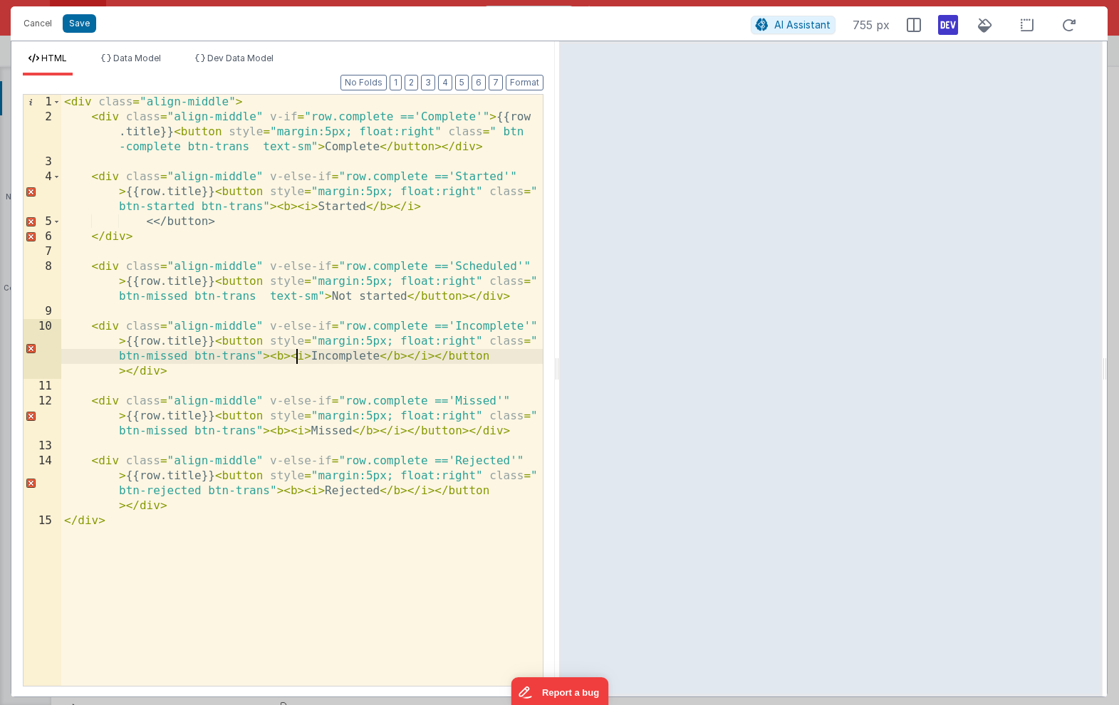
click at [298, 360] on div "< div class = "align-middle" > < div class = "align-middle" v-if = "row.complet…" at bounding box center [302, 405] width 482 height 621
click at [288, 358] on div "< div class = "align-middle" > < div class = "align-middle" v-if = "row.complet…" at bounding box center [302, 405] width 482 height 621
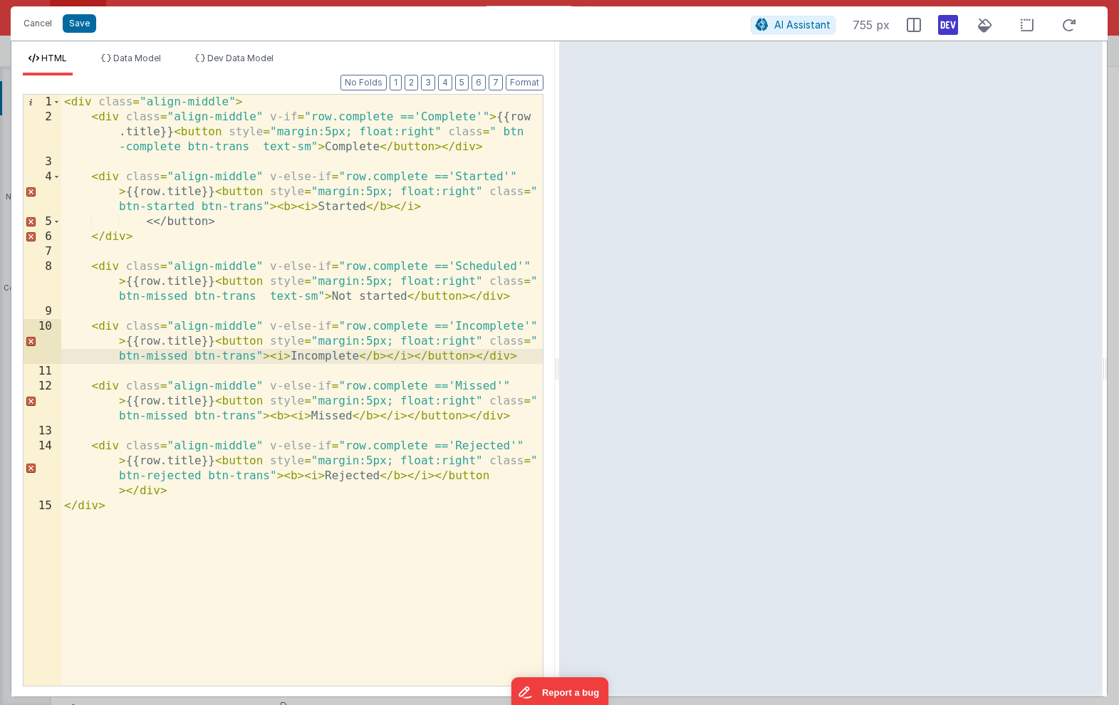
click at [398, 360] on div "< div class = "align-middle" > < div class = "align-middle" v-if = "row.complet…" at bounding box center [302, 405] width 482 height 621
click at [392, 417] on div "< div class = "align-middle" > < div class = "align-middle" v-if = "row.complet…" at bounding box center [302, 405] width 482 height 621
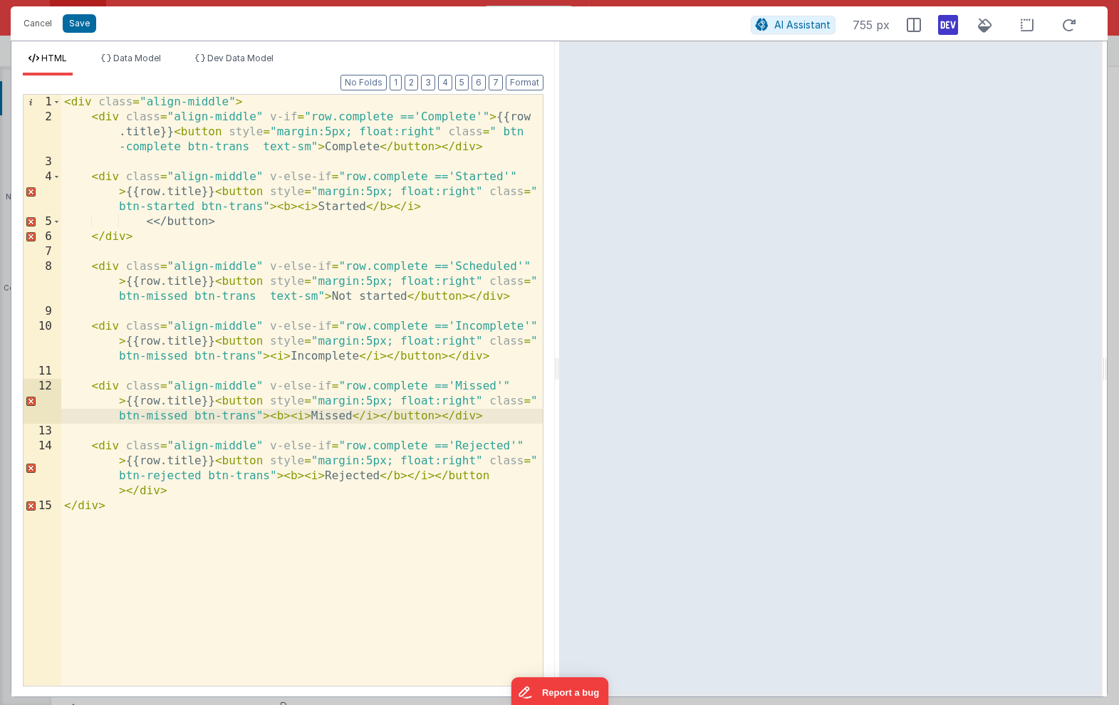
click at [420, 477] on div "< div class = "align-middle" > < div class = "align-middle" v-if = "row.complet…" at bounding box center [302, 405] width 482 height 621
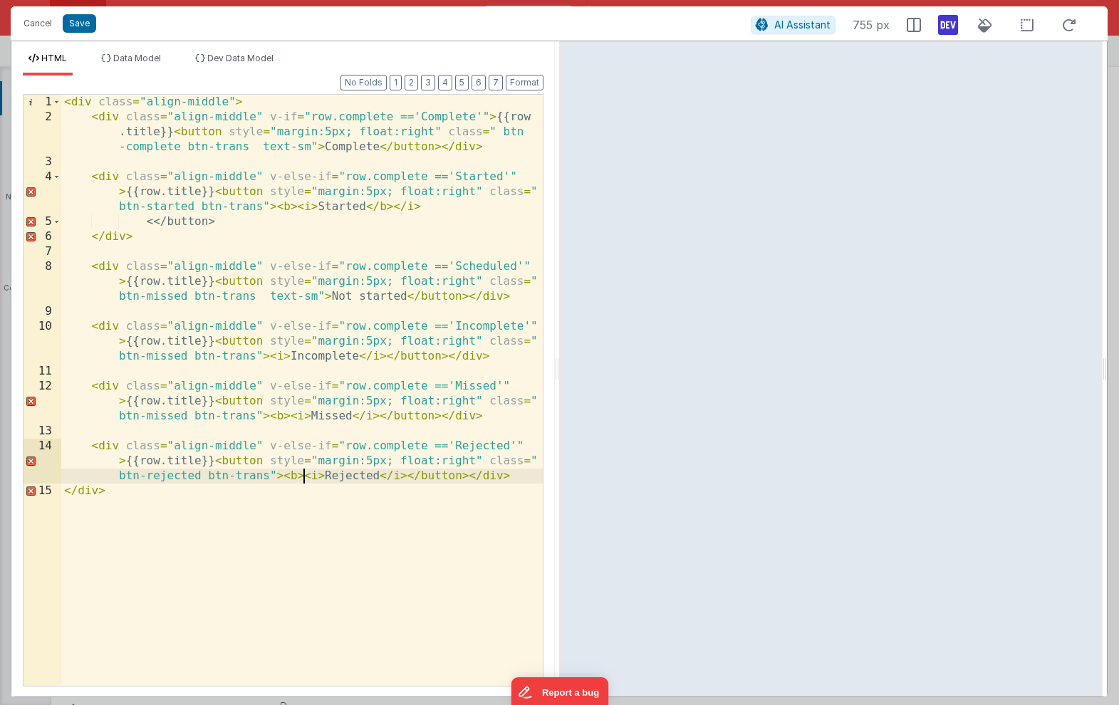
click at [305, 478] on div "< div class = "align-middle" > < div class = "align-middle" v-if = "row.complet…" at bounding box center [302, 405] width 482 height 621
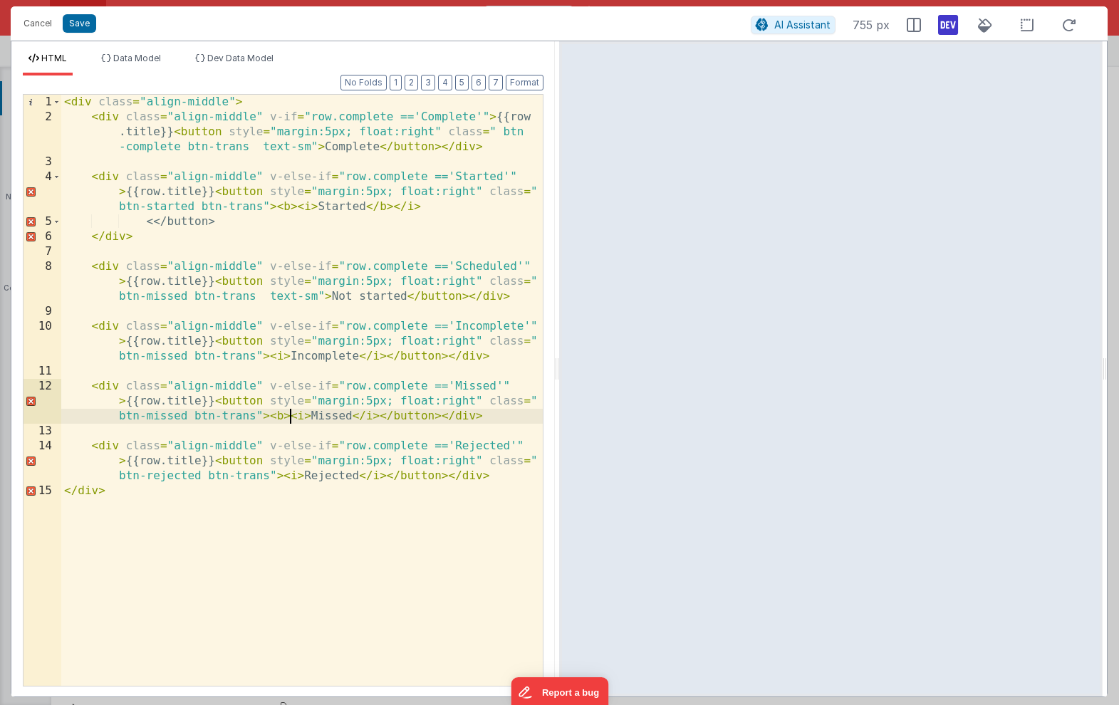
click at [288, 417] on div "< div class = "align-middle" > < div class = "align-middle" v-if = "row.complet…" at bounding box center [302, 405] width 482 height 621
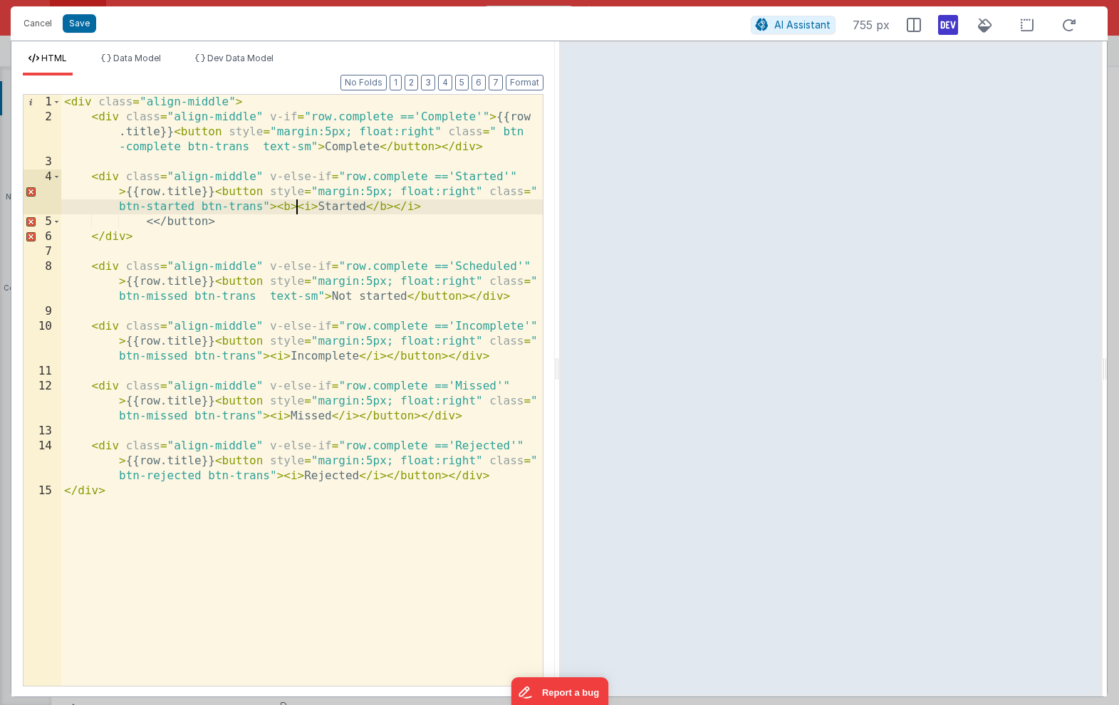
click at [294, 205] on div "< div class = "align-middle" > < div class = "align-middle" v-if = "row.complet…" at bounding box center [302, 405] width 482 height 621
click at [384, 208] on div "< div class = "align-middle" > < div class = "align-middle" v-if = "row.complet…" at bounding box center [302, 405] width 482 height 621
click at [77, 24] on button "Save" at bounding box center [79, 23] width 33 height 19
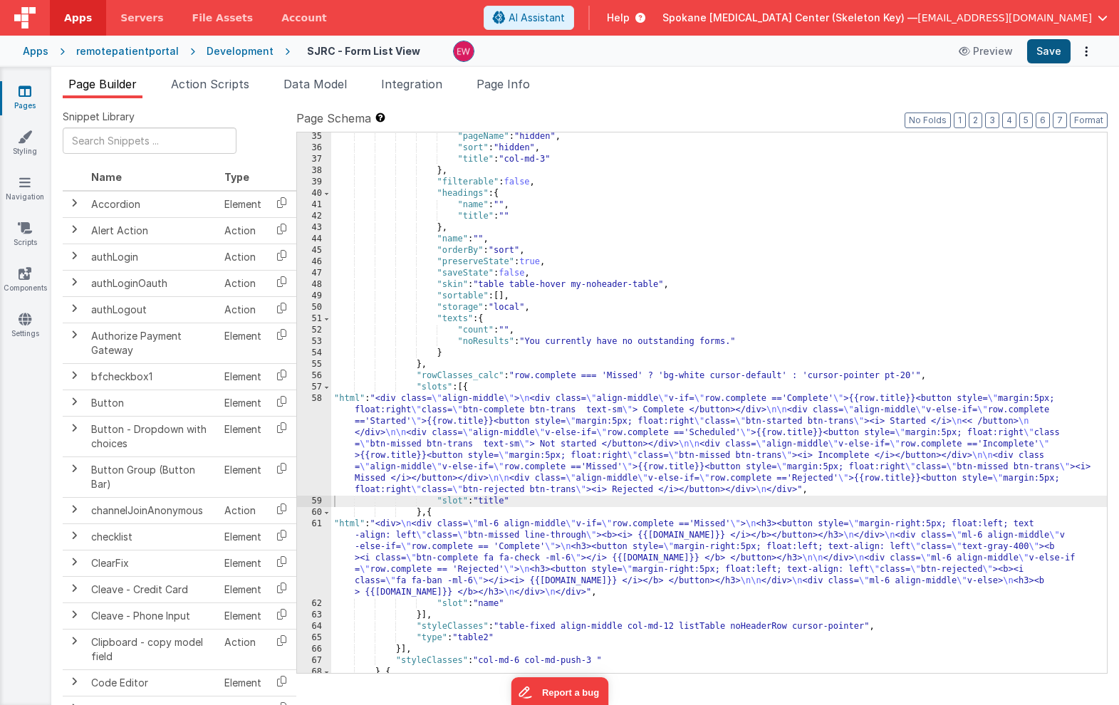
click at [1049, 49] on button "Save" at bounding box center [1048, 51] width 43 height 24
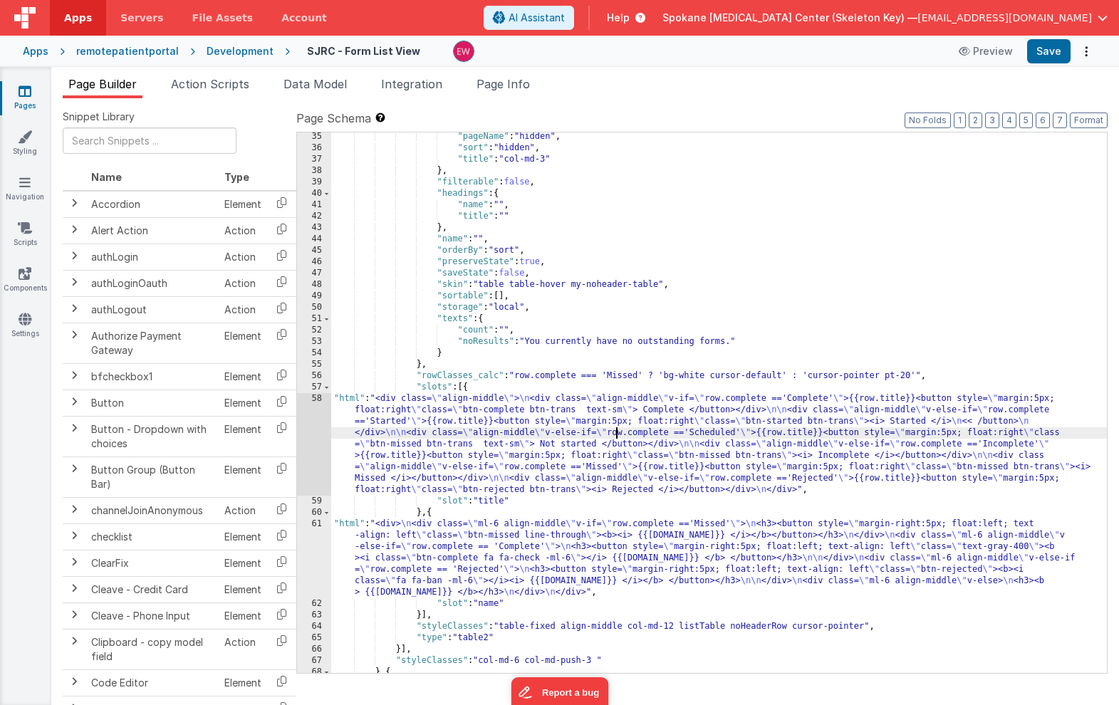
click at [614, 431] on div ""pageName" : "hidden" , "sort" : "hidden" , "title" : "col-md-3" } , "filterabl…" at bounding box center [719, 412] width 776 height 563
click at [316, 428] on div "58" at bounding box center [314, 444] width 34 height 103
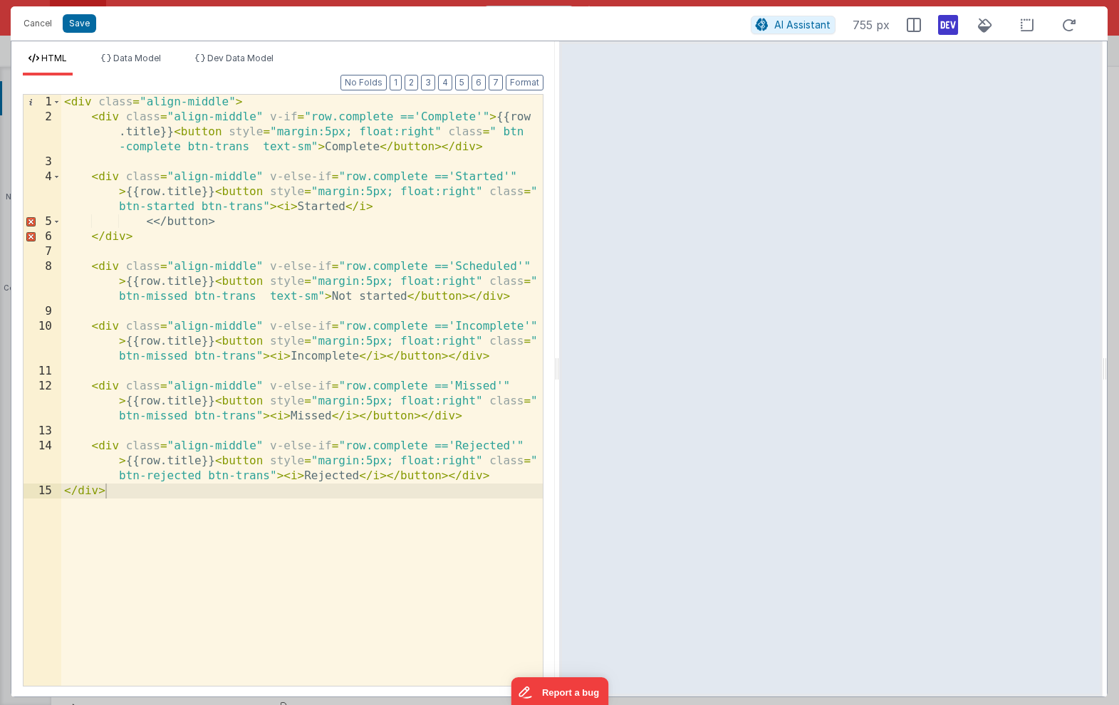
click at [273, 145] on div "< div class = "align-middle" > < div class = "align-middle" v-if = "row.complet…" at bounding box center [302, 405] width 482 height 621
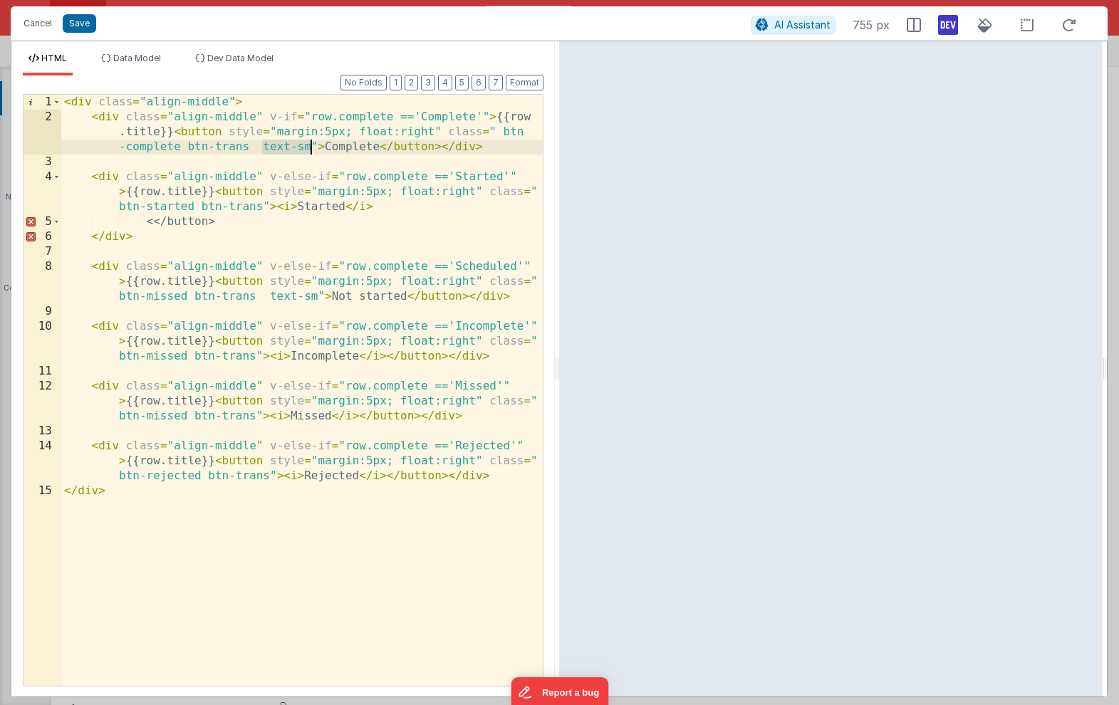
drag, startPoint x: 273, startPoint y: 145, endPoint x: 308, endPoint y: 149, distance: 35.1
click at [308, 149] on div "< div class = "align-middle" > < div class = "align-middle" v-if = "row.complet…" at bounding box center [302, 405] width 482 height 621
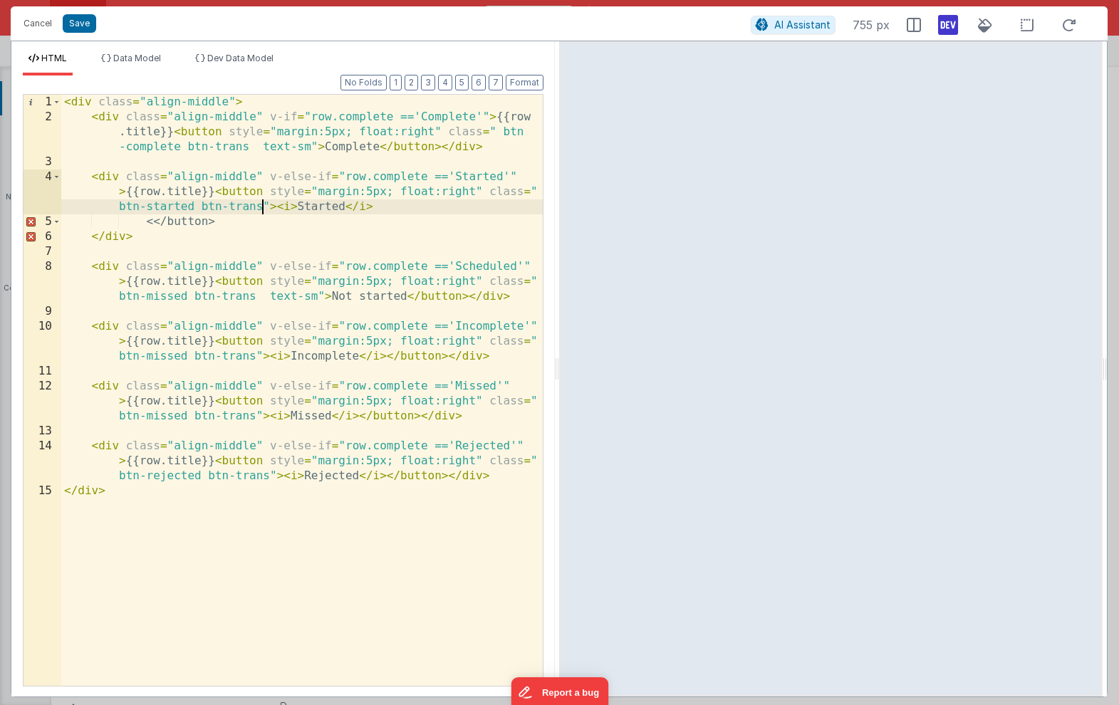
click at [262, 208] on div "< div class = "align-middle" > < div class = "align-middle" v-if = "row.complet…" at bounding box center [302, 405] width 482 height 621
click at [262, 301] on div "< div class = "align-middle" > < div class = "align-middle" v-if = "row.complet…" at bounding box center [302, 405] width 482 height 621
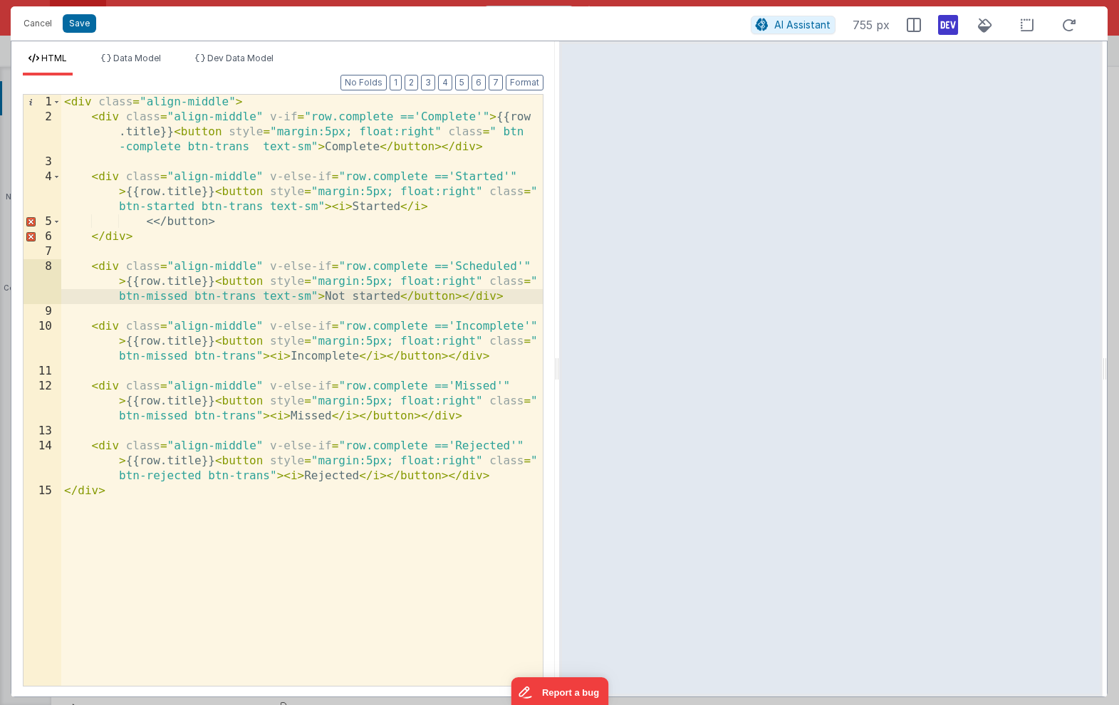
click at [254, 356] on div "< div class = "align-middle" > < div class = "align-middle" v-if = "row.complet…" at bounding box center [302, 405] width 482 height 621
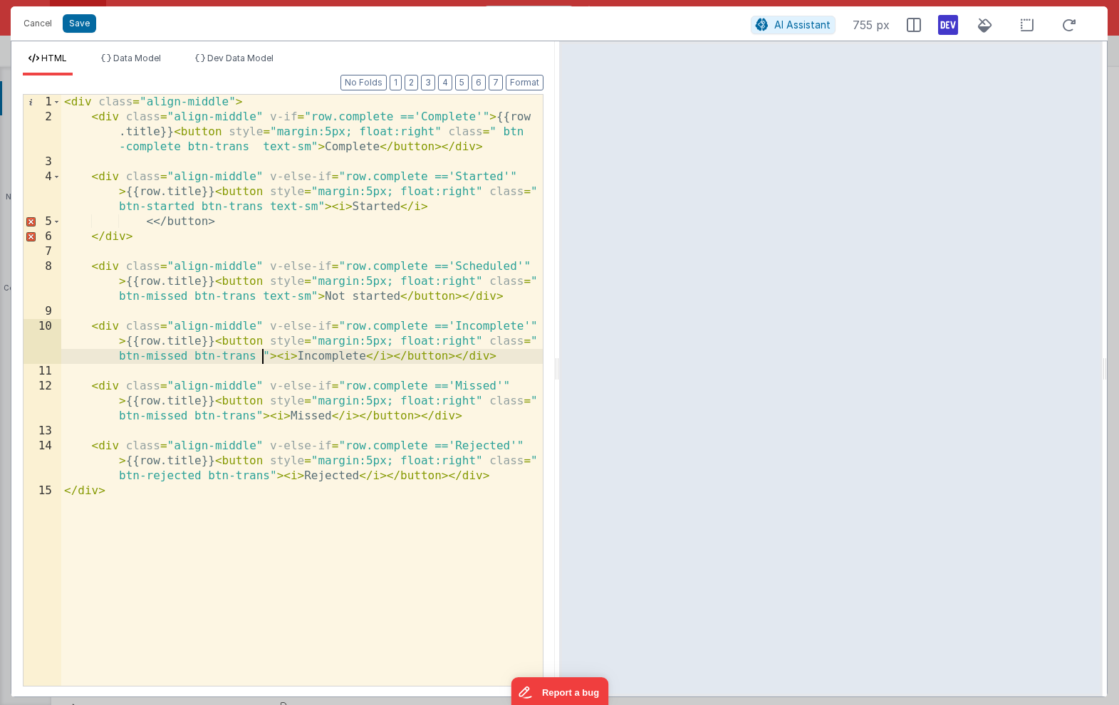
paste textarea
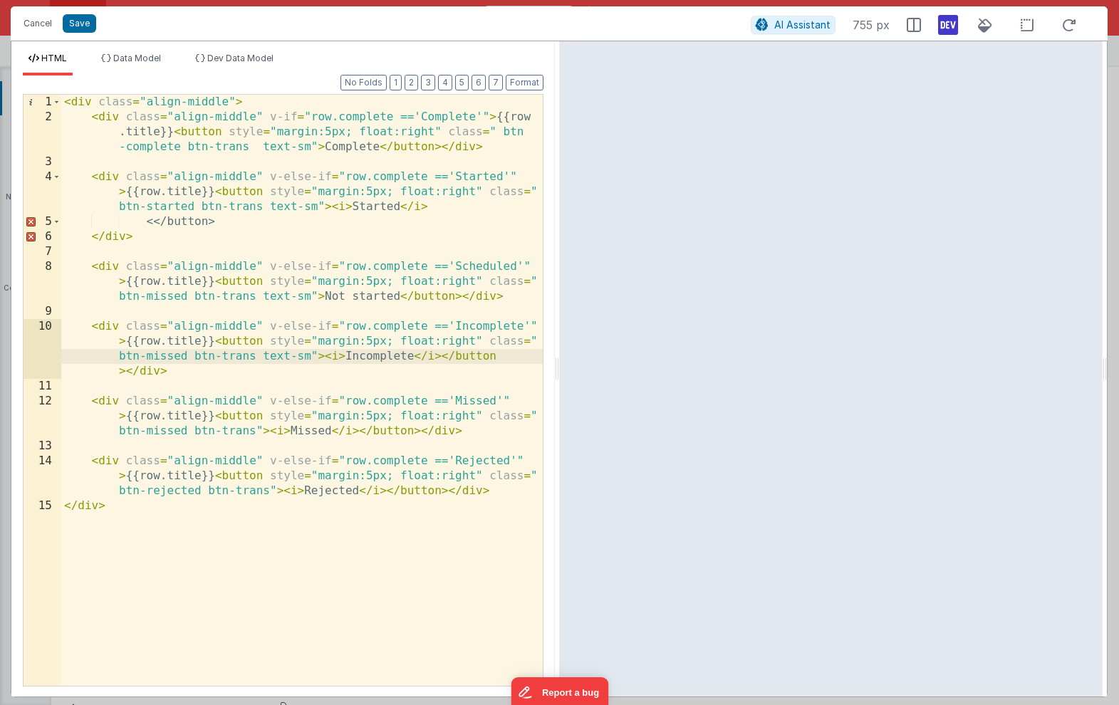
click at [255, 432] on div "< div class = "align-middle" > < div class = "align-middle" v-if = "row.complet…" at bounding box center [302, 405] width 482 height 621
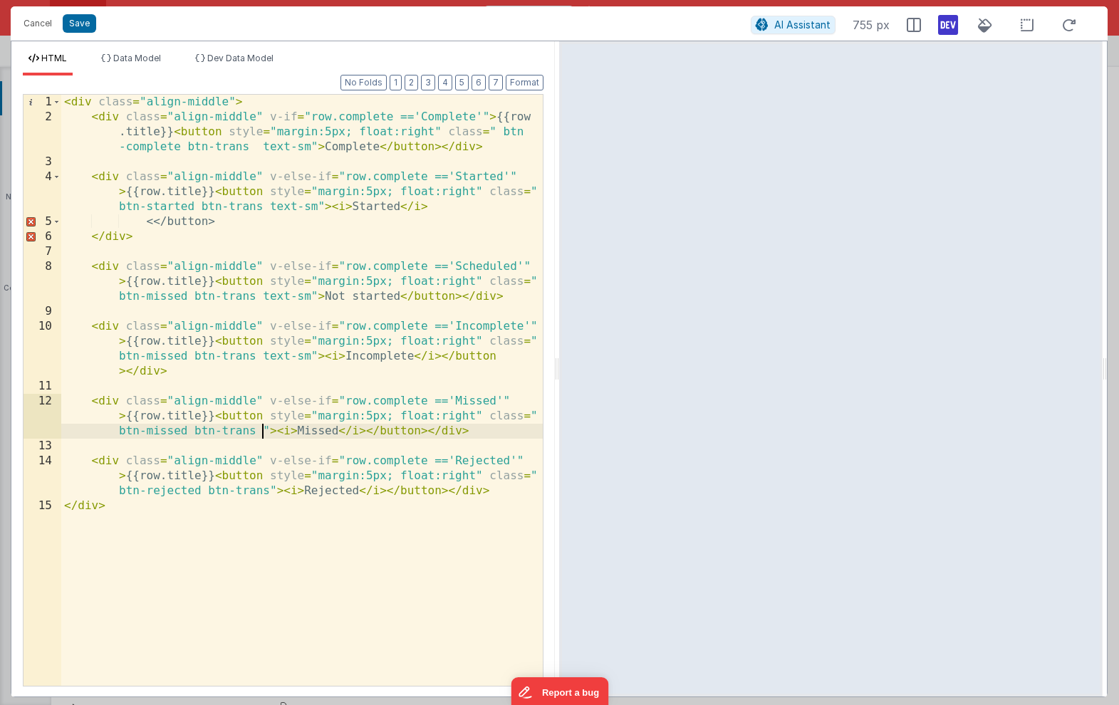
paste textarea
click at [271, 494] on div "< div class = "align-middle" > < div class = "align-middle" v-if = "row.complet…" at bounding box center [302, 405] width 482 height 621
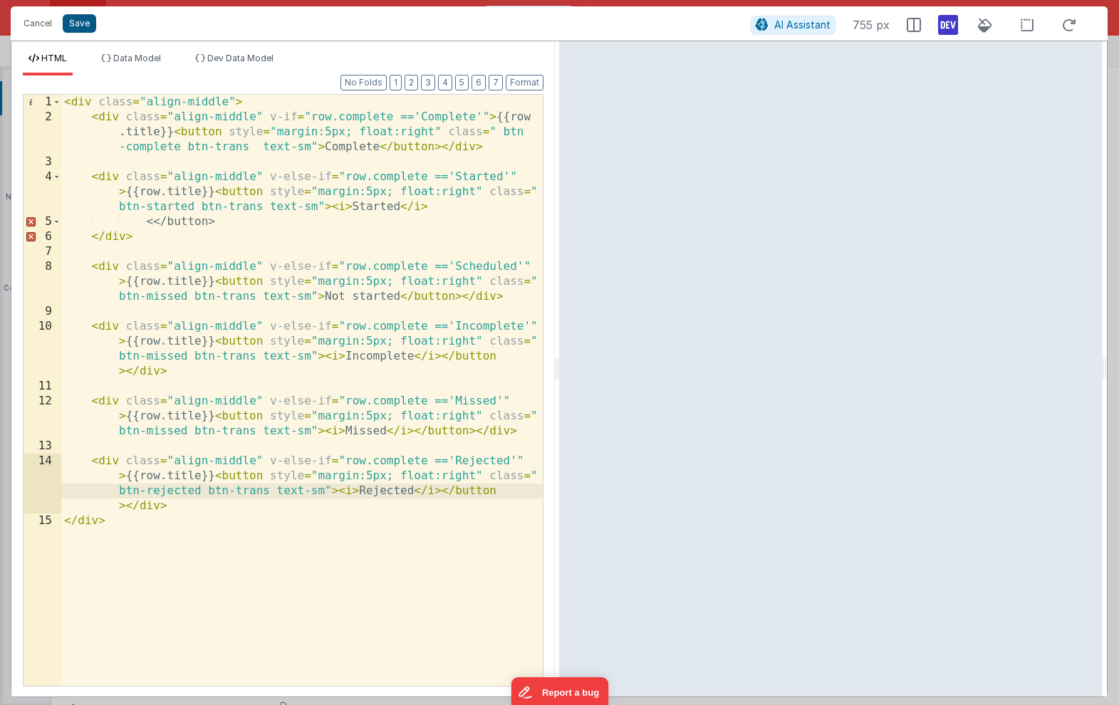
click at [75, 24] on button "Save" at bounding box center [79, 23] width 33 height 19
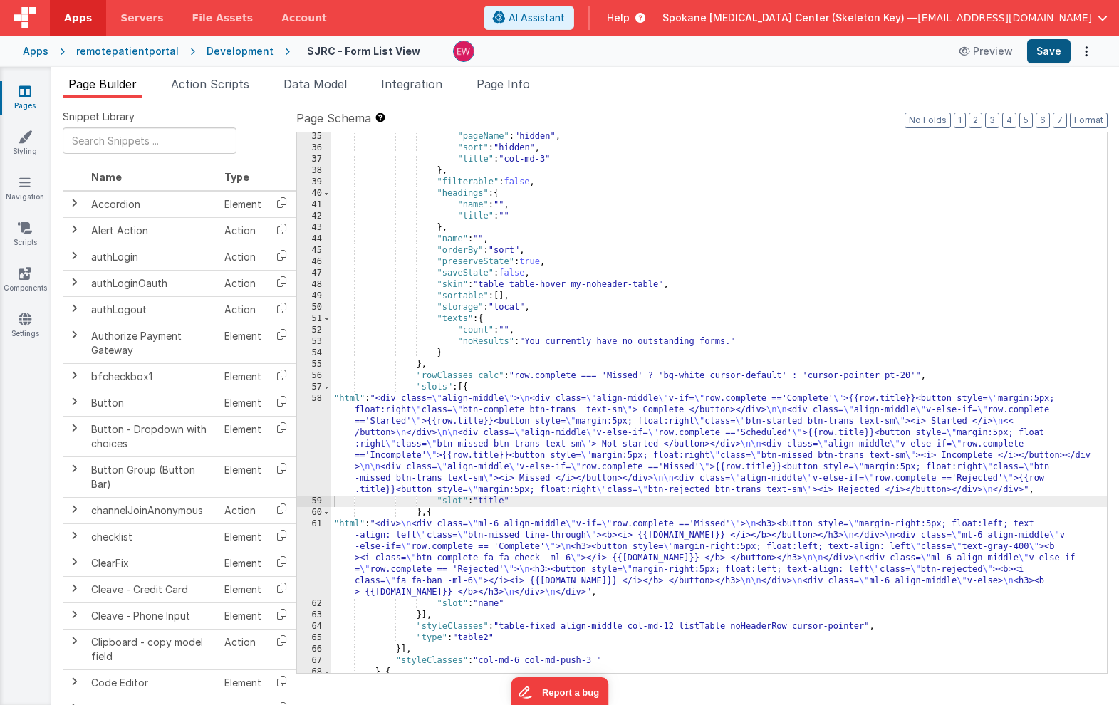
click at [1044, 51] on button "Save" at bounding box center [1048, 51] width 43 height 24
click at [24, 95] on icon at bounding box center [25, 91] width 13 height 14
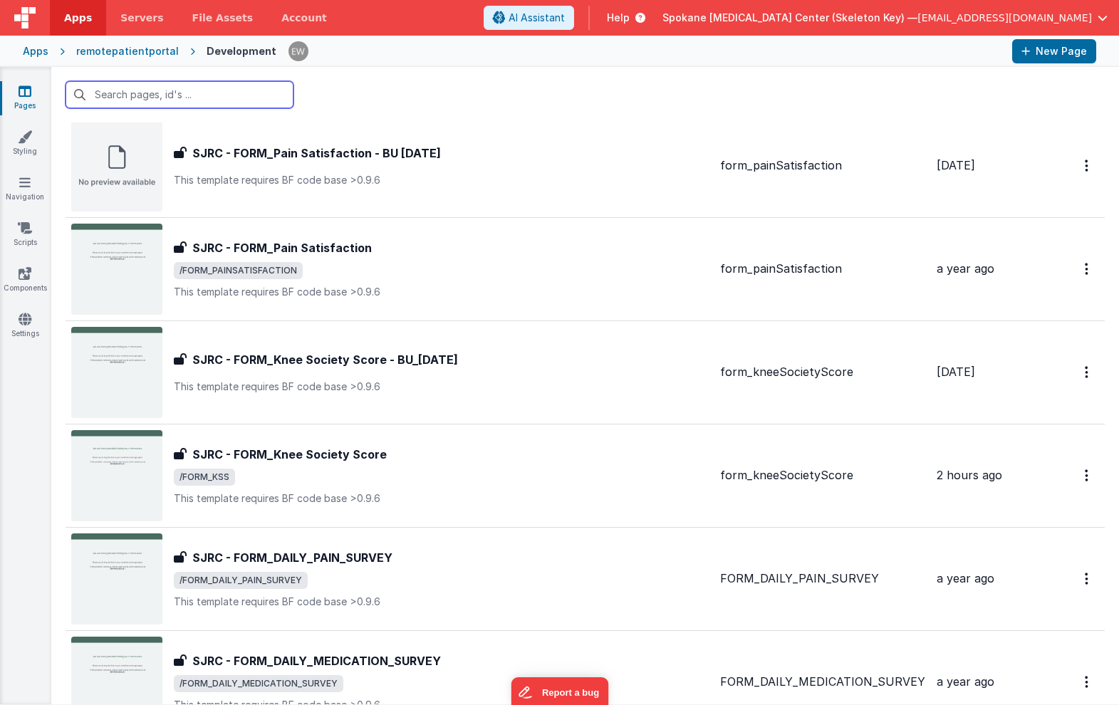
scroll to position [1461, 0]
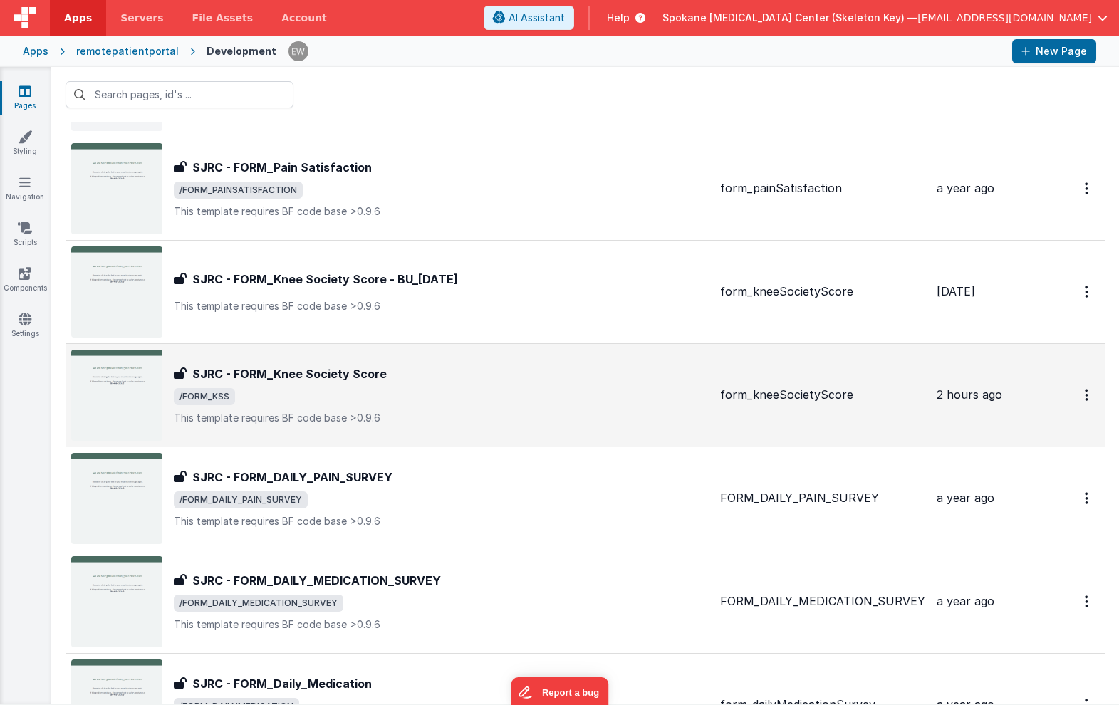
click at [292, 375] on h3 "SJRC - FORM_Knee Society Score" at bounding box center [289, 373] width 194 height 17
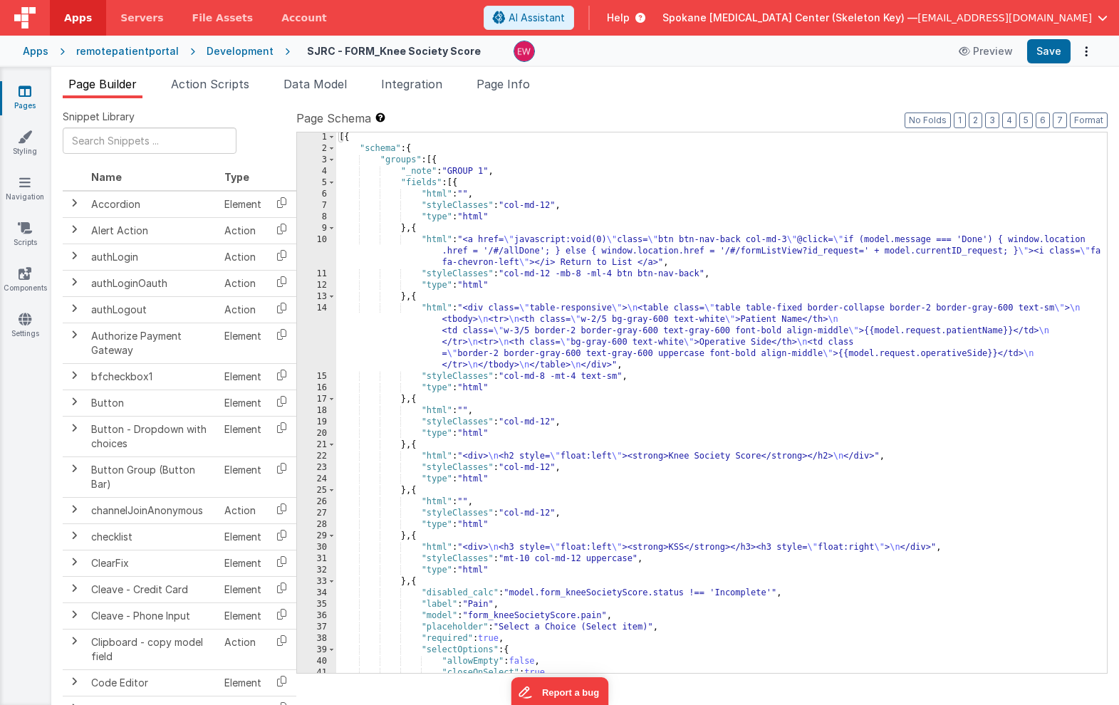
scroll to position [2, 0]
click at [545, 556] on div "[{ "schema" : { "groups" : [{ "_note" : "GROUP 1" , "fields" : [{ "html" : "" ,…" at bounding box center [721, 411] width 771 height 563
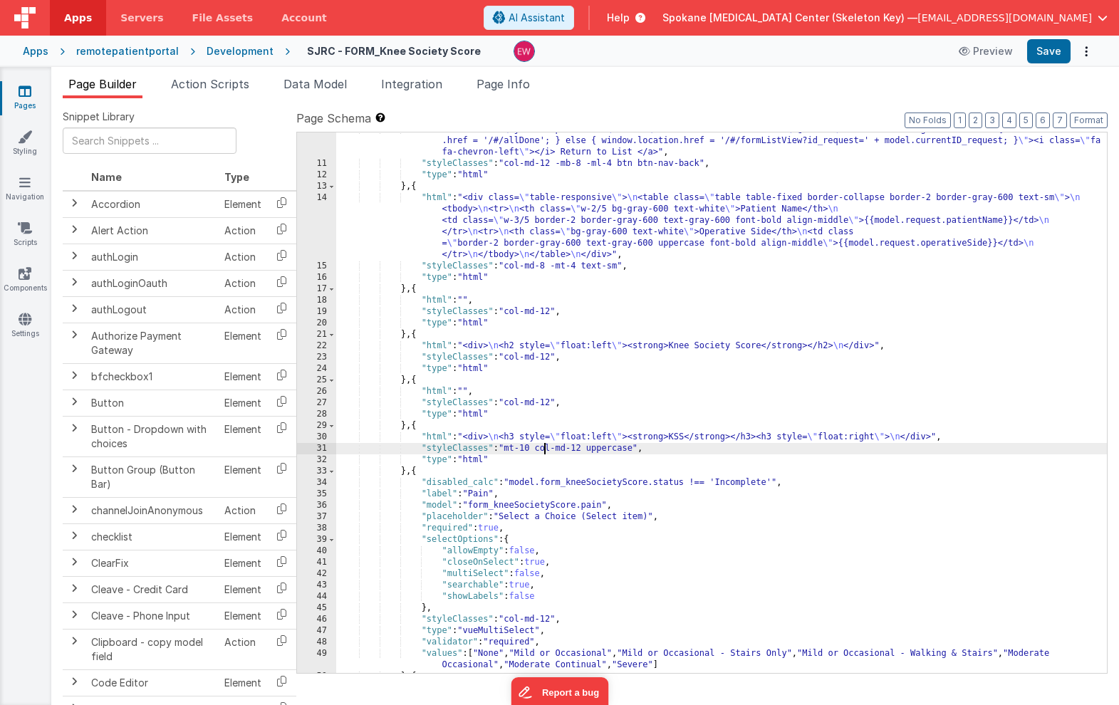
scroll to position [118, 0]
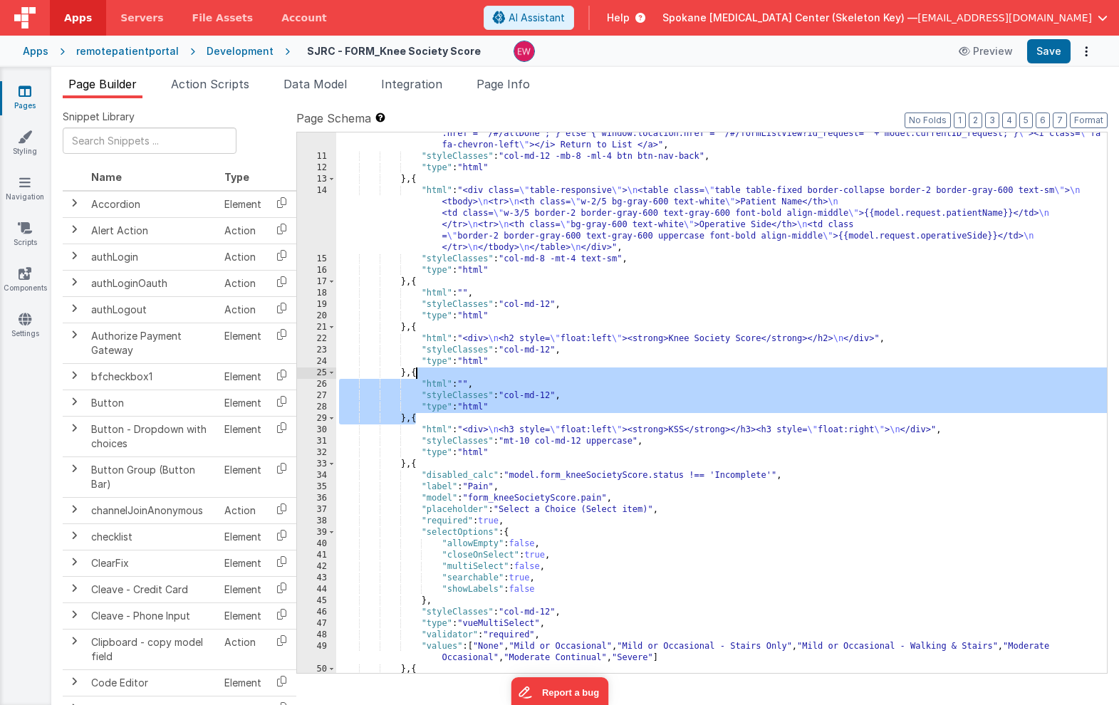
drag, startPoint x: 415, startPoint y: 418, endPoint x: 414, endPoint y: 371, distance: 47.0
click at [414, 371] on div ""html" : "<a href= \" javascript:void(0) \" class= \" btn btn-nav-back col-md-3…" at bounding box center [721, 410] width 771 height 586
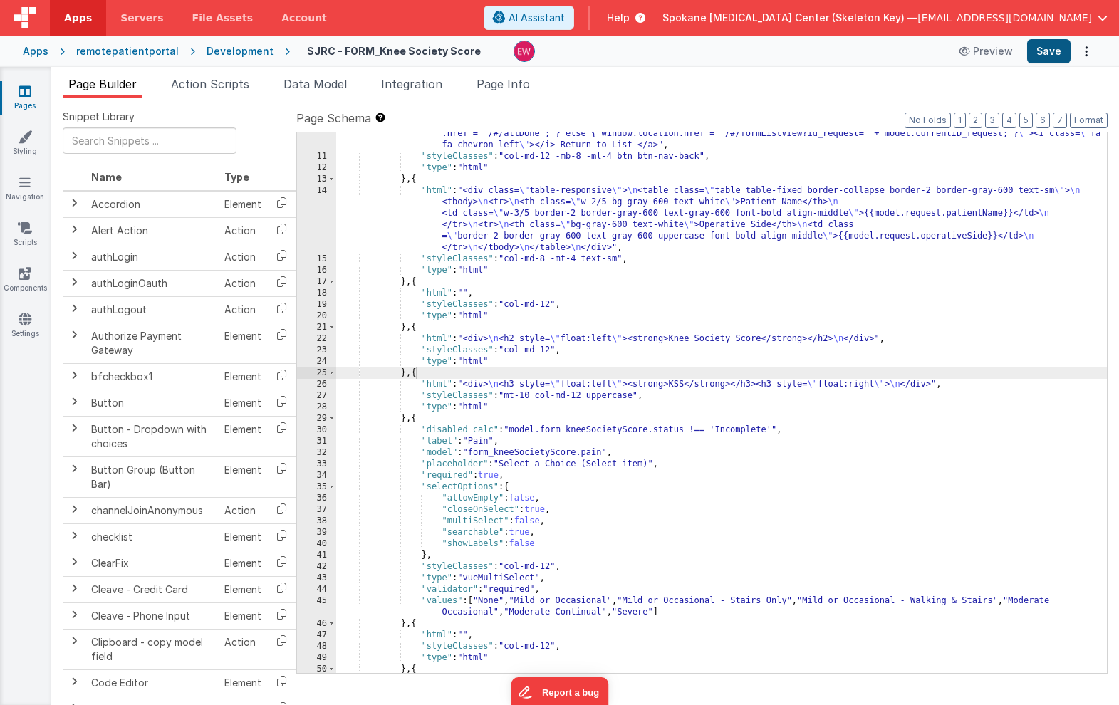
click at [1043, 46] on button "Save" at bounding box center [1048, 51] width 43 height 24
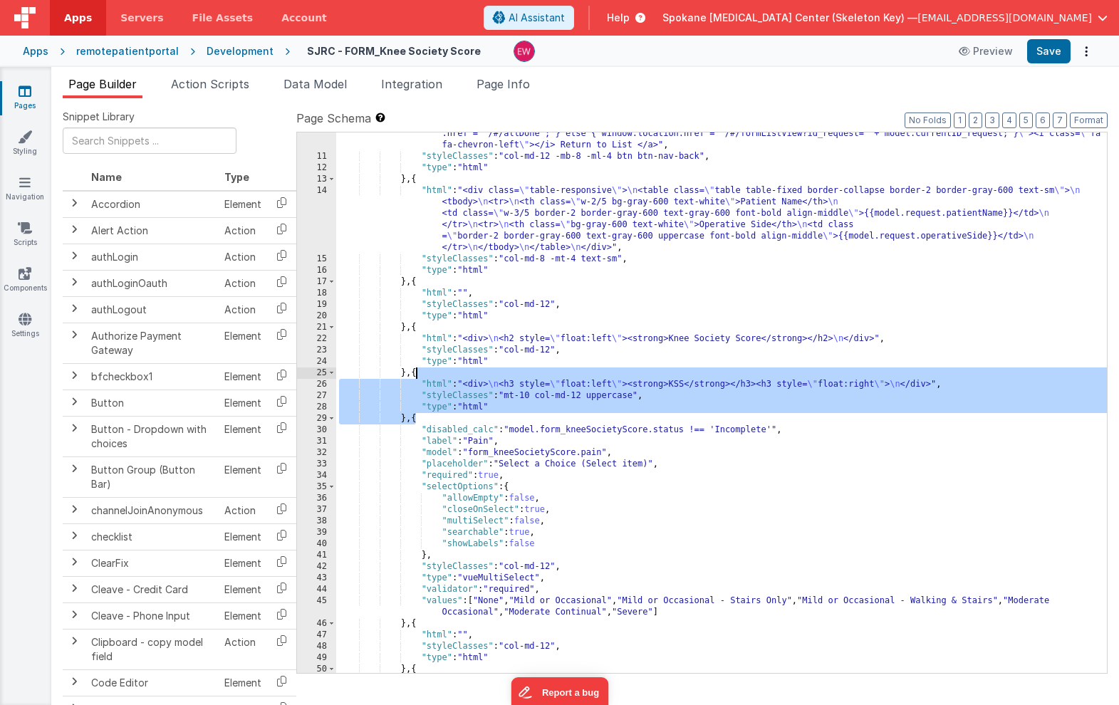
drag, startPoint x: 415, startPoint y: 419, endPoint x: 416, endPoint y: 375, distance: 44.2
click at [416, 375] on div ""html" : "<a href= \" javascript:void(0) \" class= \" btn btn-nav-back col-md-3…" at bounding box center [721, 410] width 771 height 586
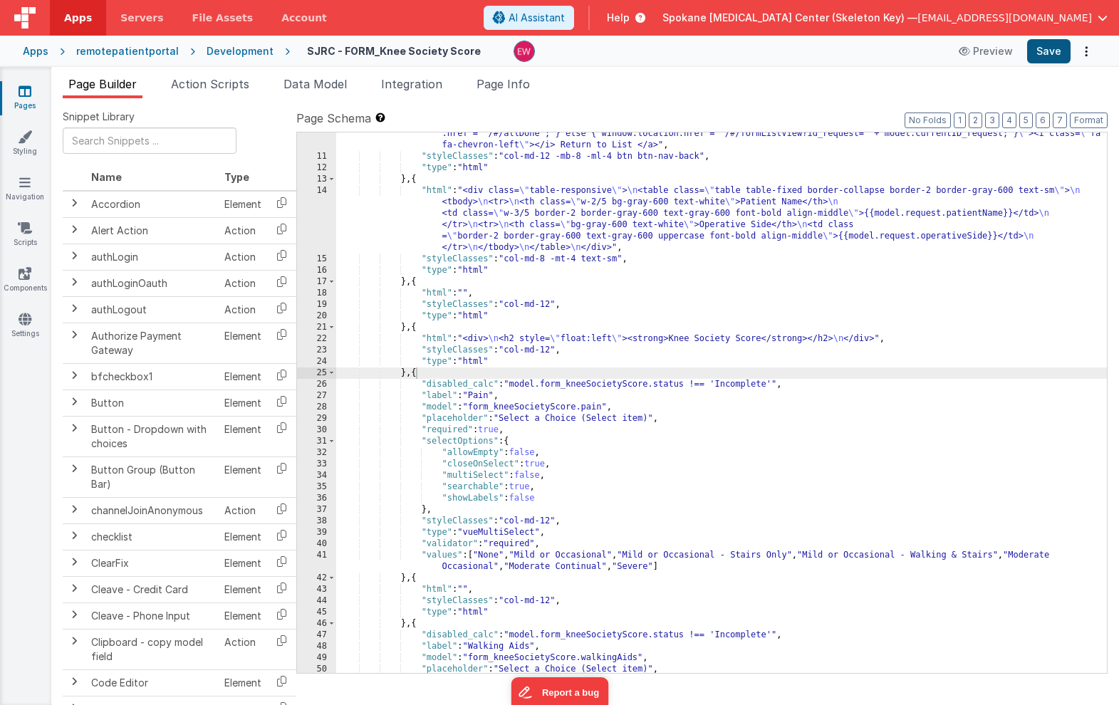
click at [1049, 51] on button "Save" at bounding box center [1048, 51] width 43 height 24
click at [744, 386] on div ""html" : "<a href= \" javascript:void(0) \" class= \" btn btn-nav-back col-md-3…" at bounding box center [721, 410] width 771 height 586
click at [739, 387] on div ""html" : "<a href= \" javascript:void(0) \" class= \" btn btn-nav-back col-md-3…" at bounding box center [721, 410] width 771 height 586
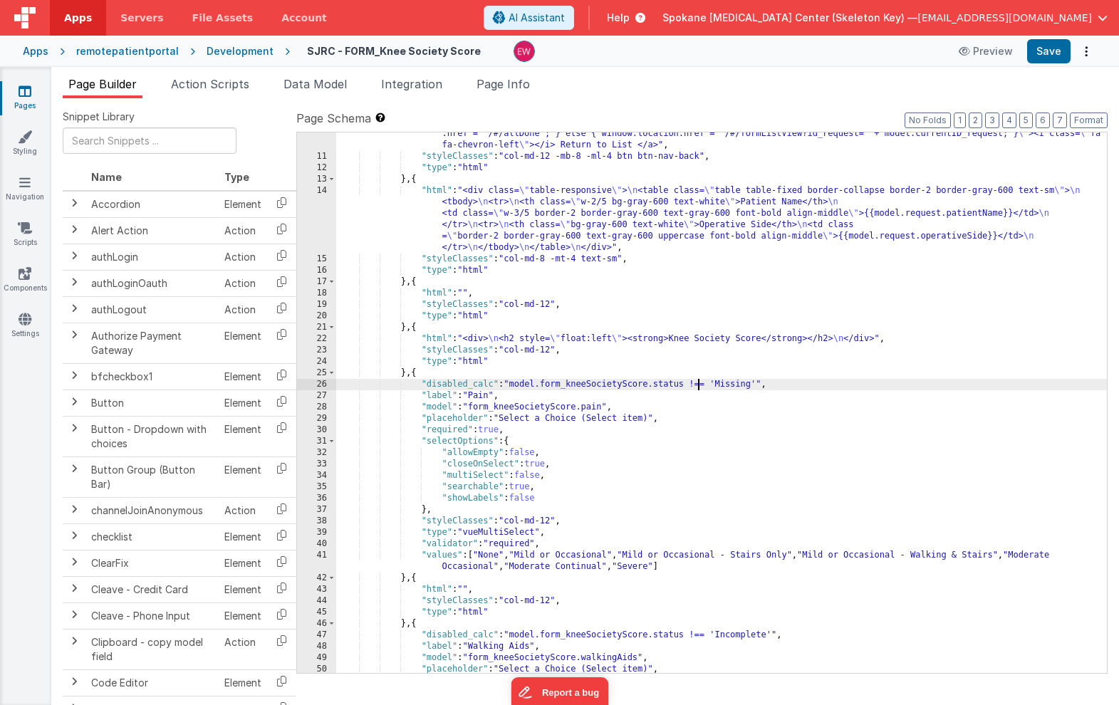
click at [696, 385] on div ""html" : "<a href= \" javascript:void(0) \" class= \" btn btn-nav-back col-md-3…" at bounding box center [721, 410] width 771 height 586
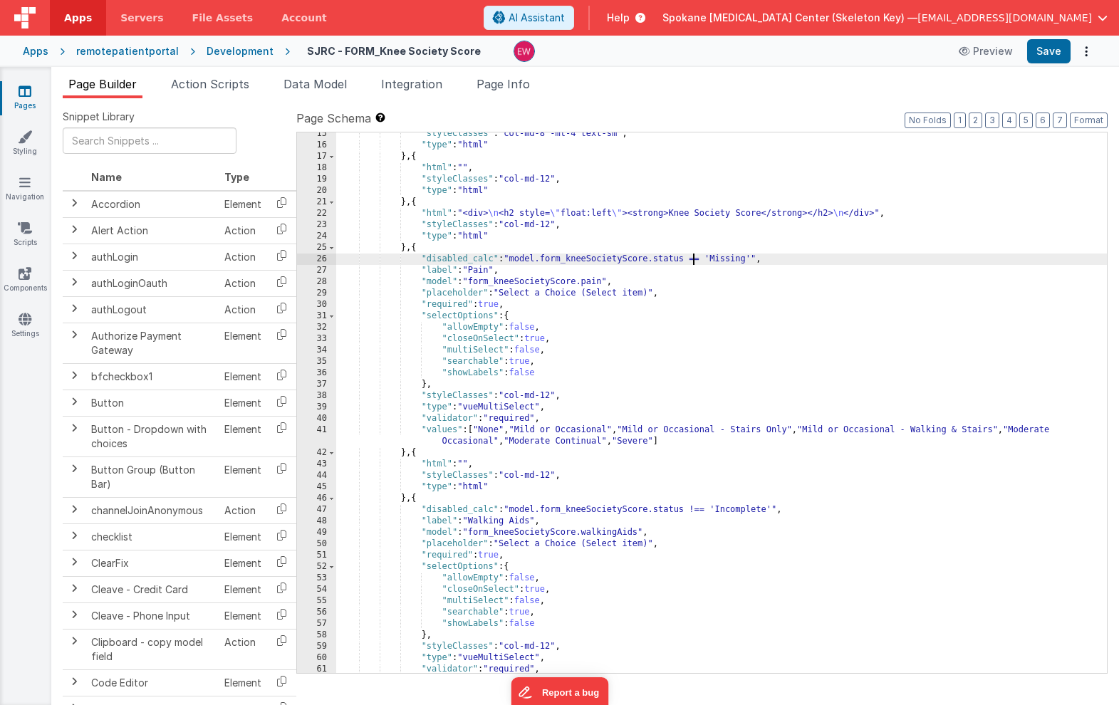
scroll to position [261, 0]
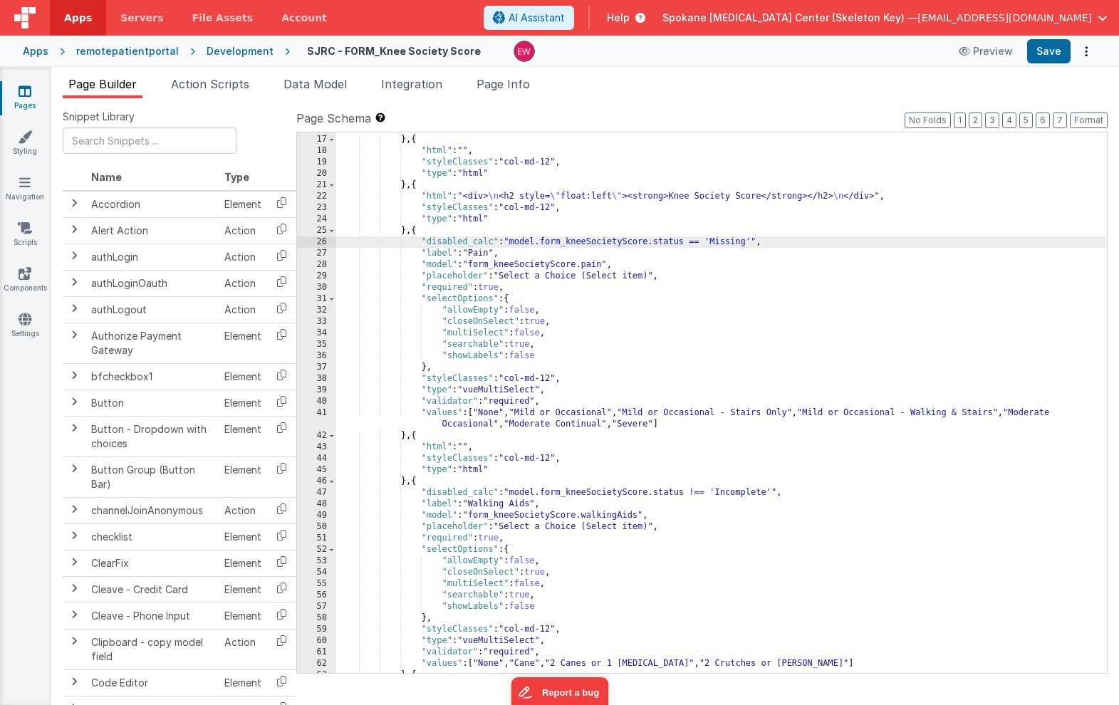
click at [749, 491] on div ""type" : "html" } , { "html" : "" , "styleClasses" : "col-md-12" , "type" : "ht…" at bounding box center [721, 404] width 771 height 563
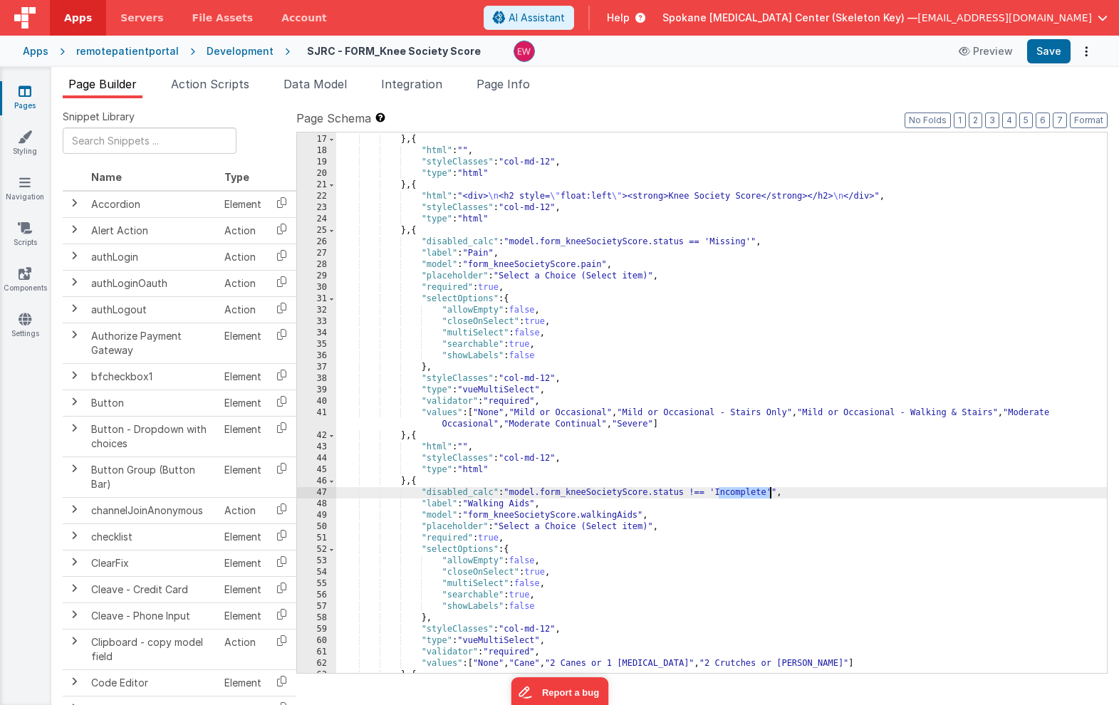
click at [749, 491] on div ""type" : "html" } , { "html" : "" , "styleClasses" : "col-md-12" , "type" : "ht…" at bounding box center [721, 404] width 771 height 563
click at [698, 493] on div ""type" : "html" } , { "html" : "" , "styleClasses" : "col-md-12" , "type" : "ht…" at bounding box center [721, 404] width 771 height 563
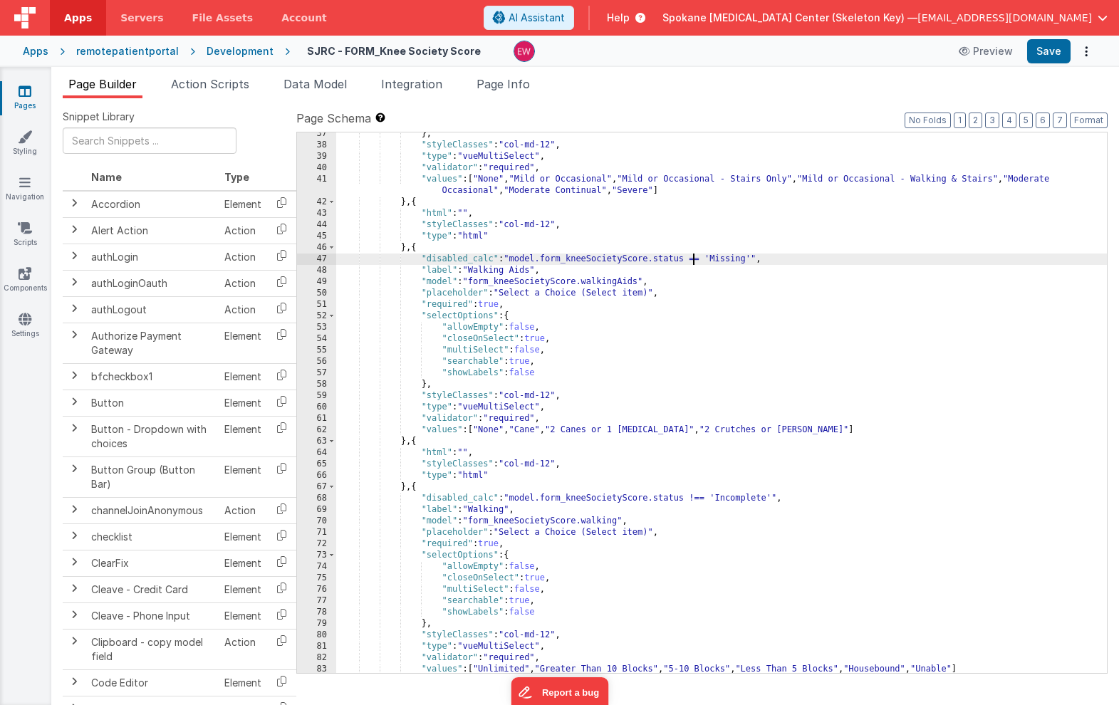
scroll to position [531, 0]
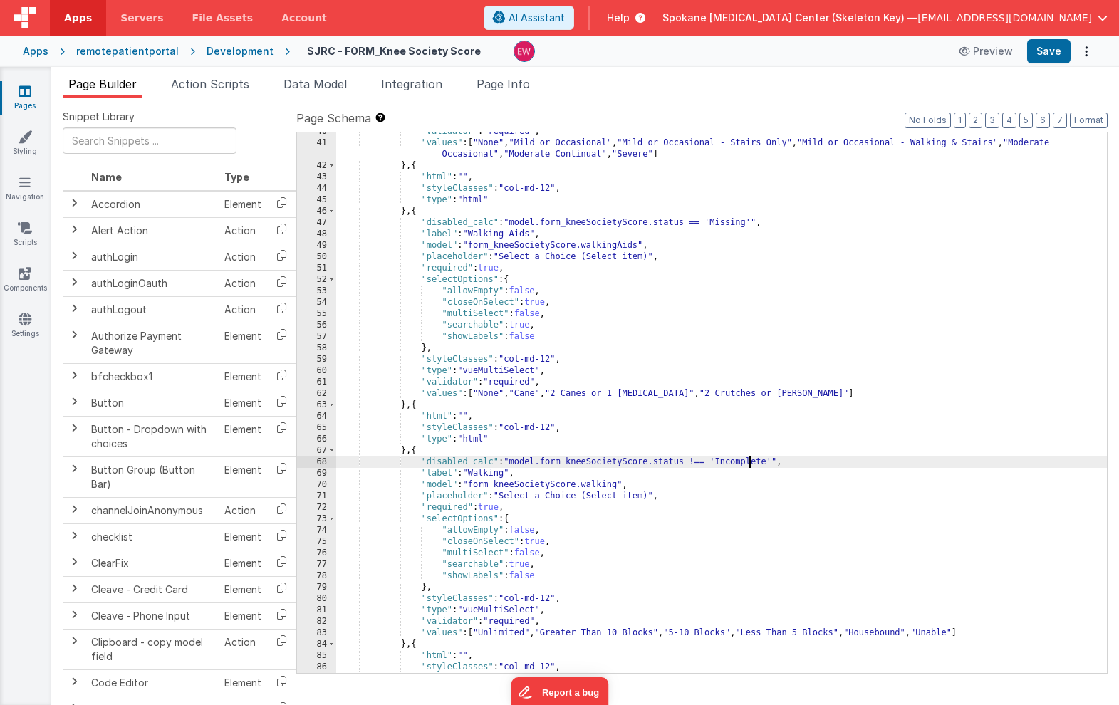
click at [747, 459] on div ""validator" : "required" , "values" : [ "None" , "Mild or Occasional" , "Mild o…" at bounding box center [721, 407] width 771 height 563
click at [699, 461] on div ""validator" : "required" , "values" : [ "None" , "Mild or Occasional" , "Mild o…" at bounding box center [721, 407] width 771 height 563
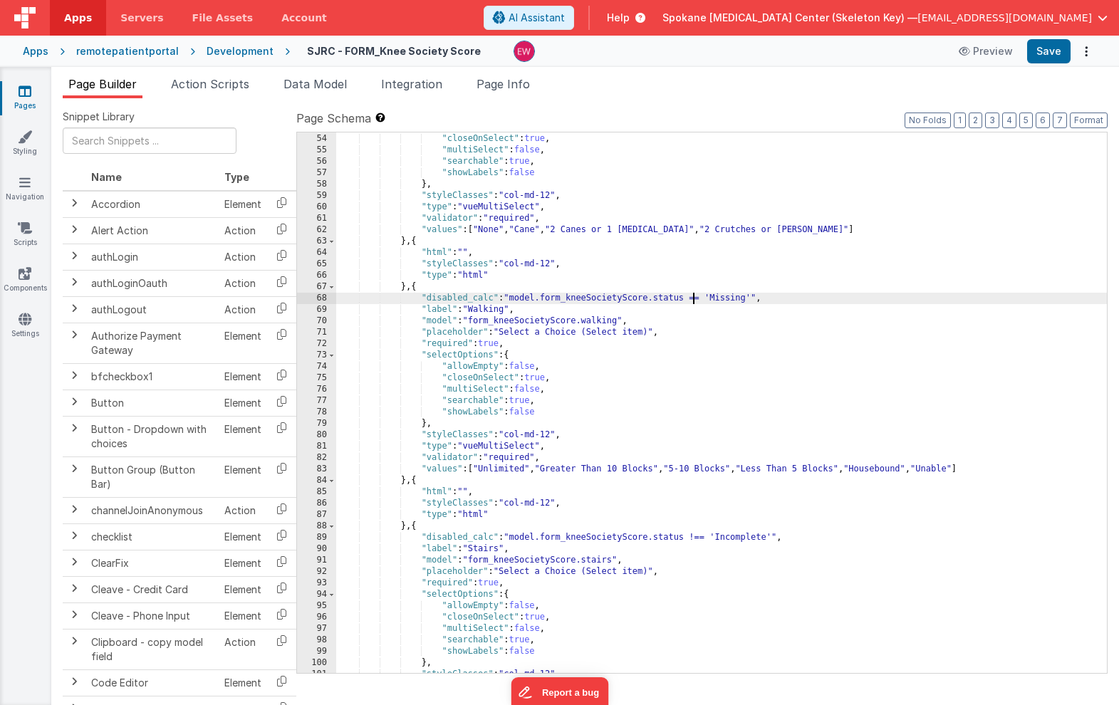
scroll to position [727, 0]
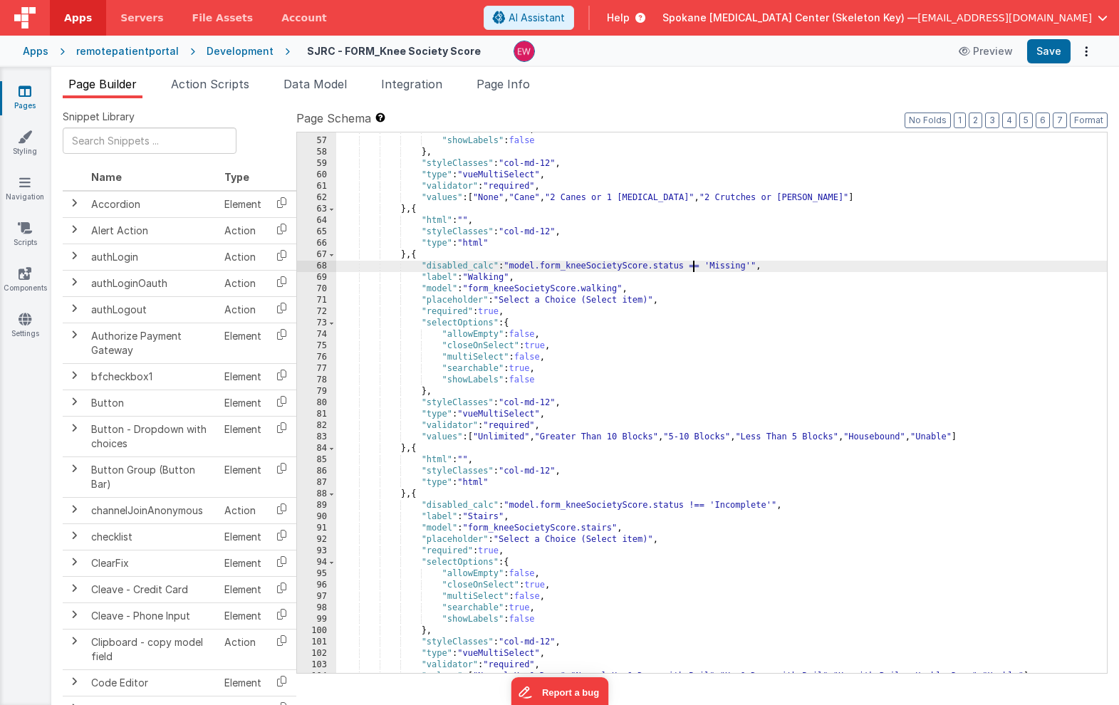
click at [746, 502] on div ""searchable" : true , "showLabels" : false } , "styleClasses" : "col-md-12" , "…" at bounding box center [721, 405] width 771 height 563
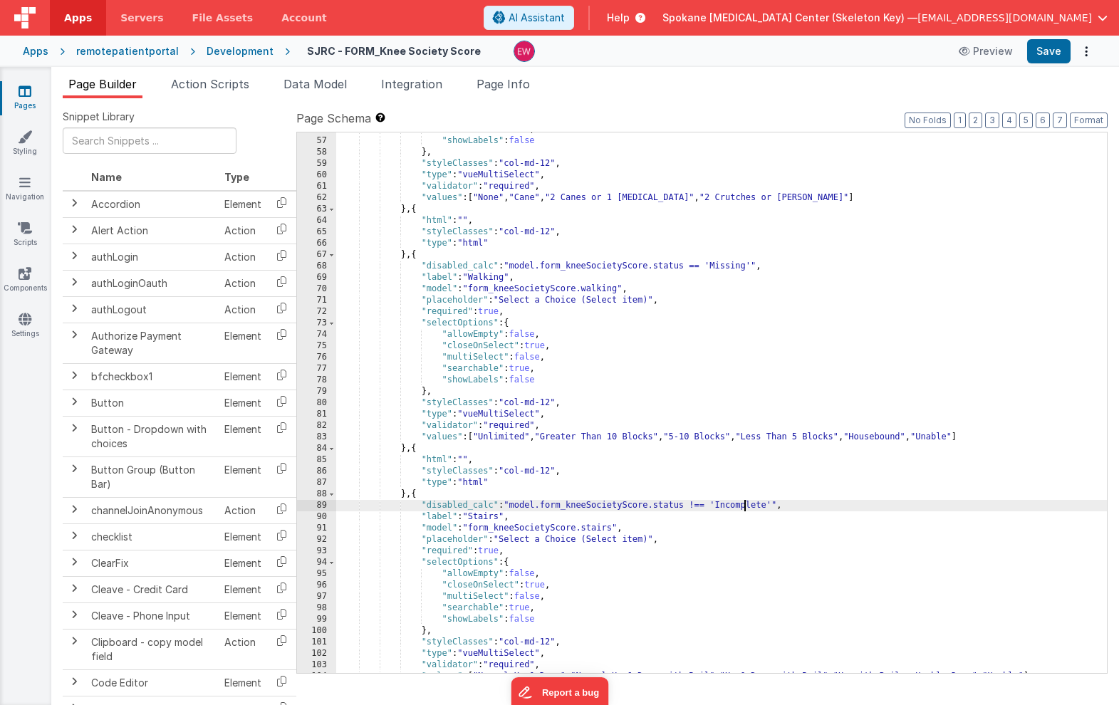
click at [746, 502] on div ""searchable" : true , "showLabels" : false } , "styleClasses" : "col-md-12" , "…" at bounding box center [721, 405] width 771 height 563
click at [697, 507] on div ""searchable" : true , "showLabels" : false } , "styleClasses" : "col-md-12" , "…" at bounding box center [721, 405] width 771 height 563
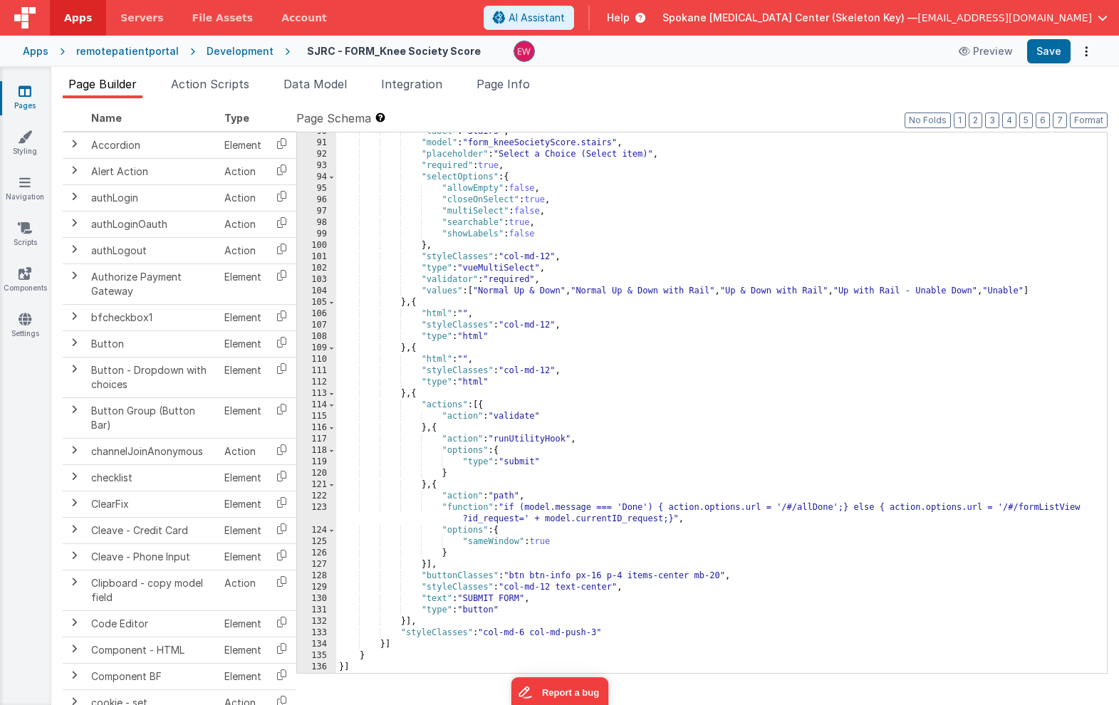
scroll to position [64, 0]
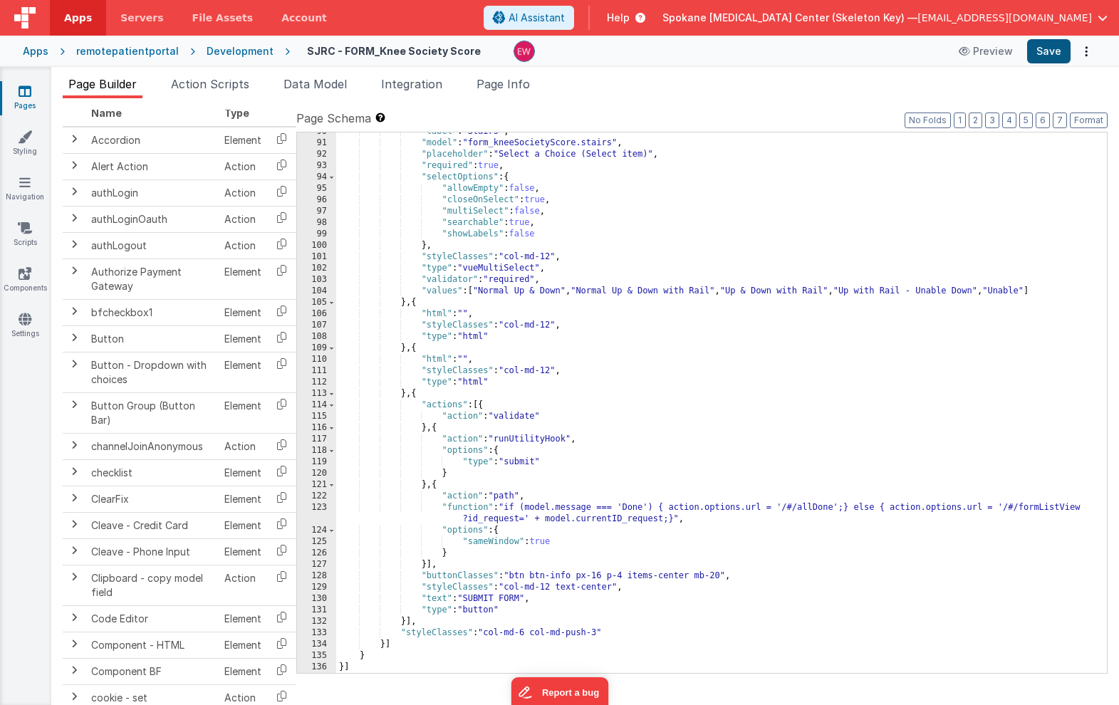
click at [1049, 54] on button "Save" at bounding box center [1048, 51] width 43 height 24
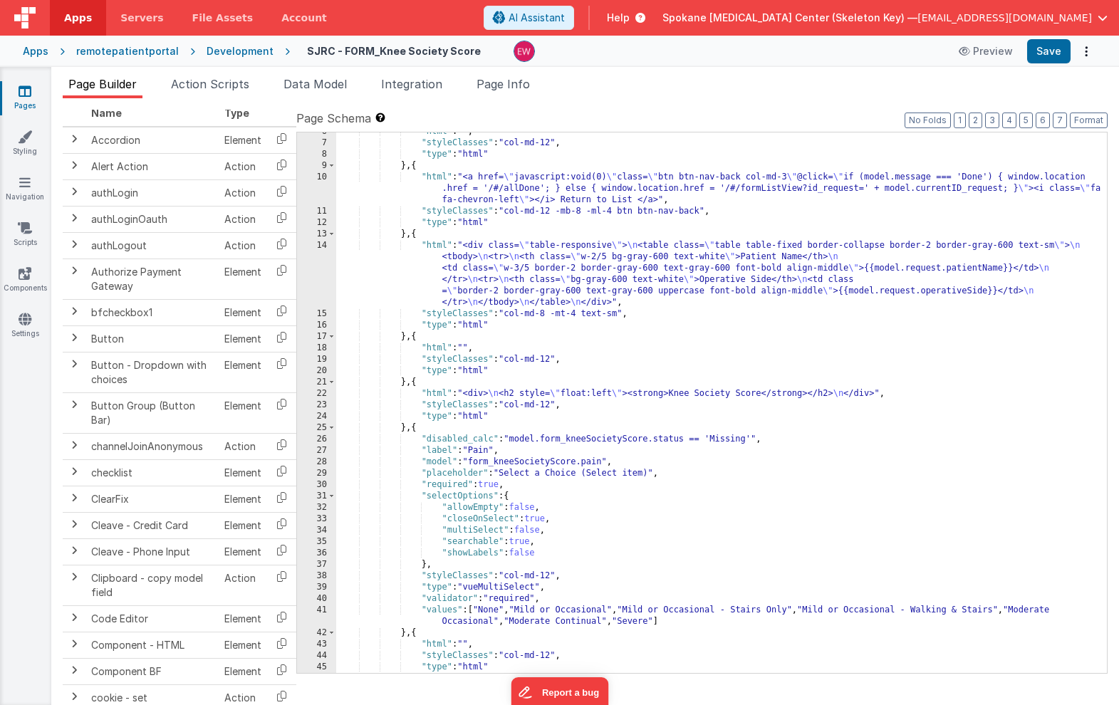
scroll to position [0, 0]
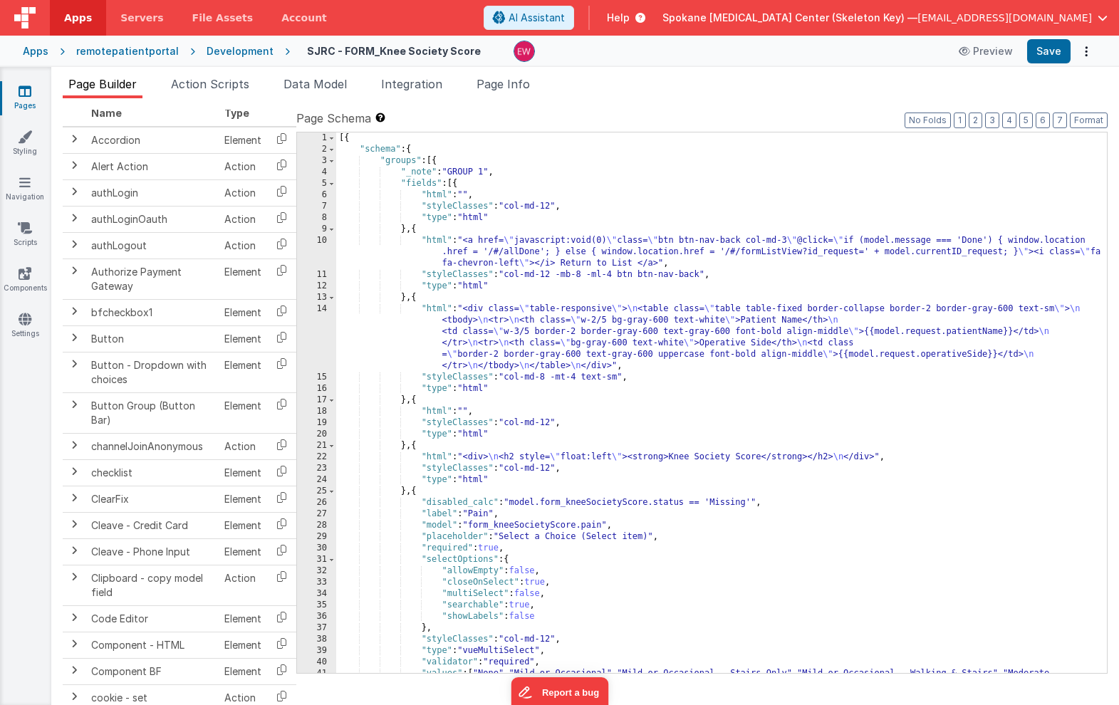
click at [618, 257] on div "[{ "schema" : { "groups" : [{ "_note" : "GROUP 1" , "fields" : [{ "html" : "" ,…" at bounding box center [721, 419] width 771 height 575
click at [699, 342] on div "[{ "schema" : { "groups" : [{ "_note" : "GROUP 1" , "fields" : [{ "html" : "" ,…" at bounding box center [721, 419] width 771 height 575
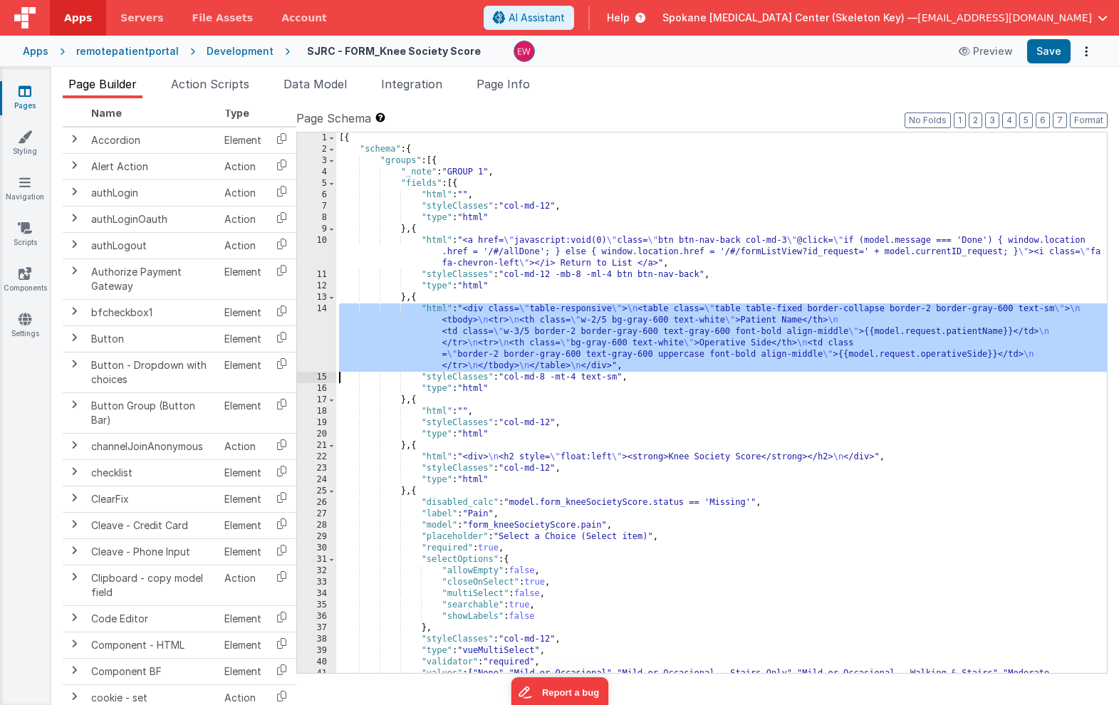
click at [309, 336] on div "14" at bounding box center [316, 337] width 39 height 68
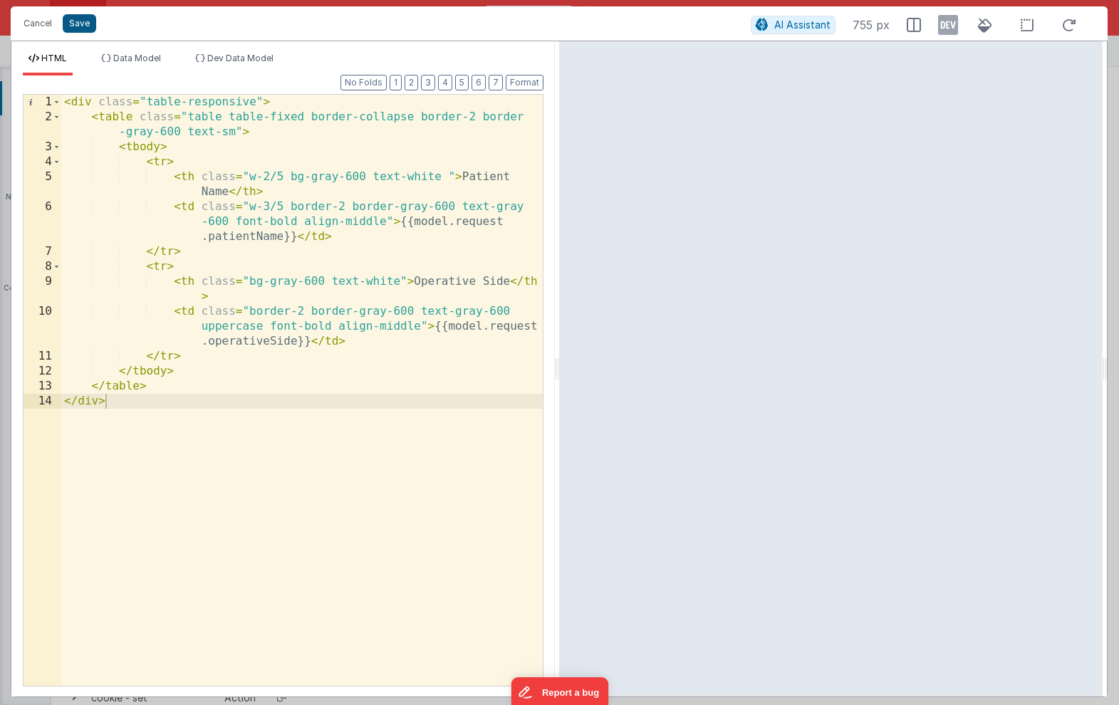
click at [82, 21] on button "Save" at bounding box center [79, 23] width 33 height 19
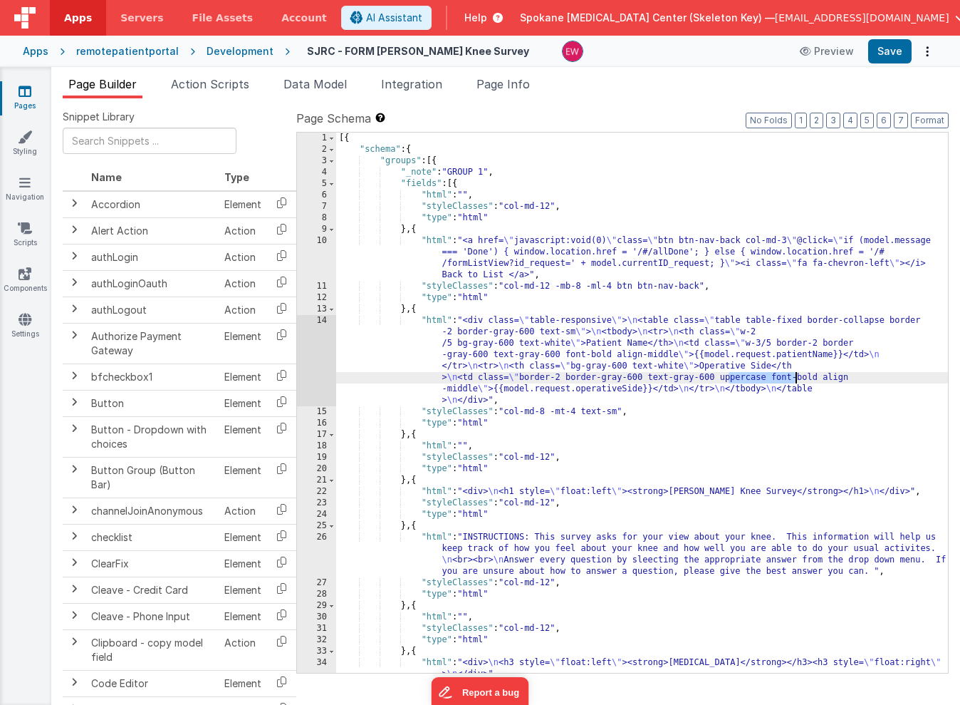
drag, startPoint x: 728, startPoint y: 376, endPoint x: 796, endPoint y: 375, distance: 67.7
click at [796, 375] on div "[{ "schema" : { "groups" : [{ "_note" : "GROUP 1" , "fields" : [{ "html" : "" ,…" at bounding box center [642, 413] width 612 height 563
